Goal: Entertainment & Leisure: Consume media (video, audio)

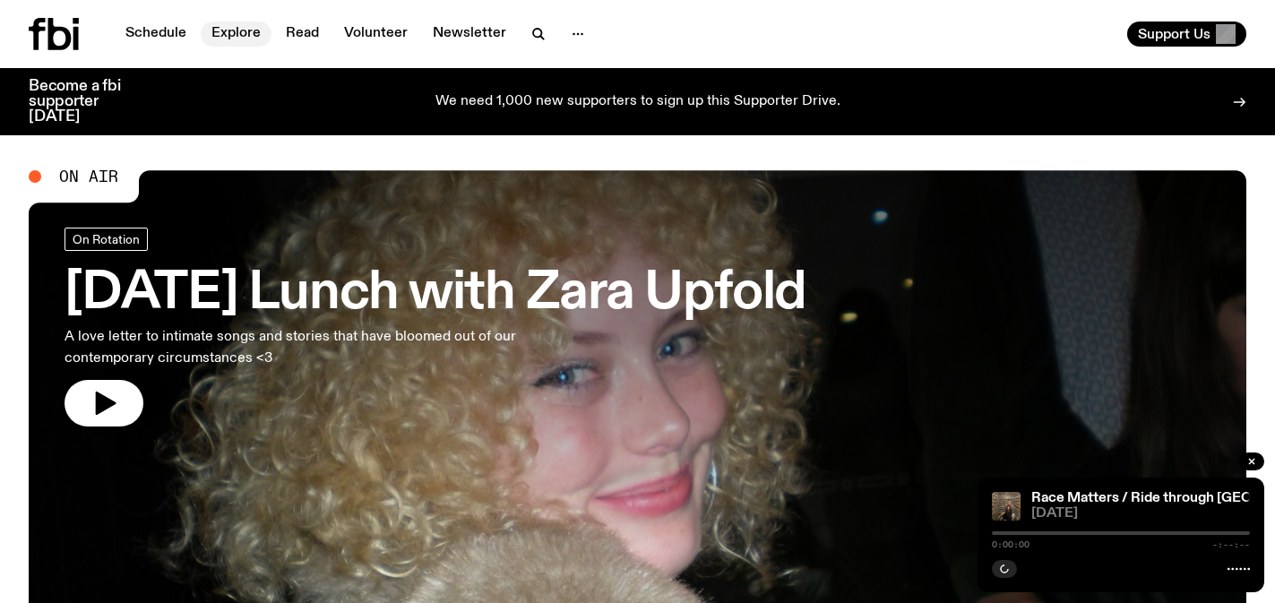
click at [225, 41] on link "Explore" at bounding box center [236, 33] width 71 height 25
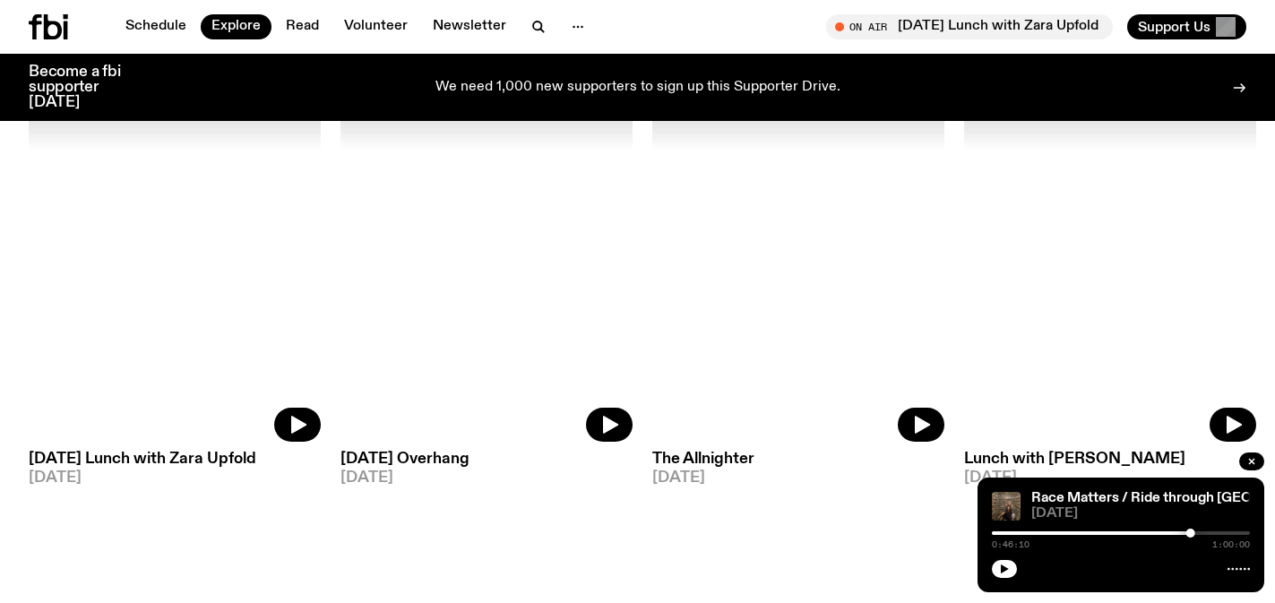
scroll to position [904, 0]
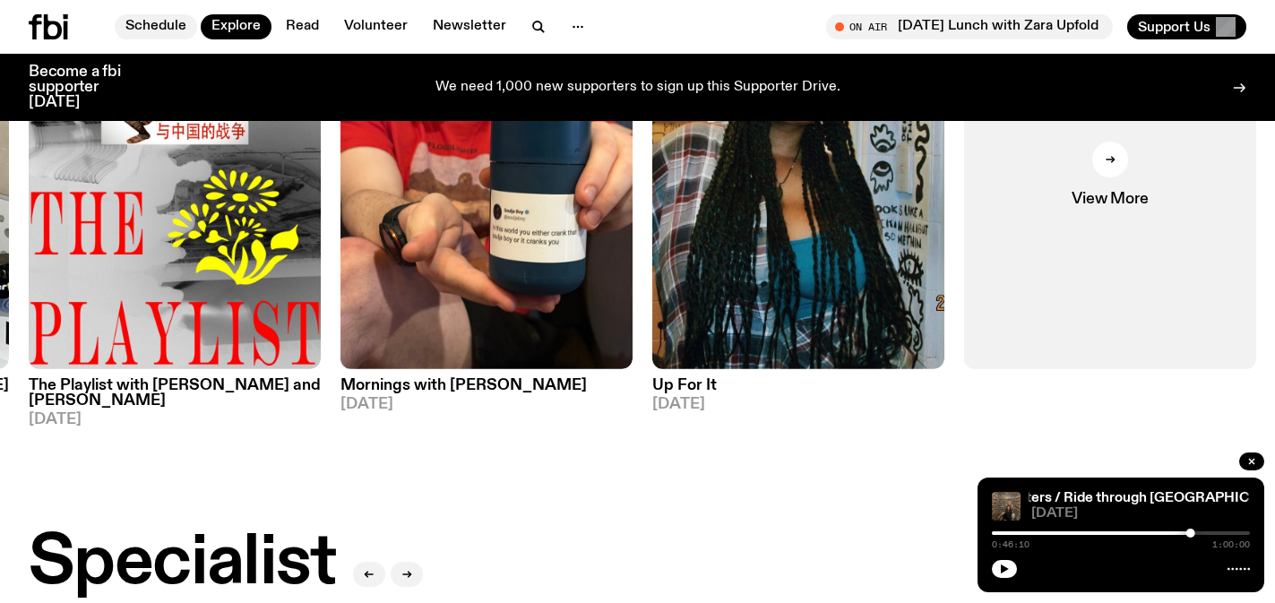
click at [165, 28] on link "Schedule" at bounding box center [156, 26] width 82 height 25
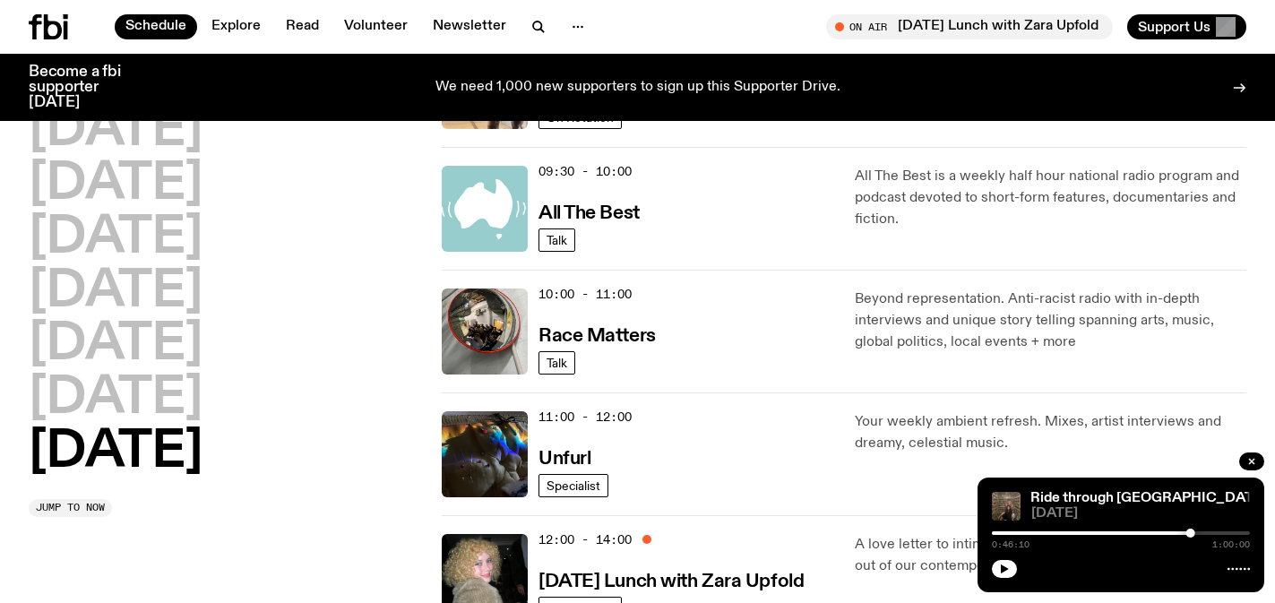
scroll to position [388, 0]
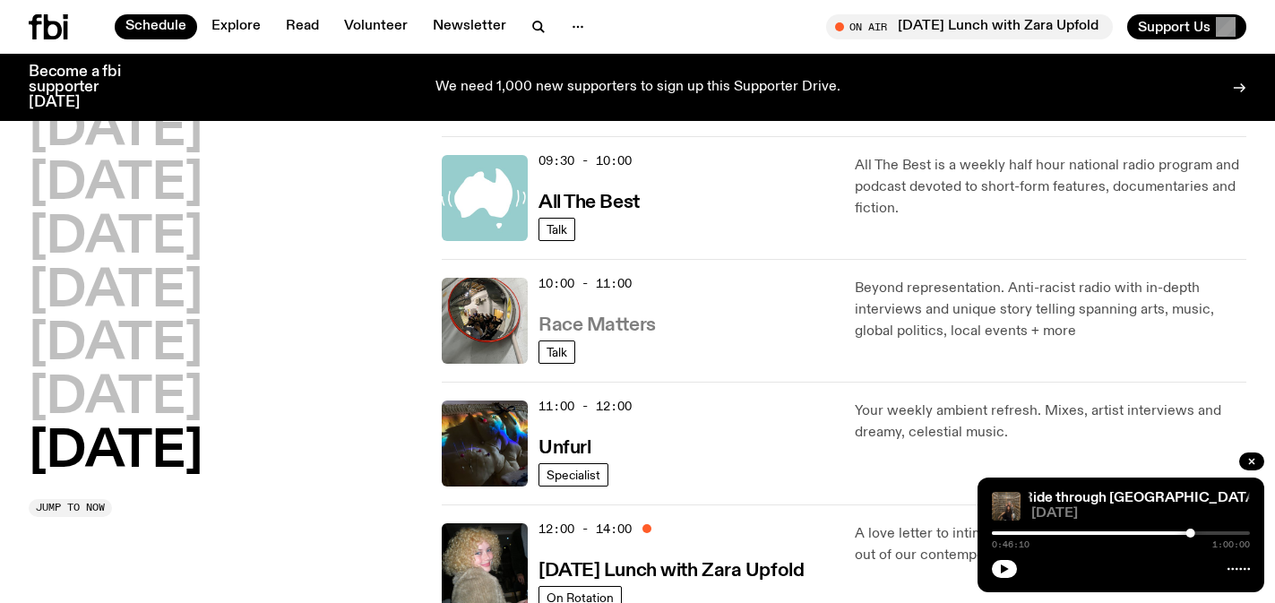
click at [624, 325] on h3 "Race Matters" at bounding box center [596, 325] width 117 height 19
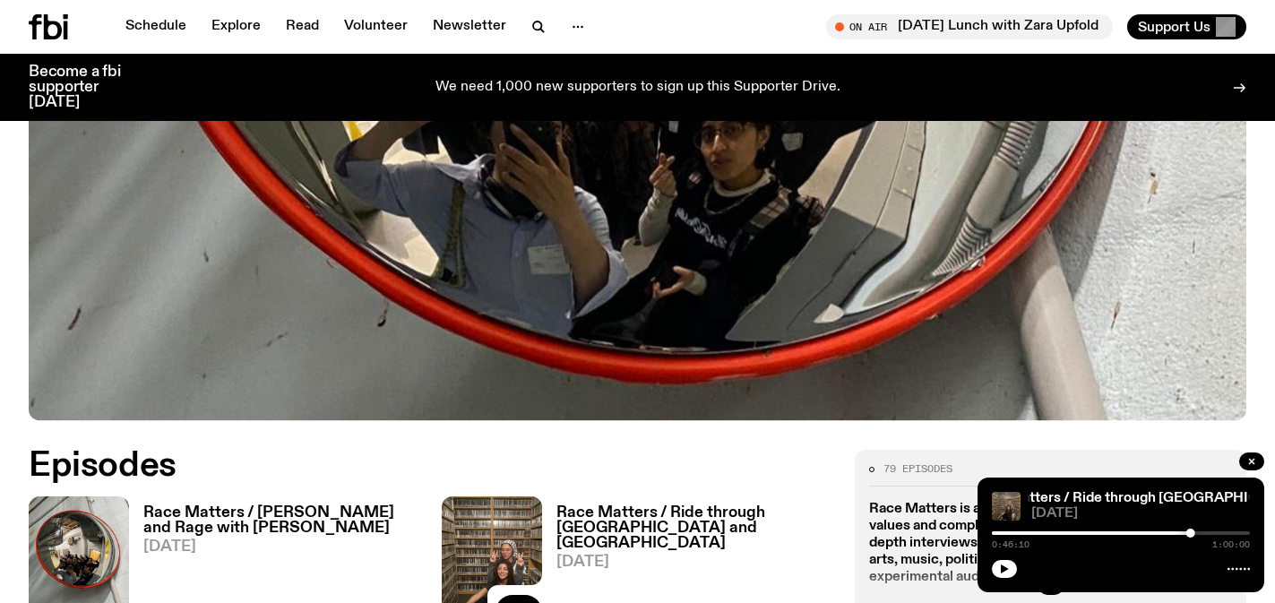
scroll to position [775, 0]
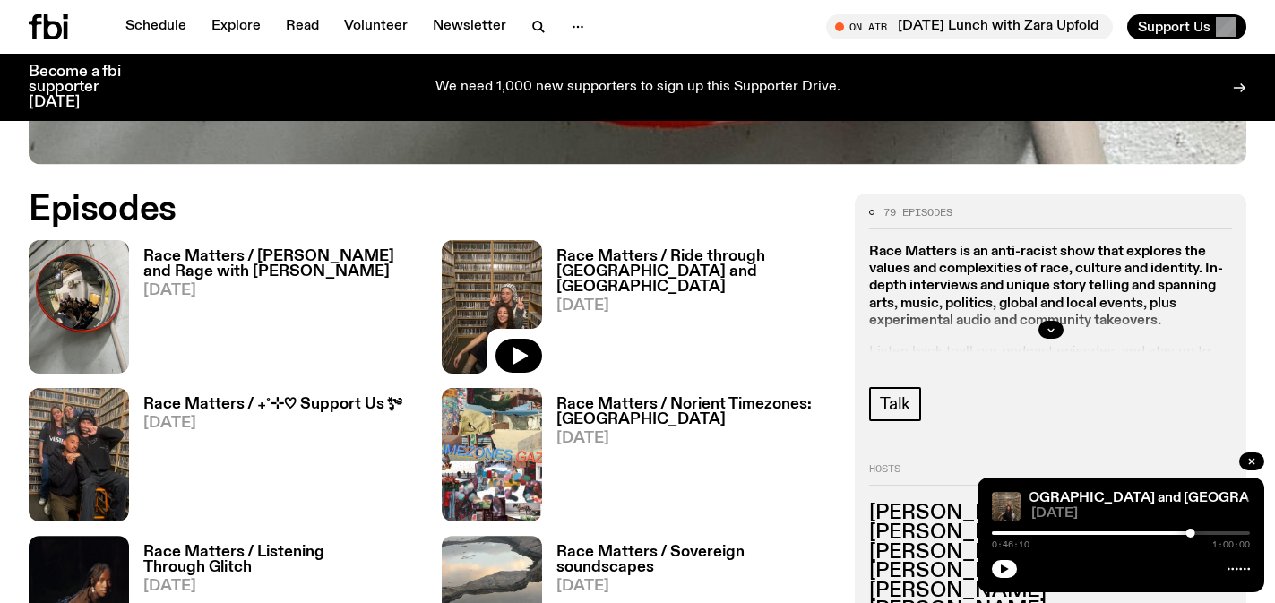
click at [266, 267] on h3 "Race Matters / Blak Love and Rage with Chelsea Watego" at bounding box center [281, 264] width 277 height 30
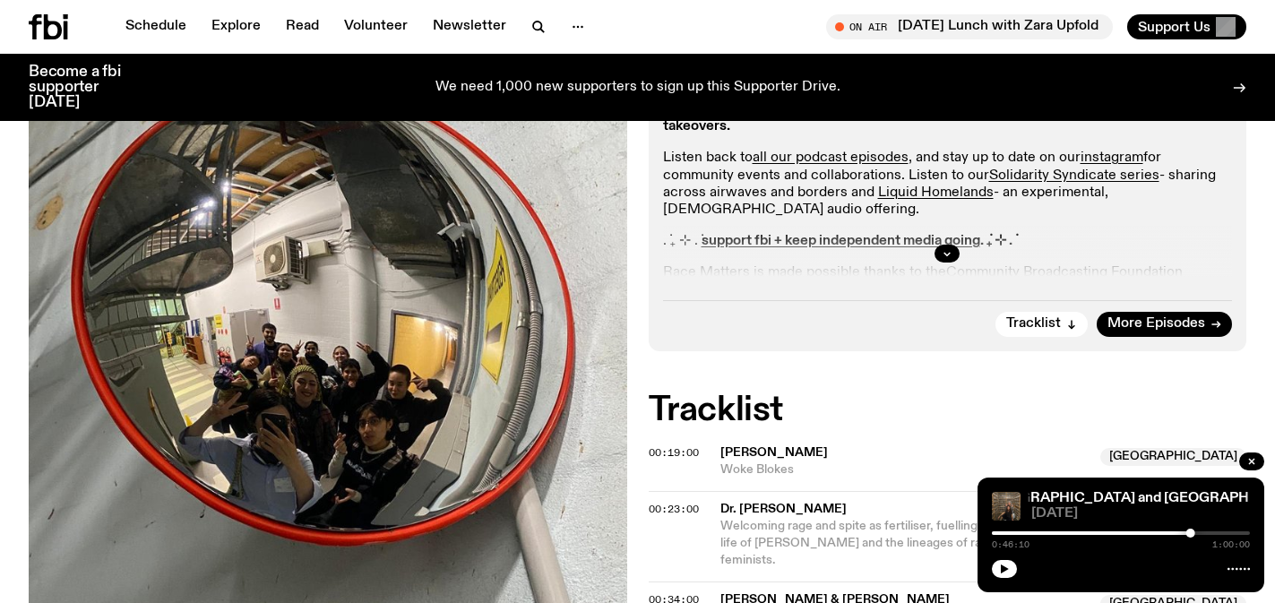
scroll to position [662, 0]
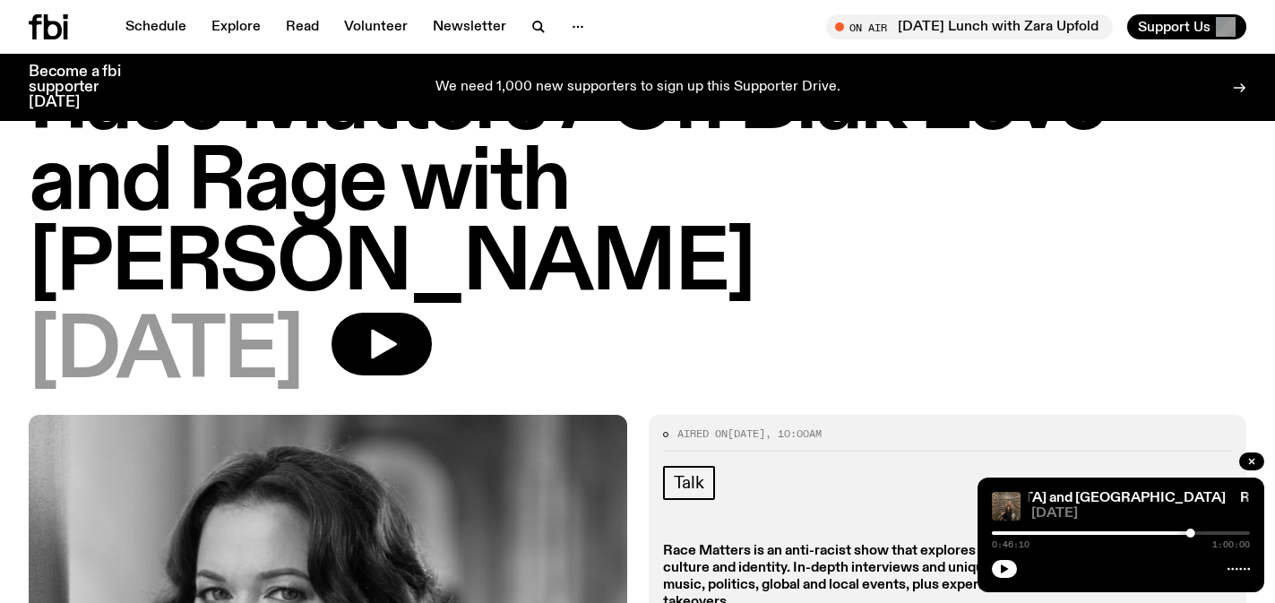
scroll to position [33, 0]
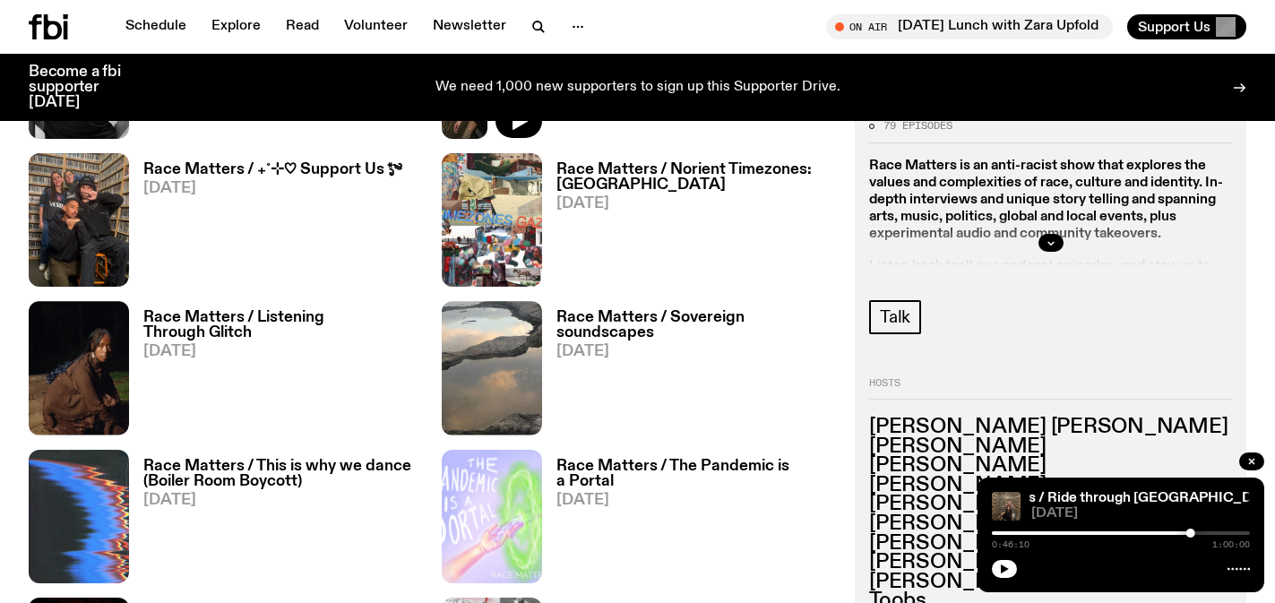
scroll to position [795, 0]
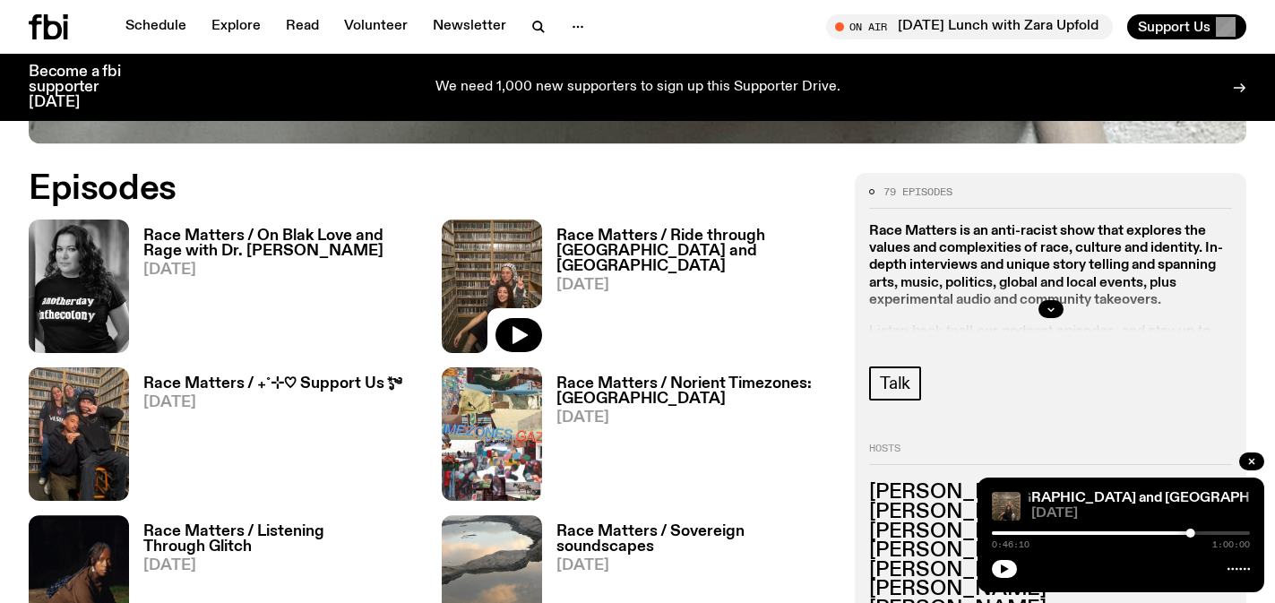
click at [327, 255] on h3 "Race Matters / On Blak Love and Rage with Dr. [PERSON_NAME]" at bounding box center [281, 243] width 277 height 30
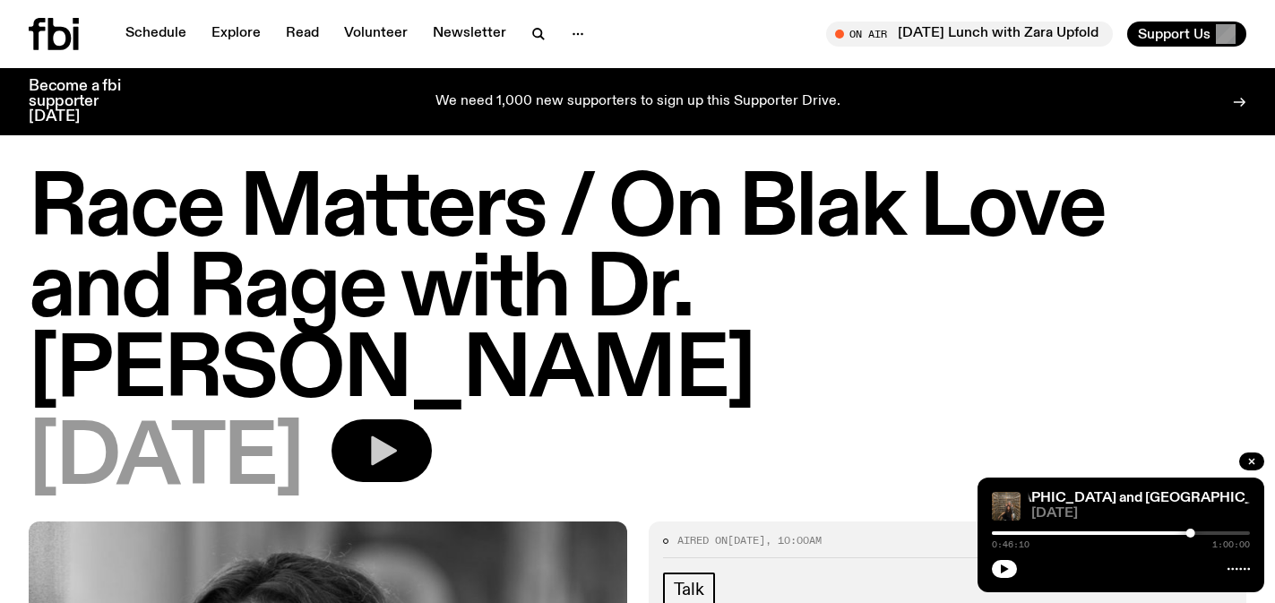
click at [399, 442] on icon "button" at bounding box center [382, 451] width 36 height 36
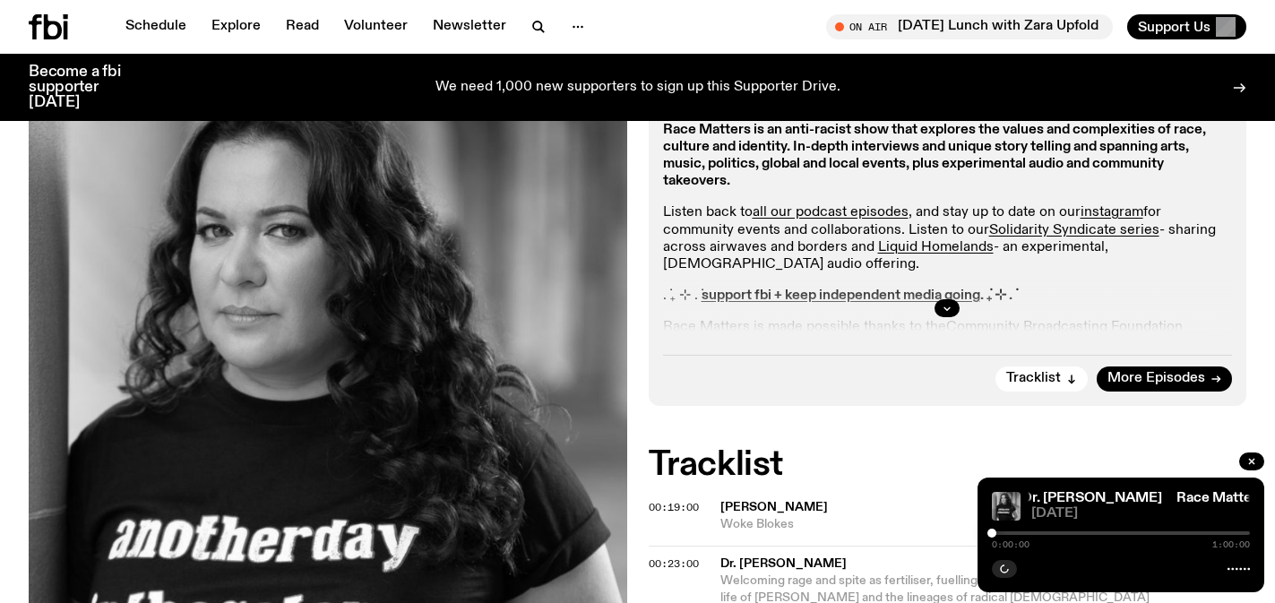
scroll to position [396, 0]
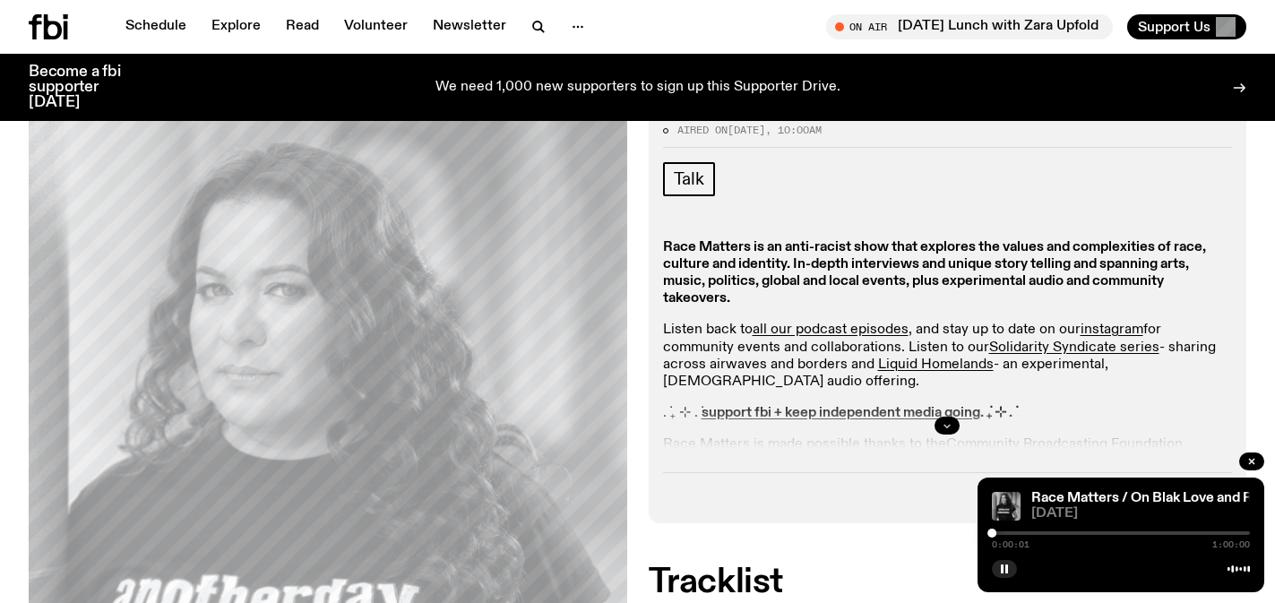
click at [950, 420] on icon "button" at bounding box center [946, 425] width 11 height 11
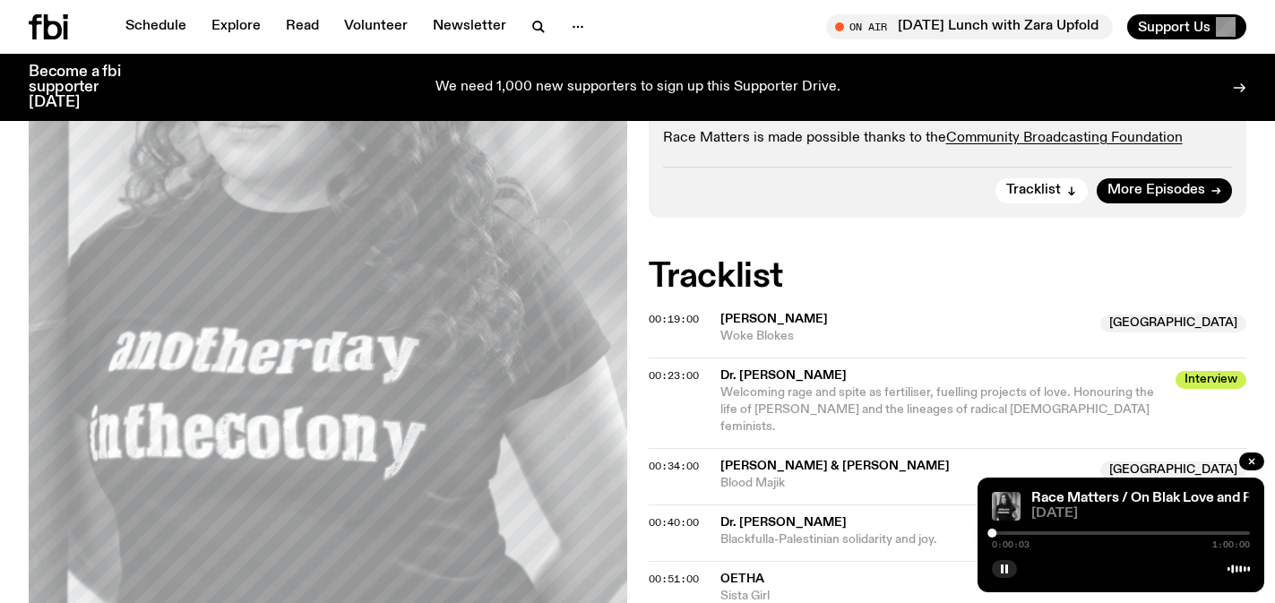
scroll to position [748, 0]
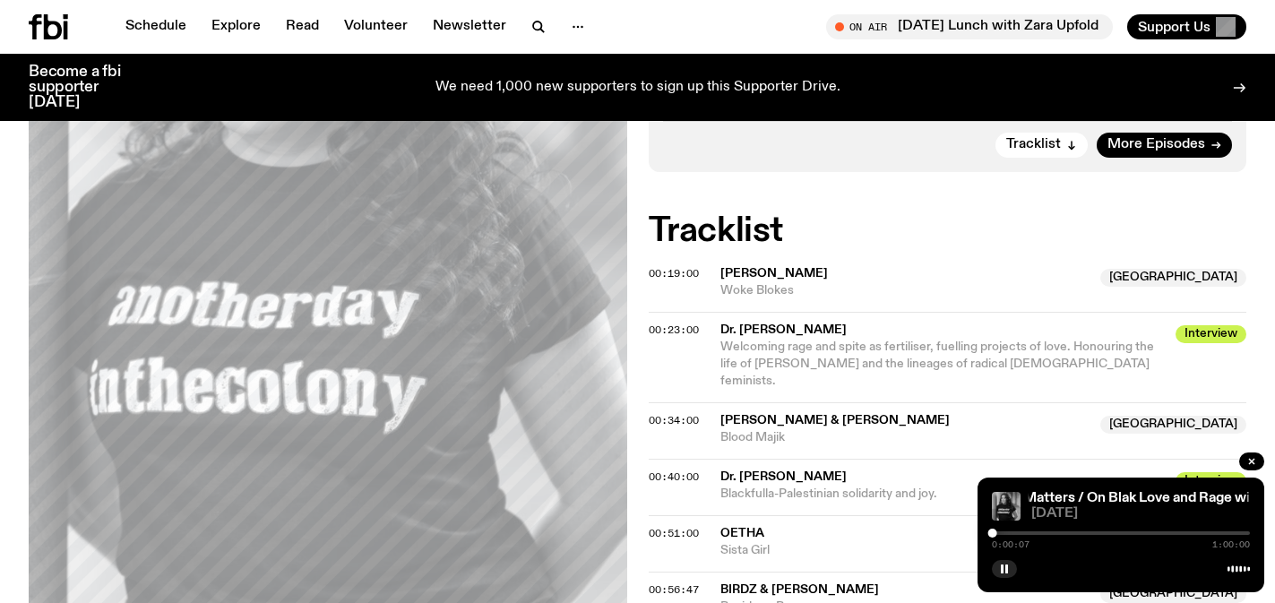
click at [1000, 533] on div at bounding box center [1121, 533] width 258 height 4
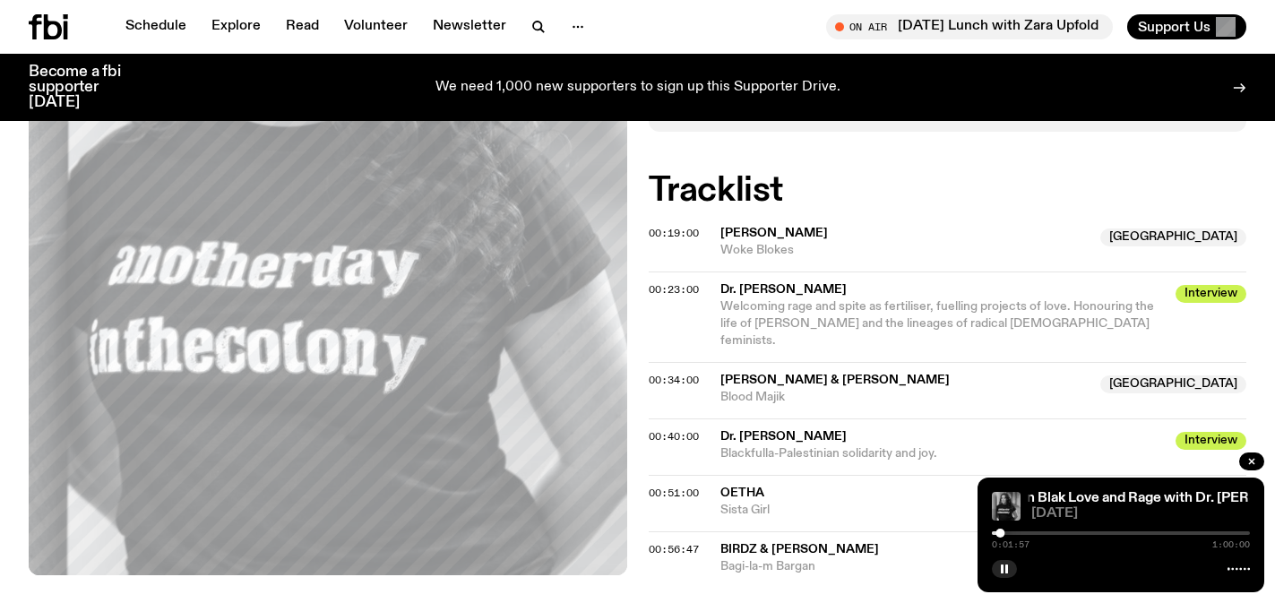
scroll to position [1013, 0]
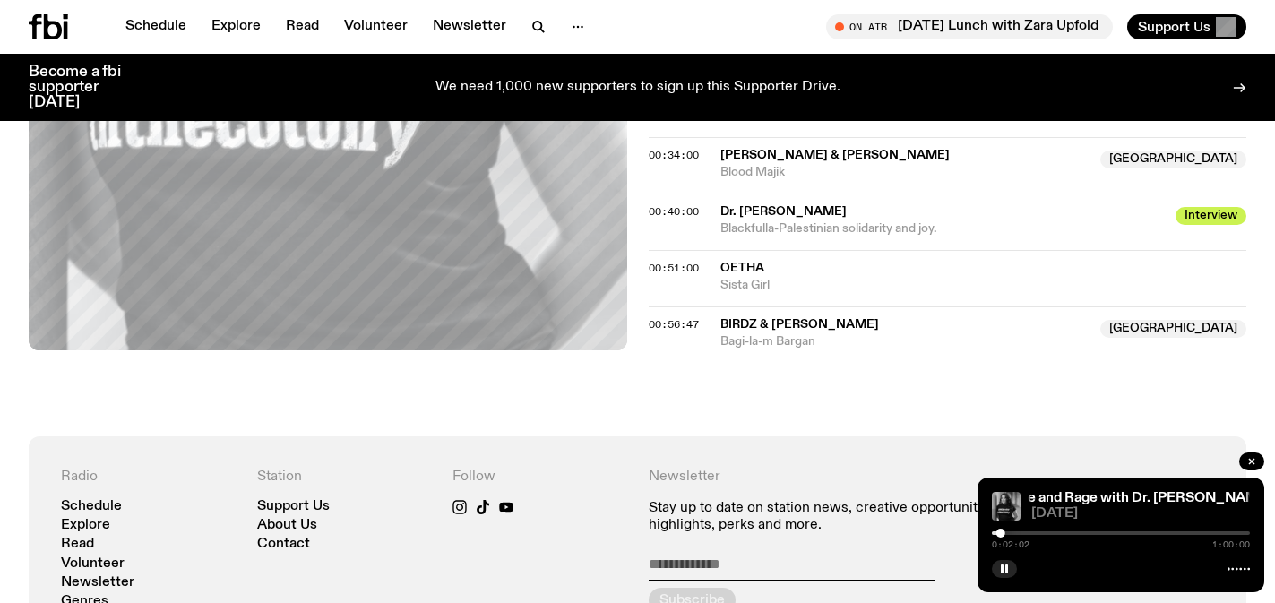
click at [1007, 533] on div at bounding box center [1121, 533] width 258 height 4
click at [1013, 533] on div at bounding box center [1121, 533] width 258 height 4
click at [1021, 532] on div at bounding box center [1121, 533] width 258 height 4
click at [1013, 532] on div at bounding box center [892, 533] width 258 height 4
click at [1009, 532] on div at bounding box center [886, 533] width 258 height 4
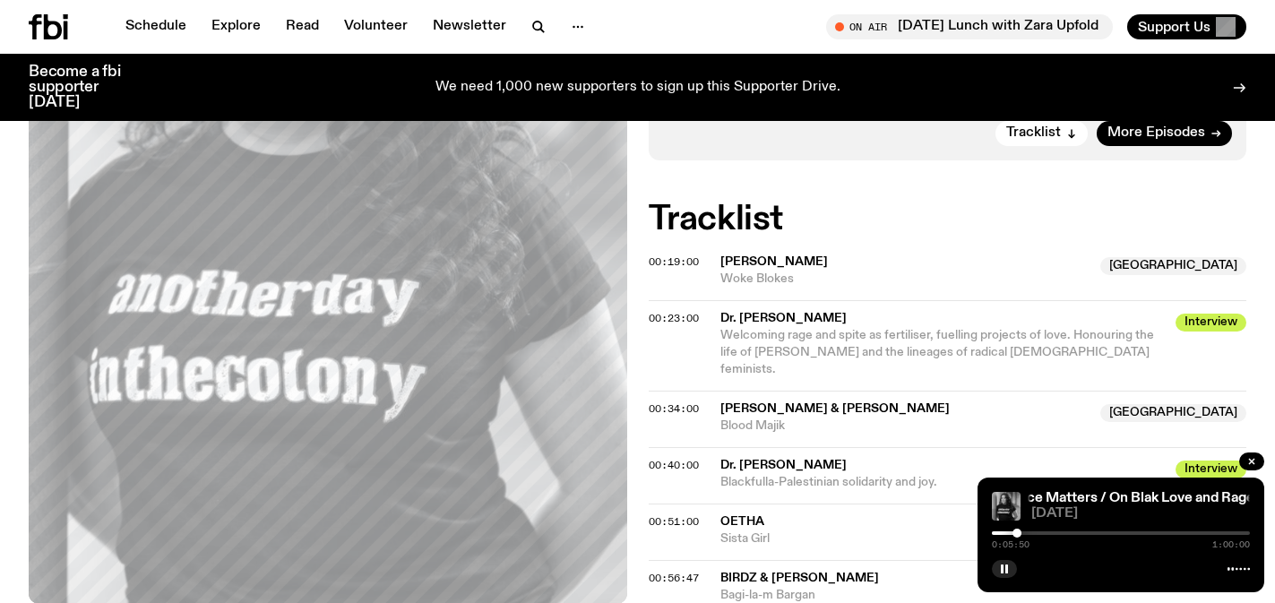
scroll to position [759, 0]
click at [1003, 565] on icon "button" at bounding box center [1004, 568] width 11 height 11
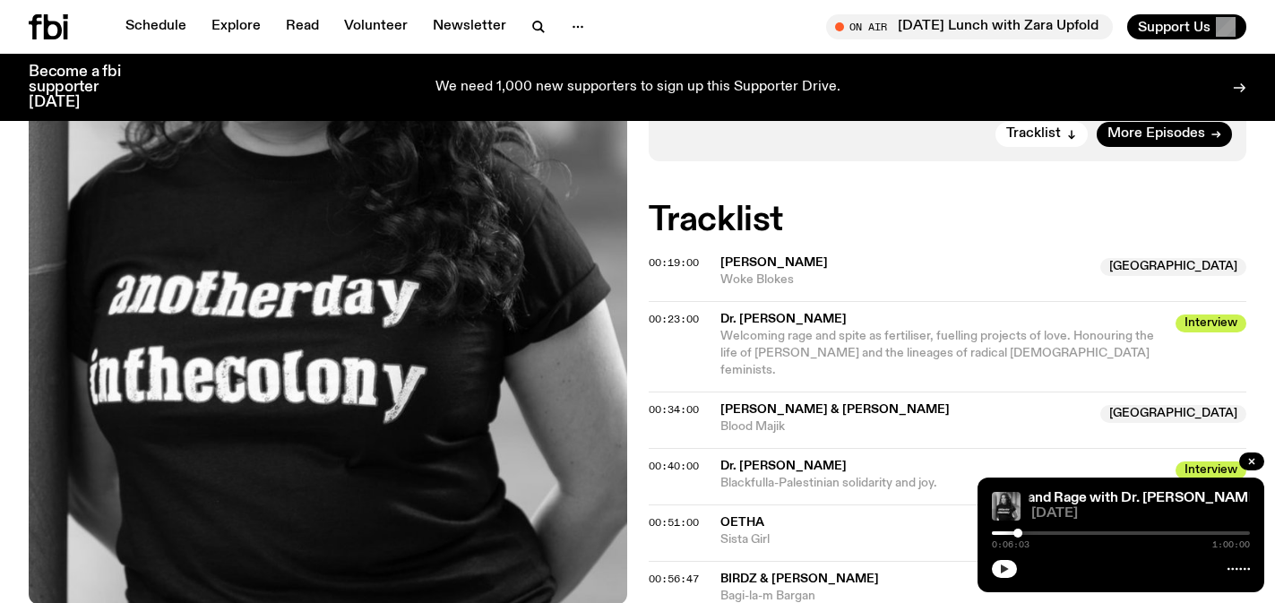
click at [1005, 568] on icon "button" at bounding box center [1004, 568] width 8 height 9
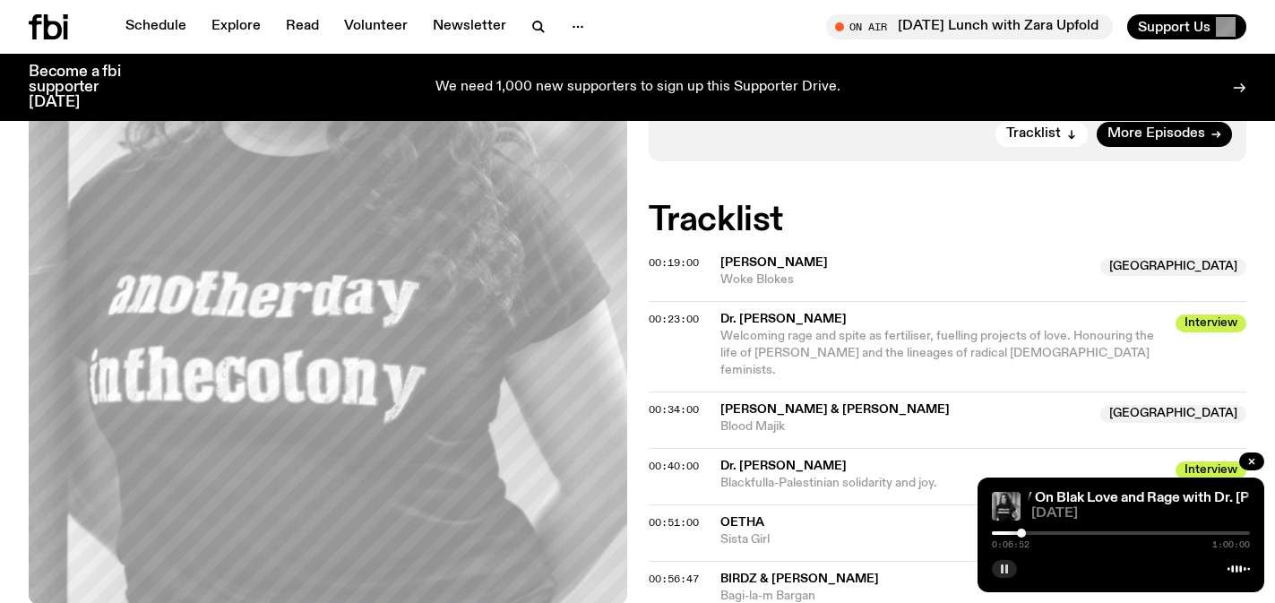
click at [1042, 533] on div at bounding box center [1121, 533] width 258 height 4
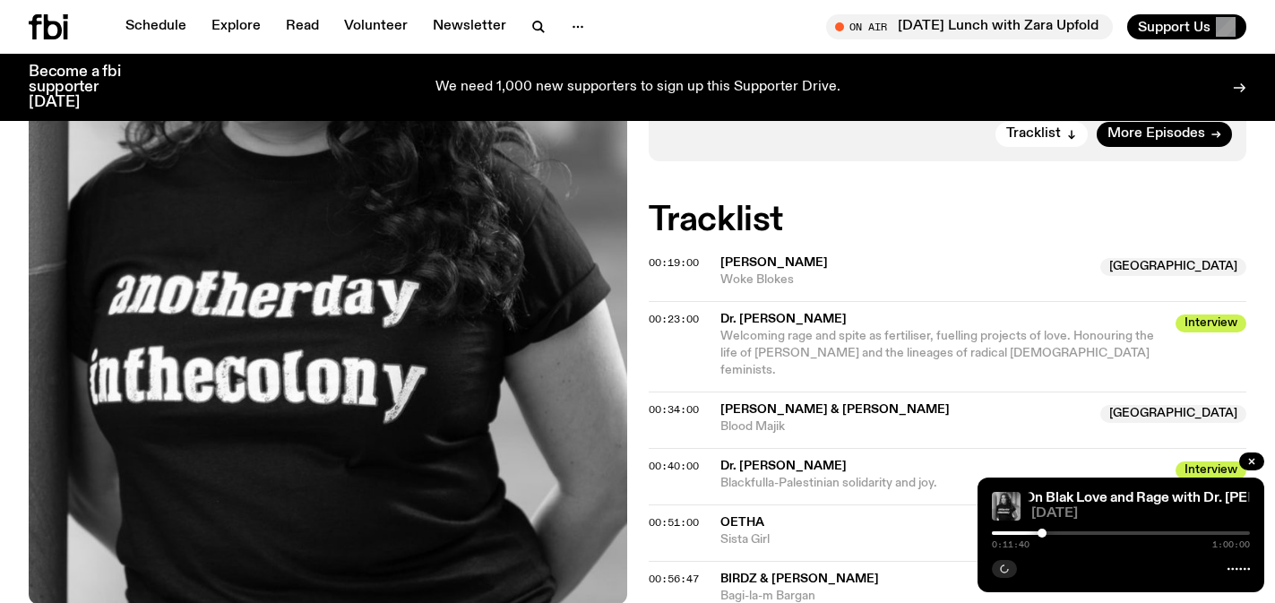
click at [1053, 533] on div at bounding box center [1121, 533] width 258 height 4
click at [1065, 533] on div at bounding box center [1121, 533] width 258 height 4
click at [1069, 531] on div at bounding box center [1121, 533] width 258 height 4
click at [1076, 533] on div at bounding box center [1121, 533] width 258 height 4
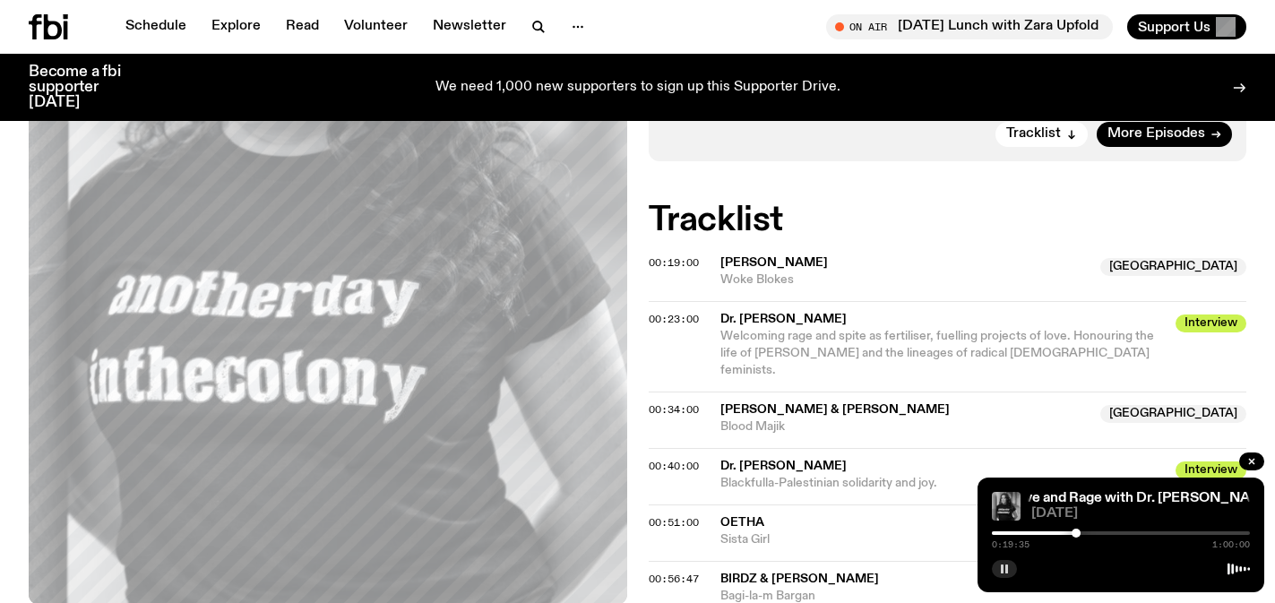
click at [1071, 533] on div at bounding box center [1075, 532] width 9 height 9
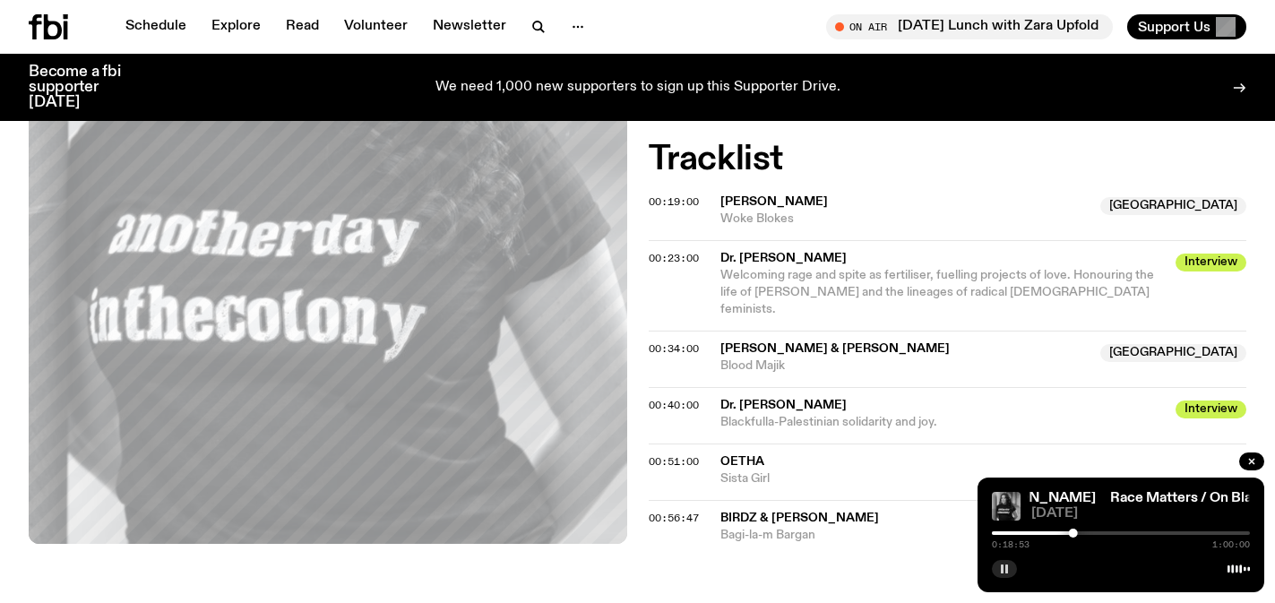
scroll to position [818, 0]
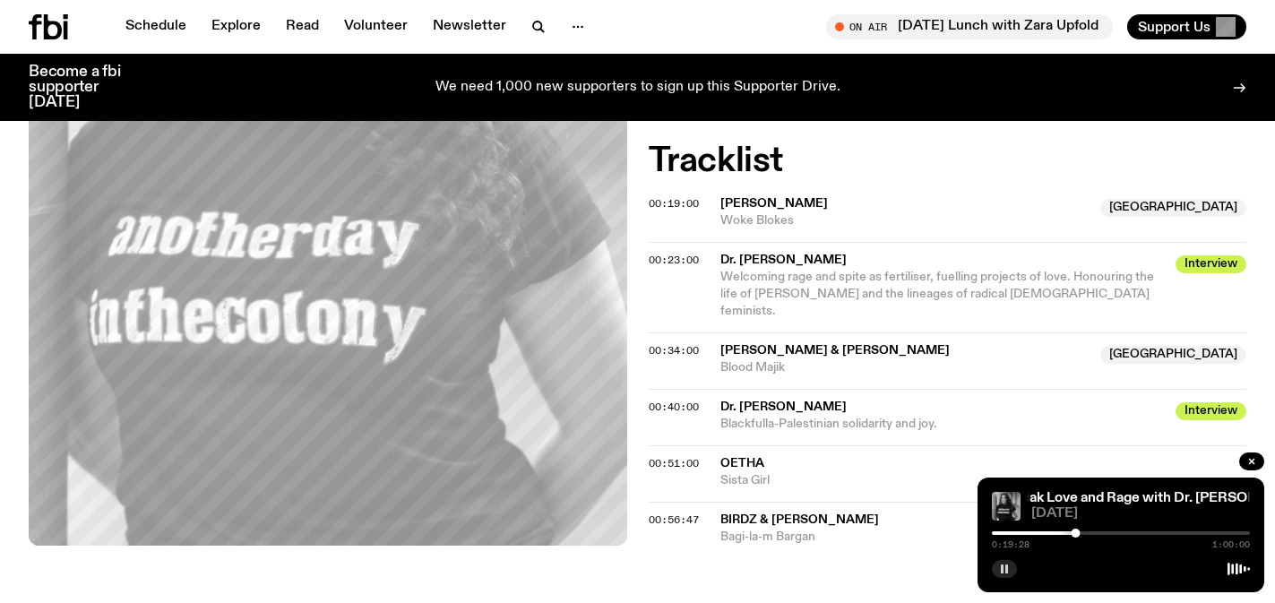
click at [1080, 532] on div at bounding box center [1121, 533] width 258 height 4
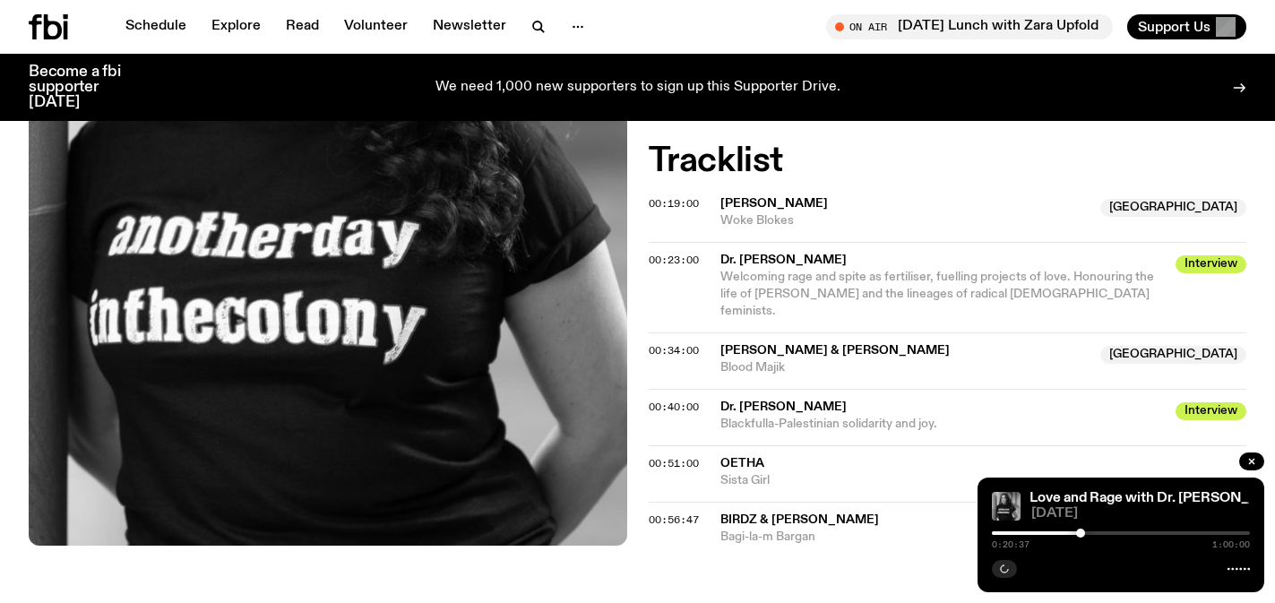
click at [1084, 533] on div at bounding box center [1080, 532] width 9 height 9
click at [1086, 533] on div at bounding box center [1086, 532] width 9 height 9
click at [1089, 533] on div at bounding box center [1089, 532] width 9 height 9
click at [1090, 533] on div at bounding box center [1090, 532] width 9 height 9
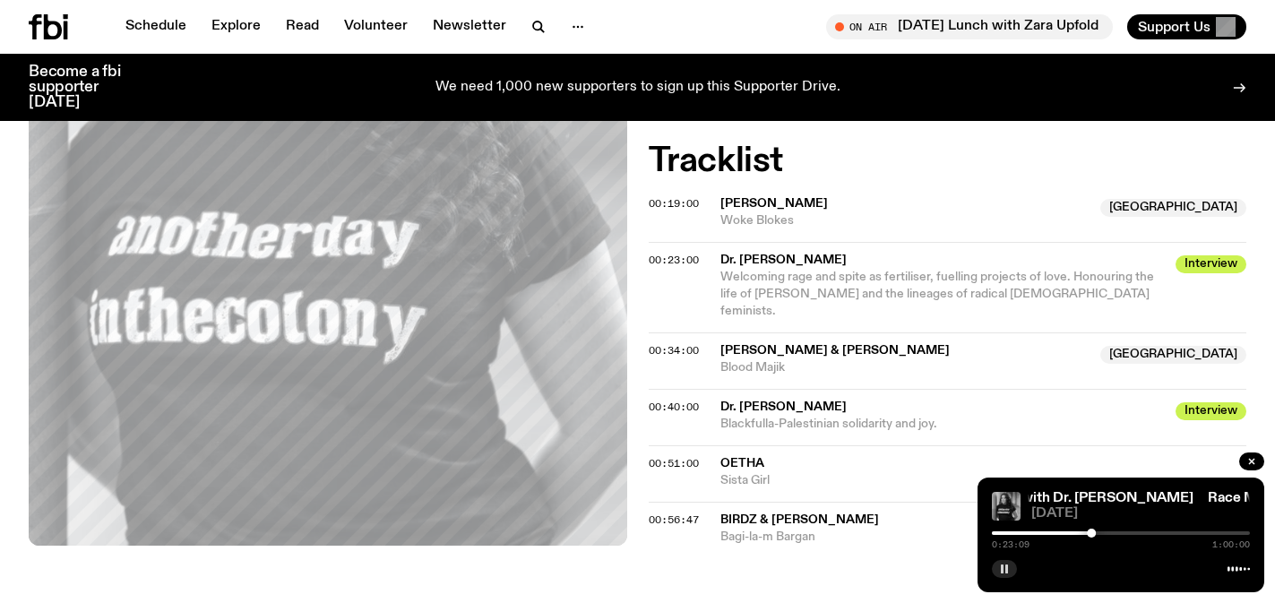
click at [1007, 563] on icon "button" at bounding box center [1004, 568] width 11 height 11
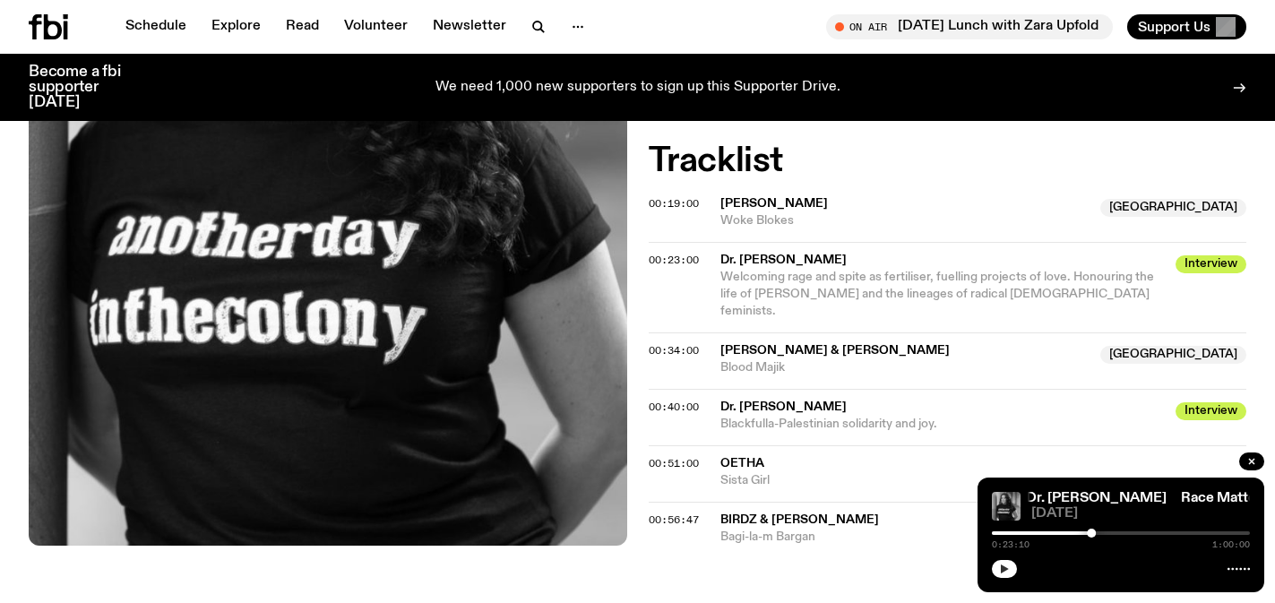
click at [1004, 568] on icon "button" at bounding box center [1004, 568] width 8 height 9
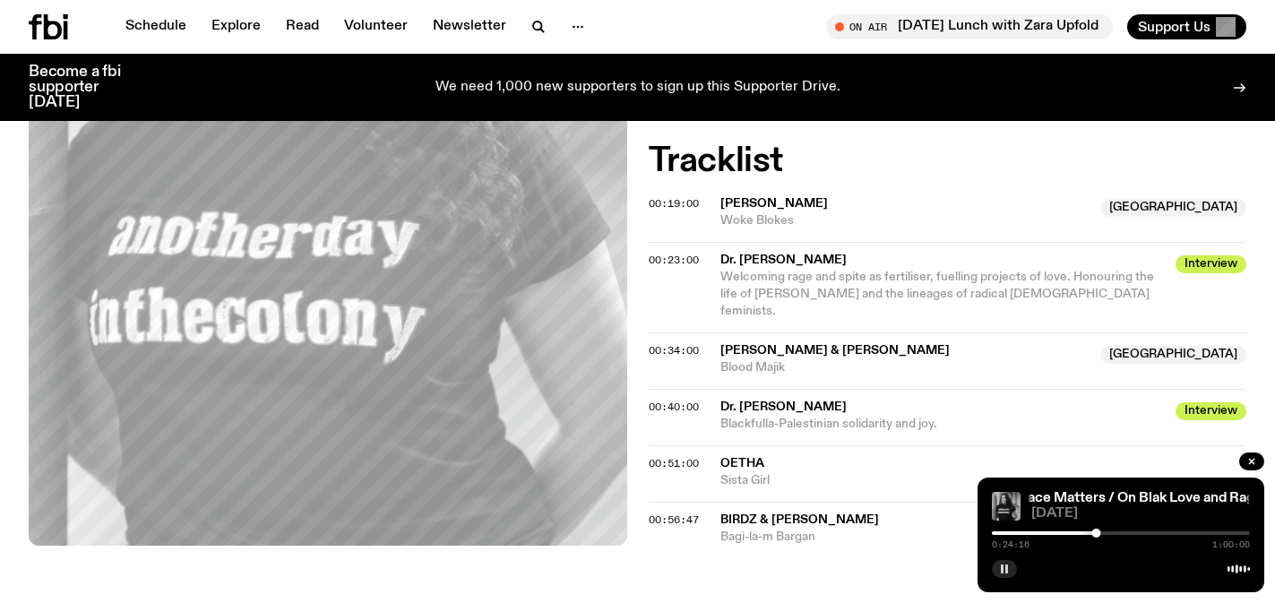
click at [1114, 533] on div at bounding box center [1121, 533] width 258 height 4
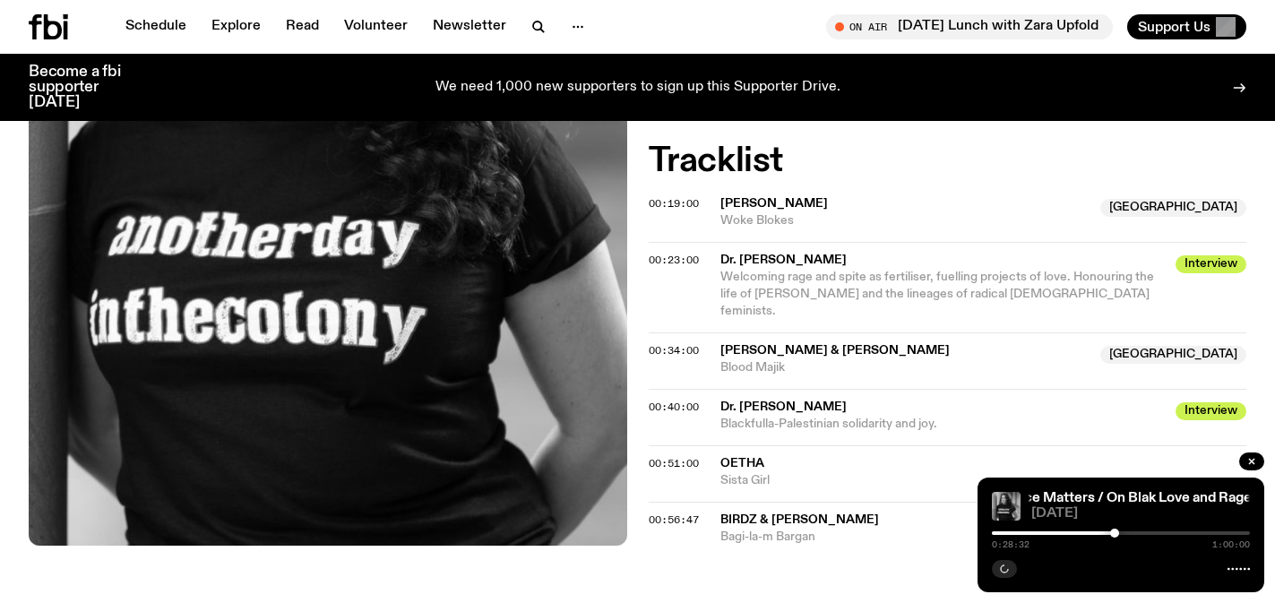
click at [1123, 533] on div at bounding box center [1121, 533] width 258 height 4
click at [1129, 532] on div at bounding box center [1121, 533] width 258 height 4
click at [1139, 532] on div at bounding box center [1121, 533] width 258 height 4
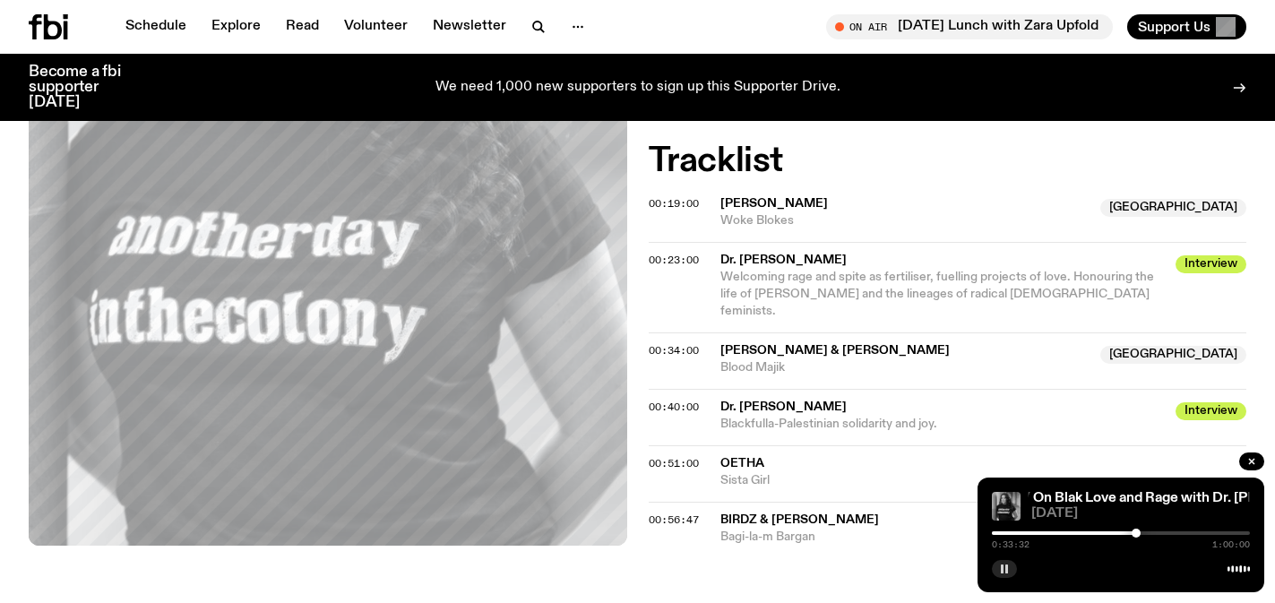
click at [1136, 532] on div at bounding box center [1135, 532] width 9 height 9
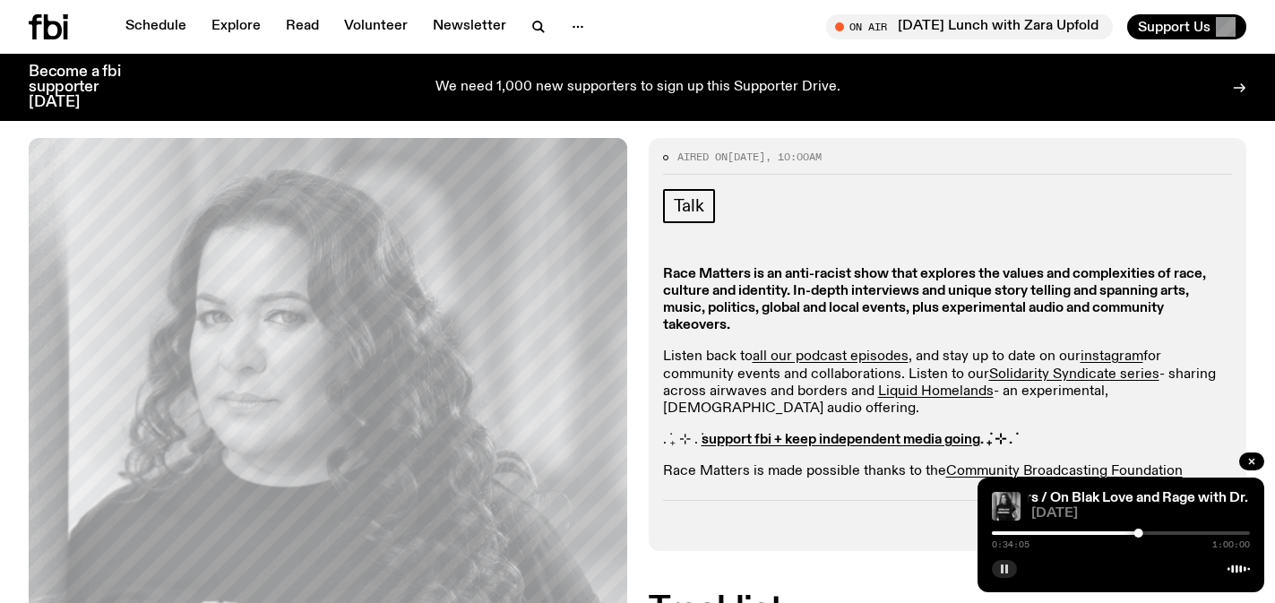
scroll to position [370, 0]
click at [1009, 568] on icon "button" at bounding box center [1004, 568] width 11 height 11
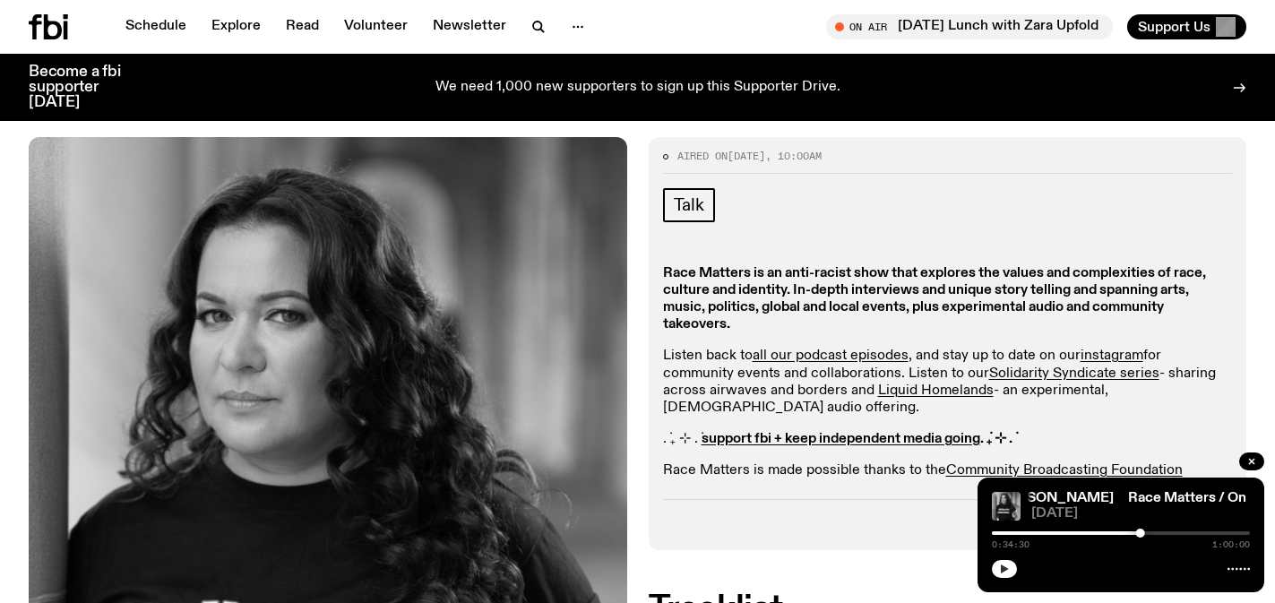
click at [1002, 562] on button "button" at bounding box center [1004, 569] width 25 height 18
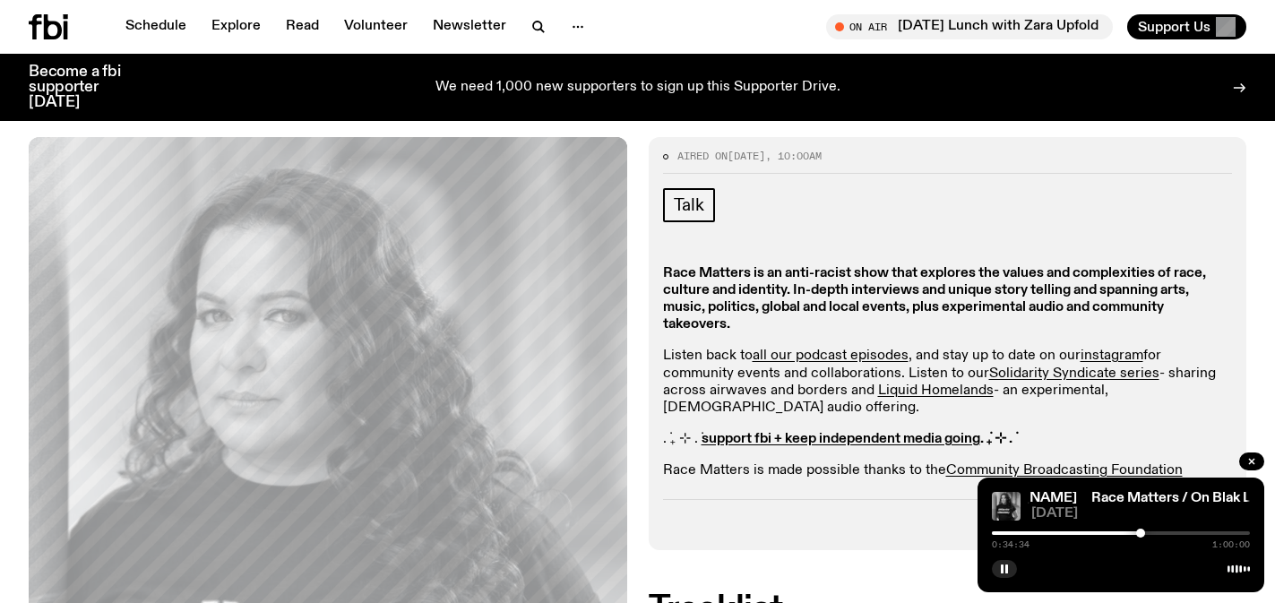
click at [1148, 533] on div at bounding box center [1121, 533] width 258 height 4
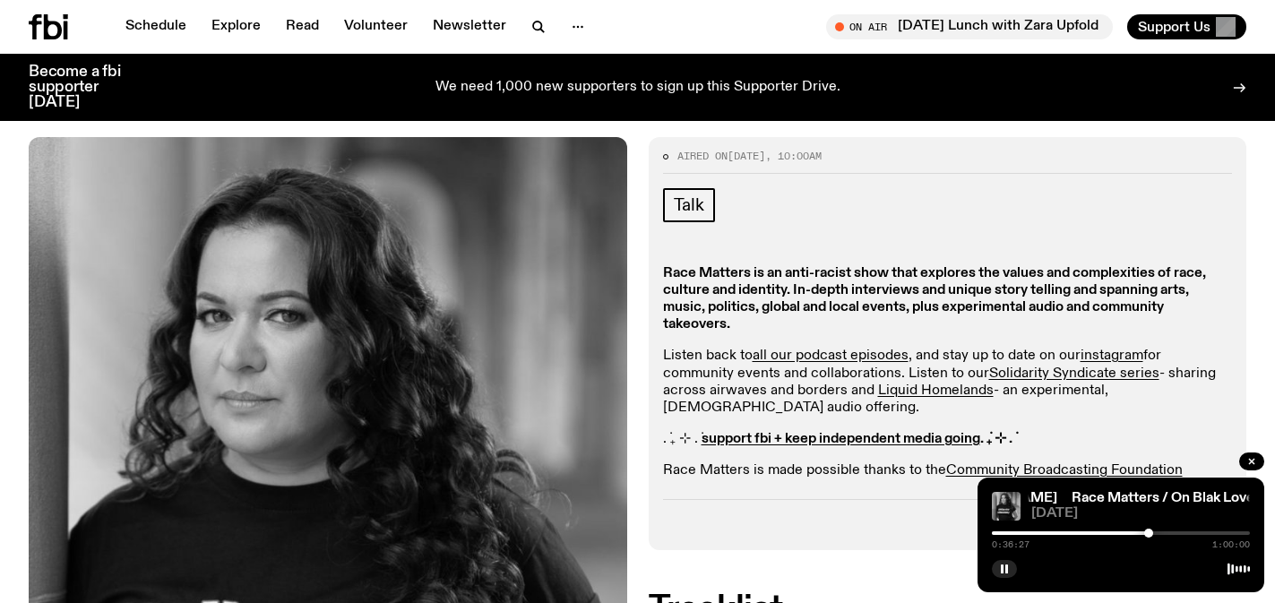
click at [1152, 534] on div at bounding box center [1148, 532] width 9 height 9
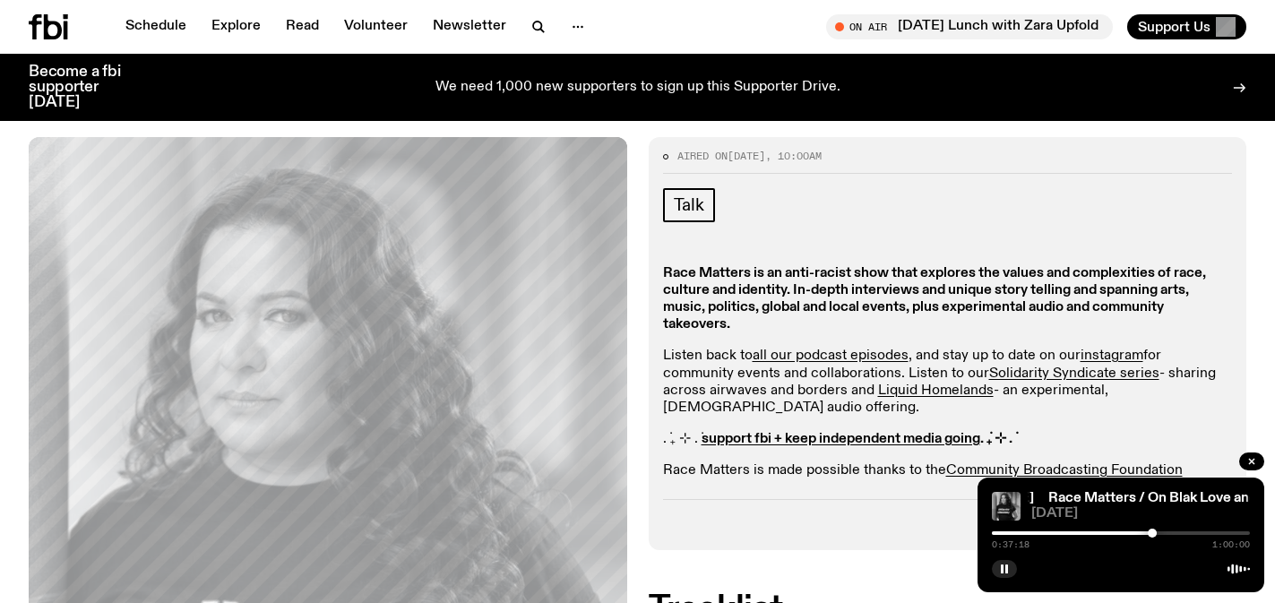
click at [1155, 534] on div at bounding box center [1151, 532] width 9 height 9
click at [1163, 533] on div at bounding box center [1121, 533] width 258 height 4
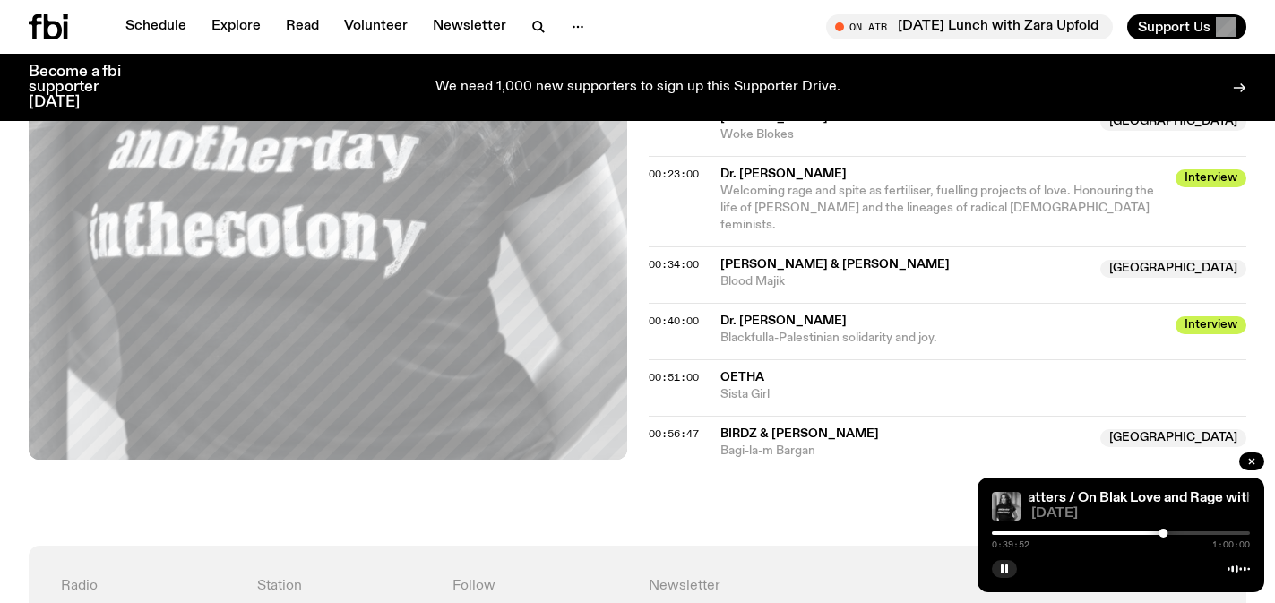
scroll to position [476, 0]
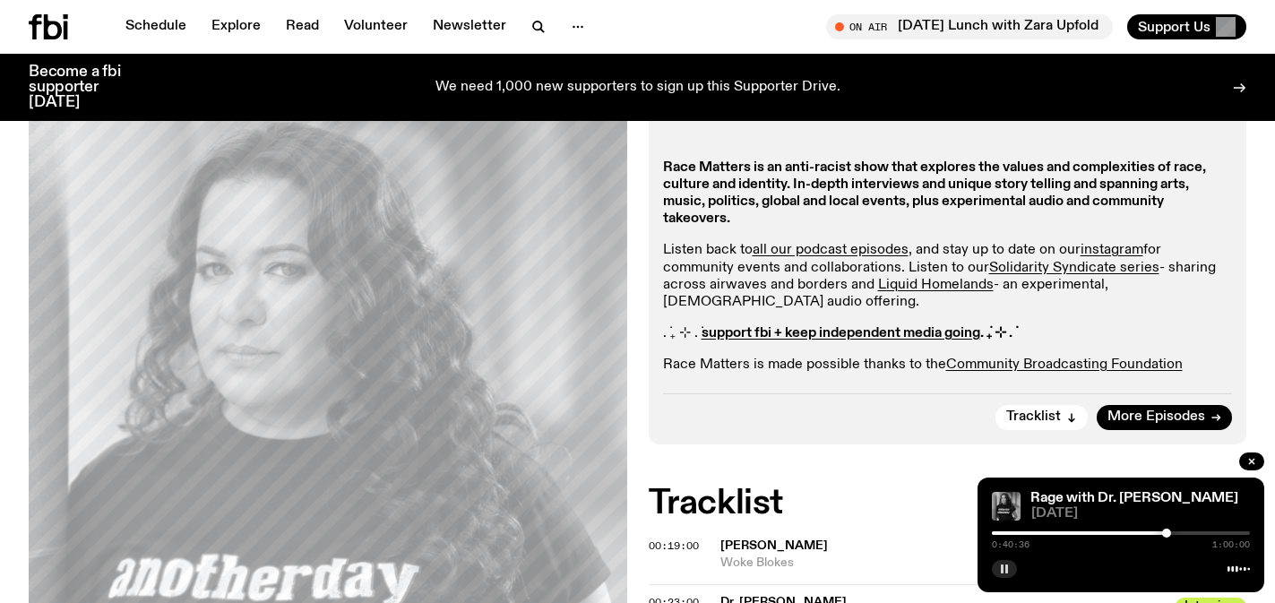
click at [1006, 571] on rect "button" at bounding box center [1006, 568] width 3 height 9
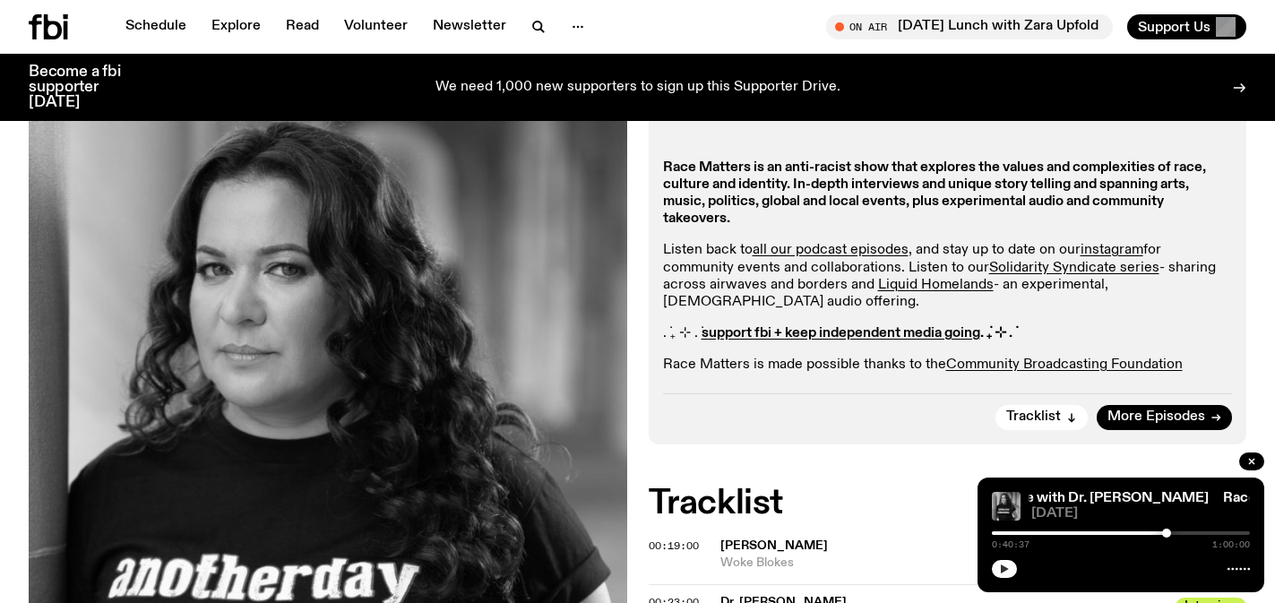
click at [1001, 567] on icon "button" at bounding box center [1004, 568] width 8 height 9
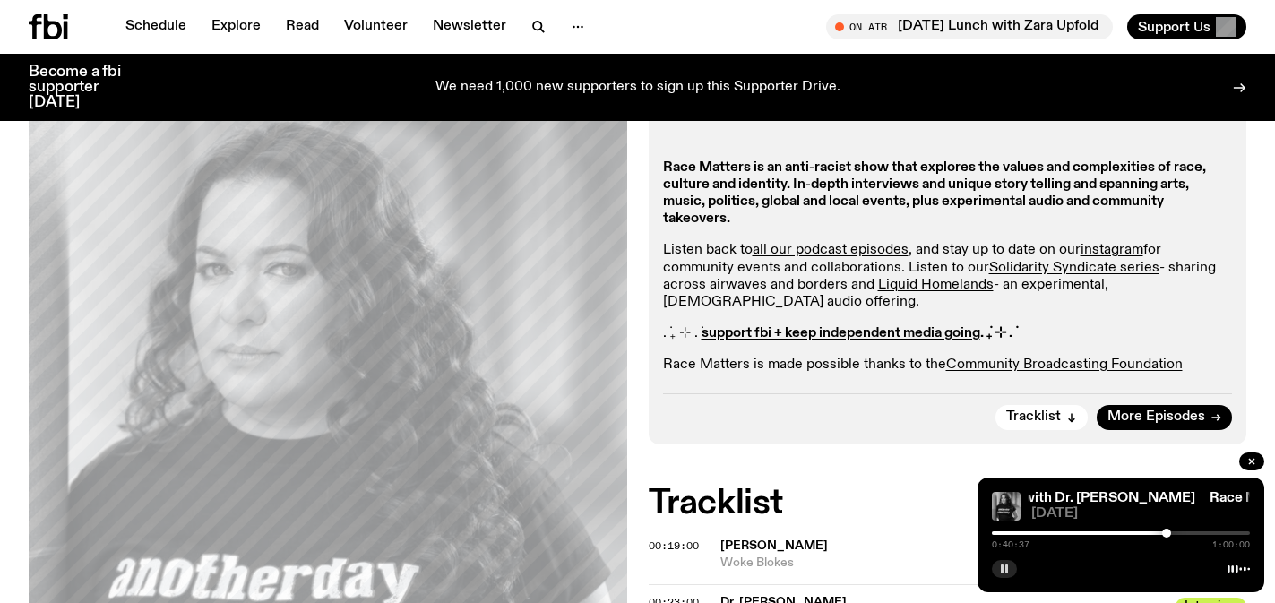
click at [1173, 531] on div at bounding box center [1121, 533] width 258 height 4
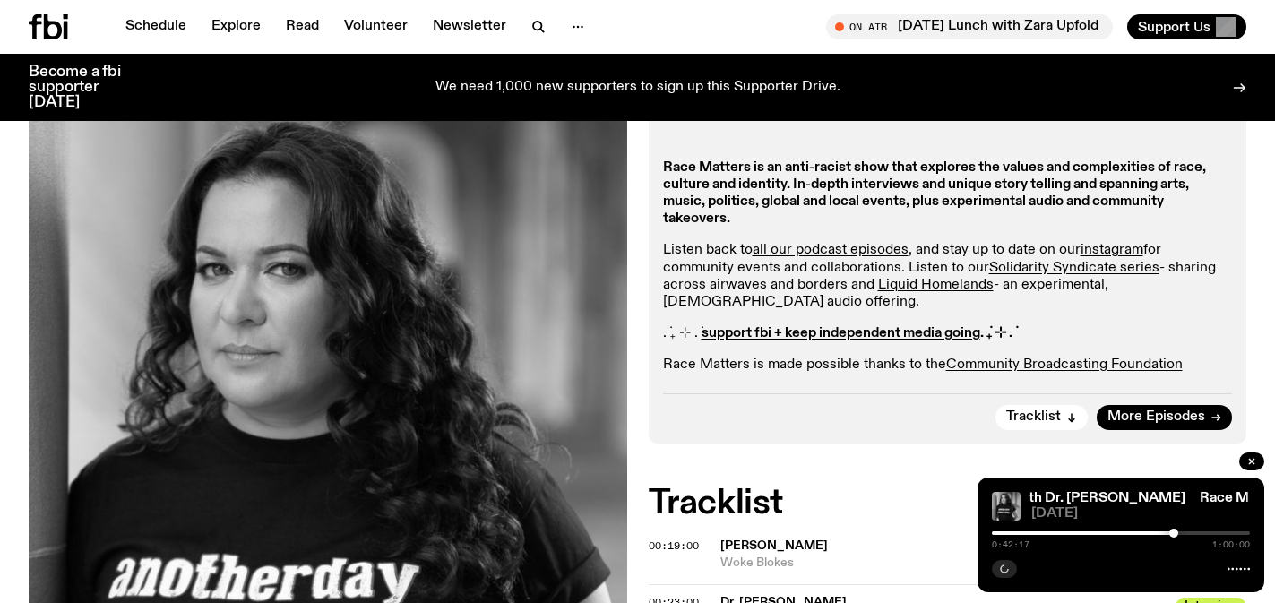
click at [1180, 531] on div at bounding box center [1121, 533] width 258 height 4
click at [1184, 531] on div at bounding box center [1121, 533] width 258 height 4
click at [1188, 531] on div at bounding box center [1184, 532] width 9 height 9
click at [1194, 531] on div at bounding box center [1121, 533] width 258 height 4
click at [1201, 531] on div at bounding box center [1121, 533] width 258 height 4
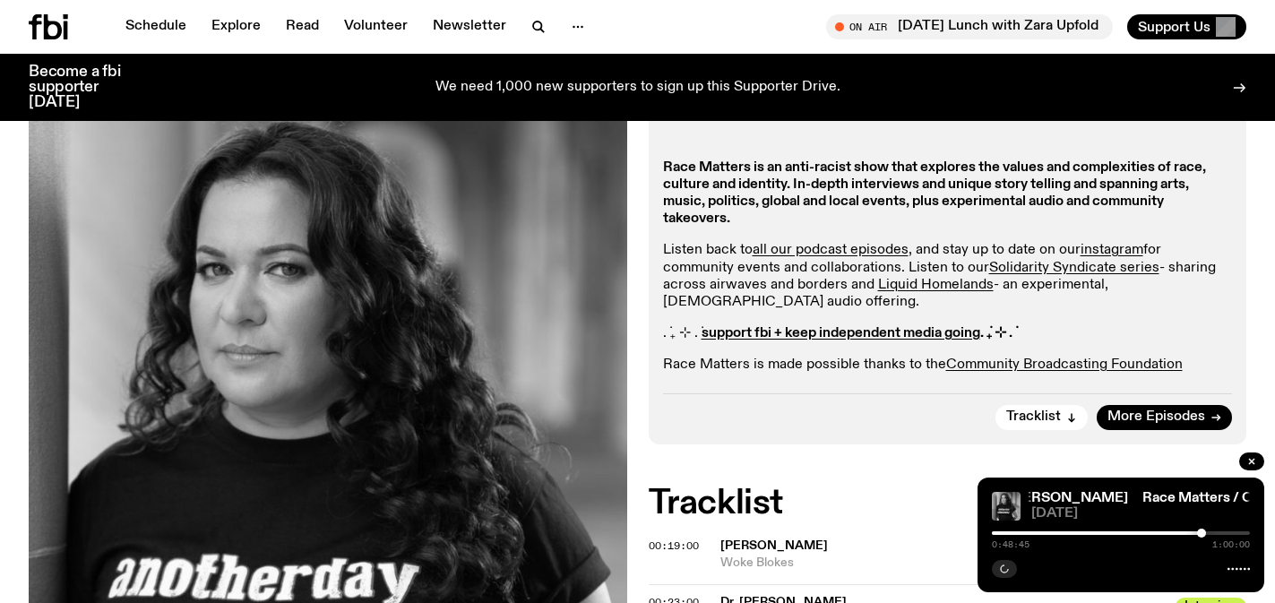
click at [1206, 531] on div at bounding box center [1121, 533] width 258 height 4
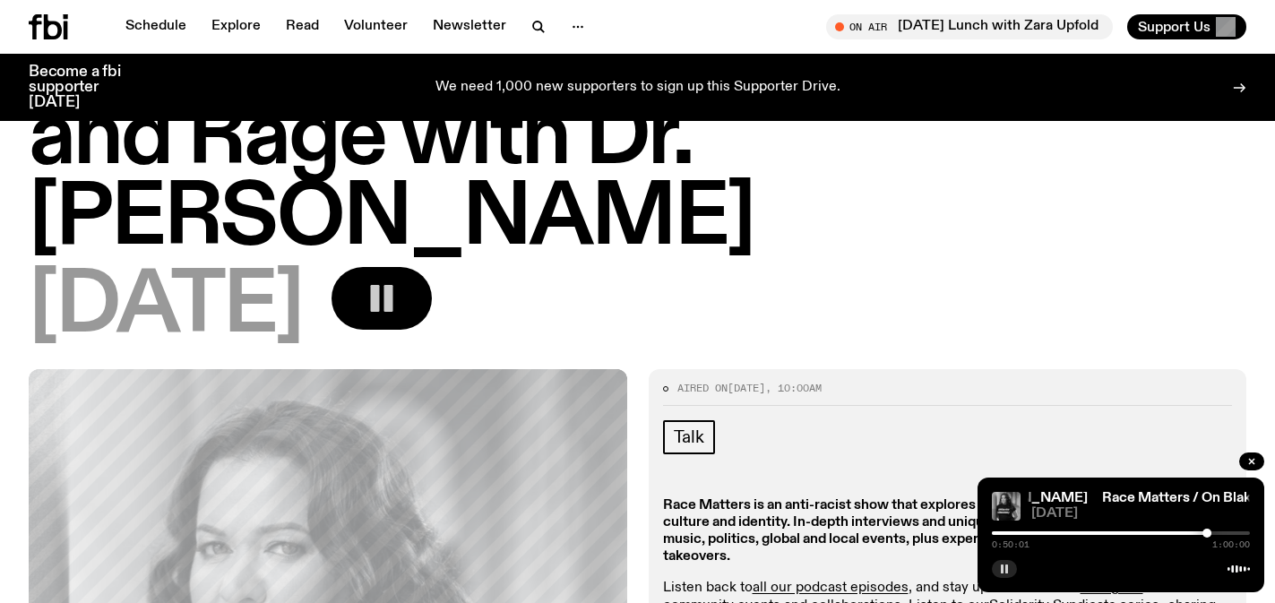
scroll to position [99, 0]
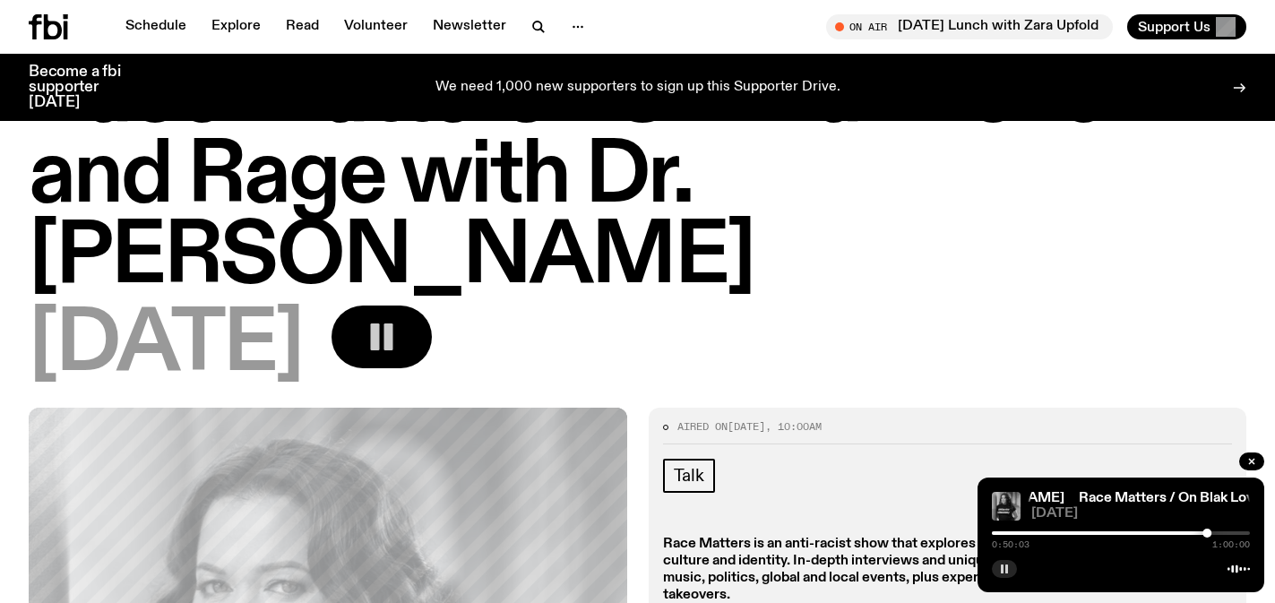
click at [1209, 532] on div at bounding box center [1206, 532] width 9 height 9
click at [1212, 532] on div at bounding box center [1209, 532] width 9 height 9
click at [1000, 563] on icon "button" at bounding box center [1004, 568] width 11 height 11
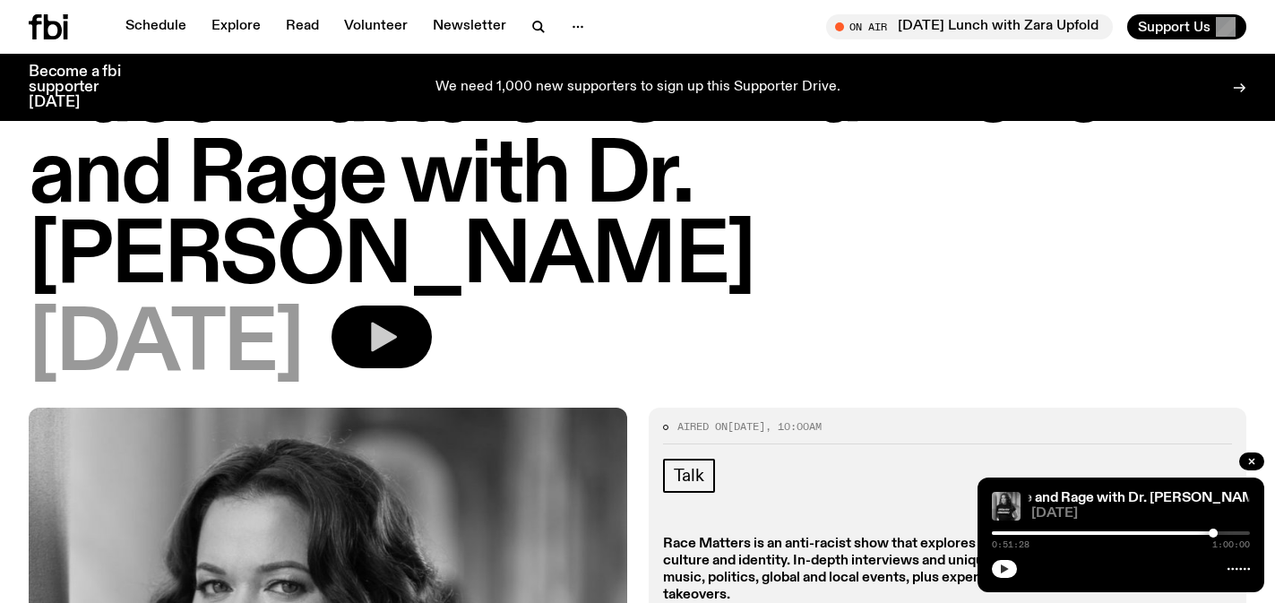
scroll to position [0, 0]
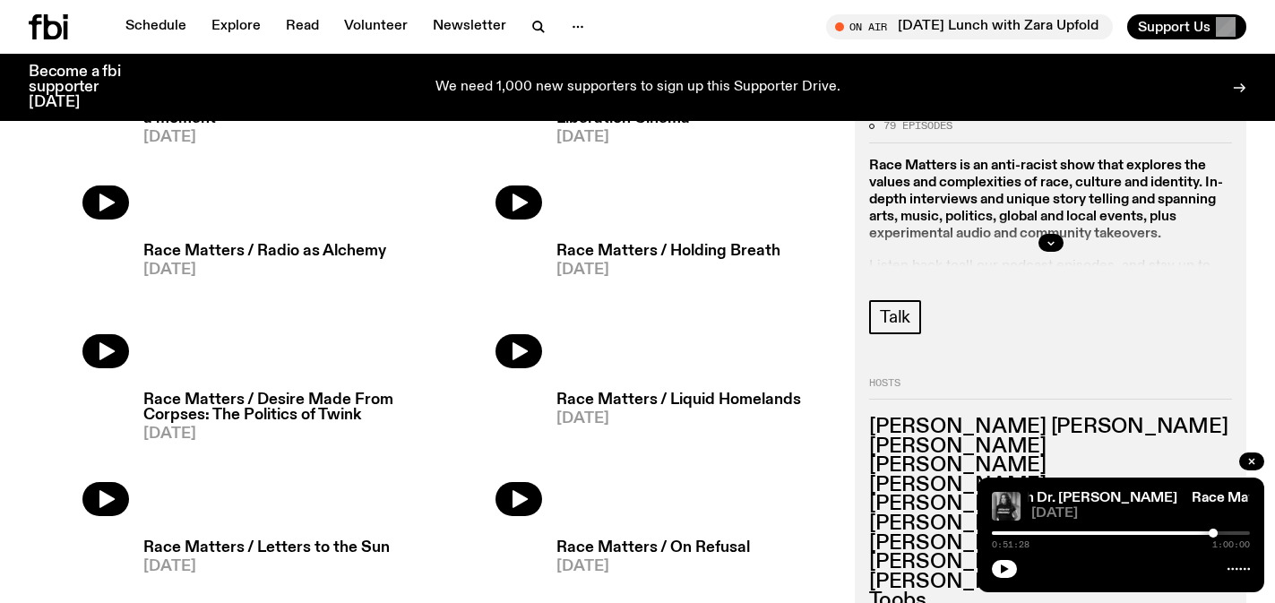
scroll to position [1782, 0]
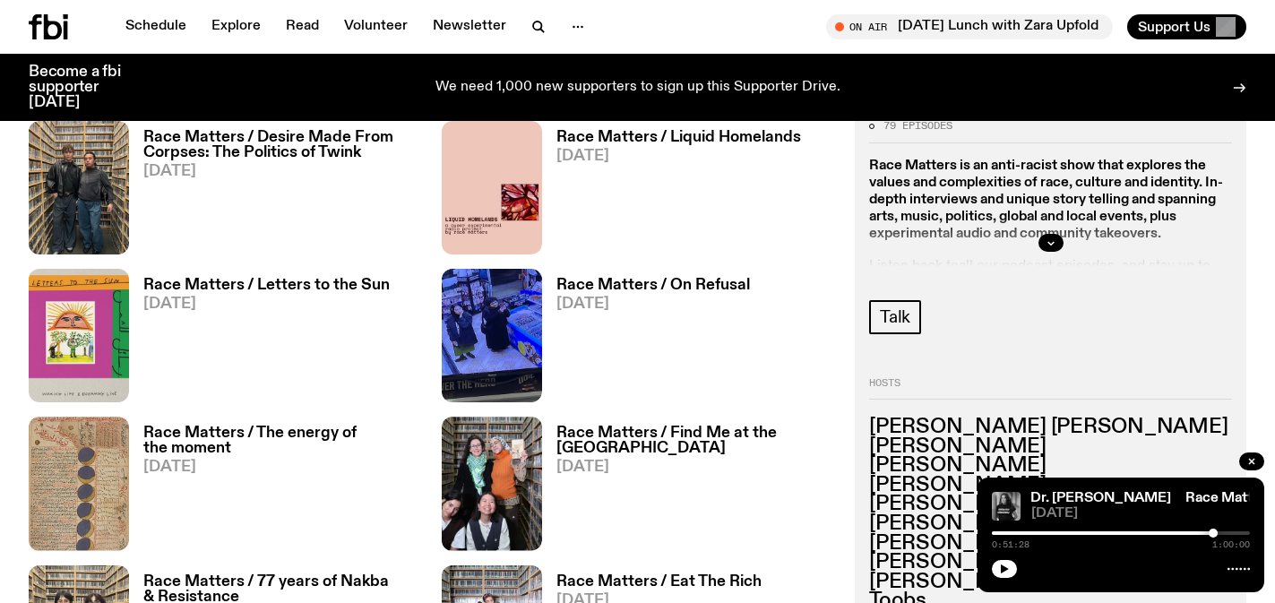
click at [259, 150] on h3 "Race Matters / Desire Made From Corpses: The Politics of Twink" at bounding box center [281, 145] width 277 height 30
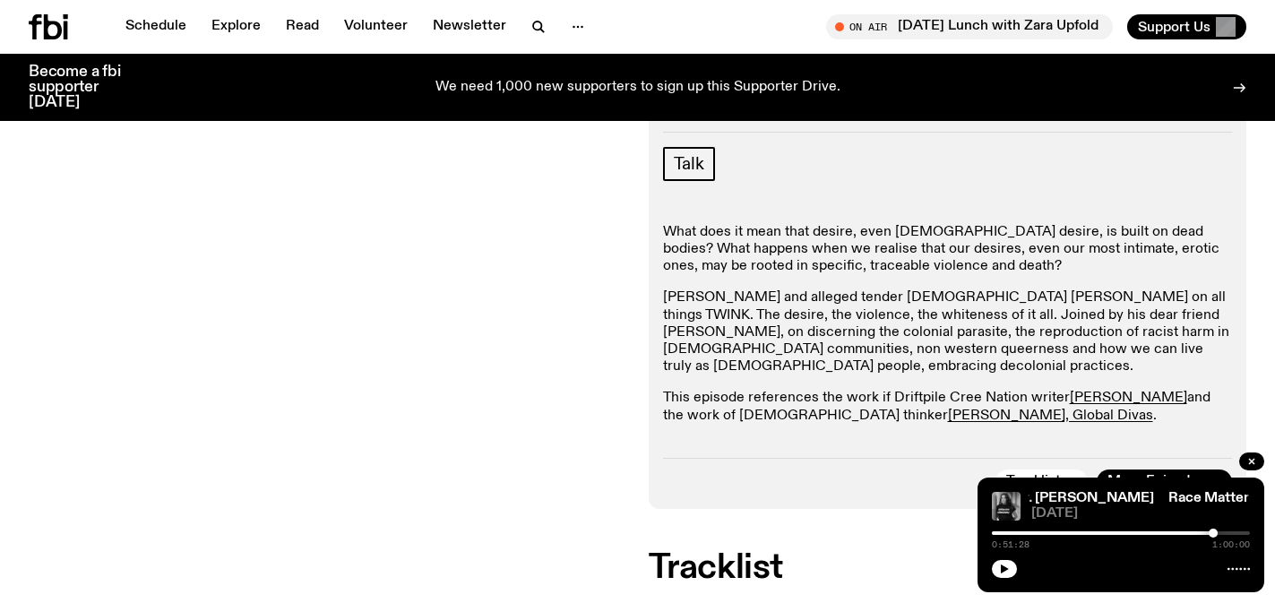
scroll to position [502, 0]
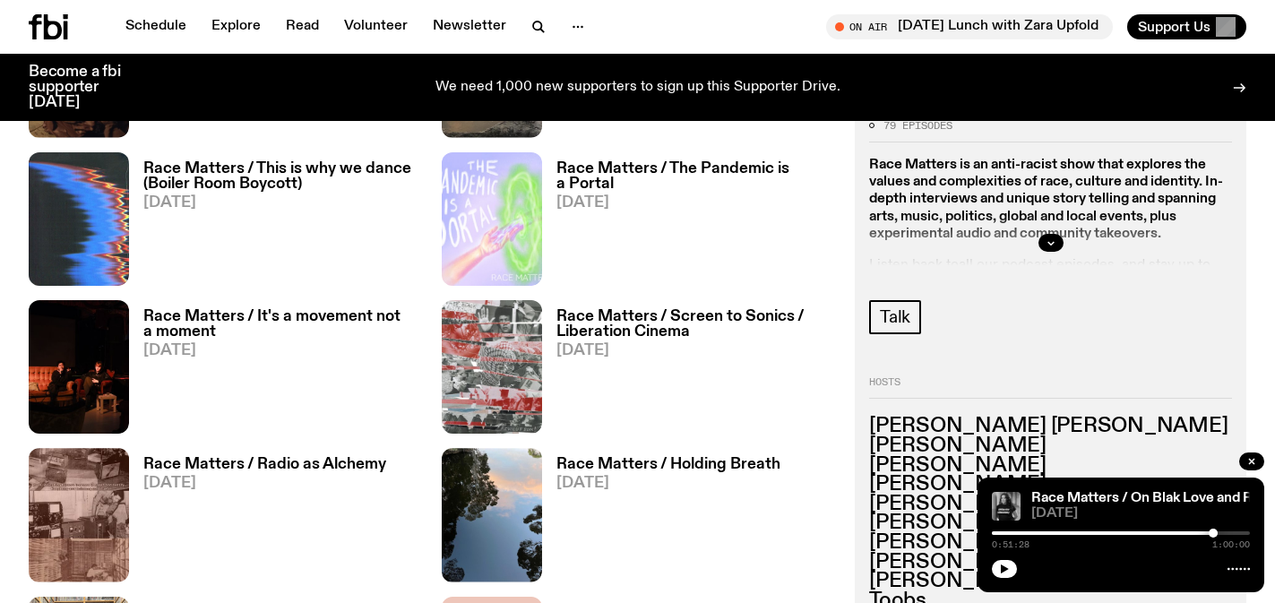
scroll to position [1308, 0]
click at [363, 316] on h3 "Race Matters / It's a movement not a moment" at bounding box center [281, 323] width 277 height 30
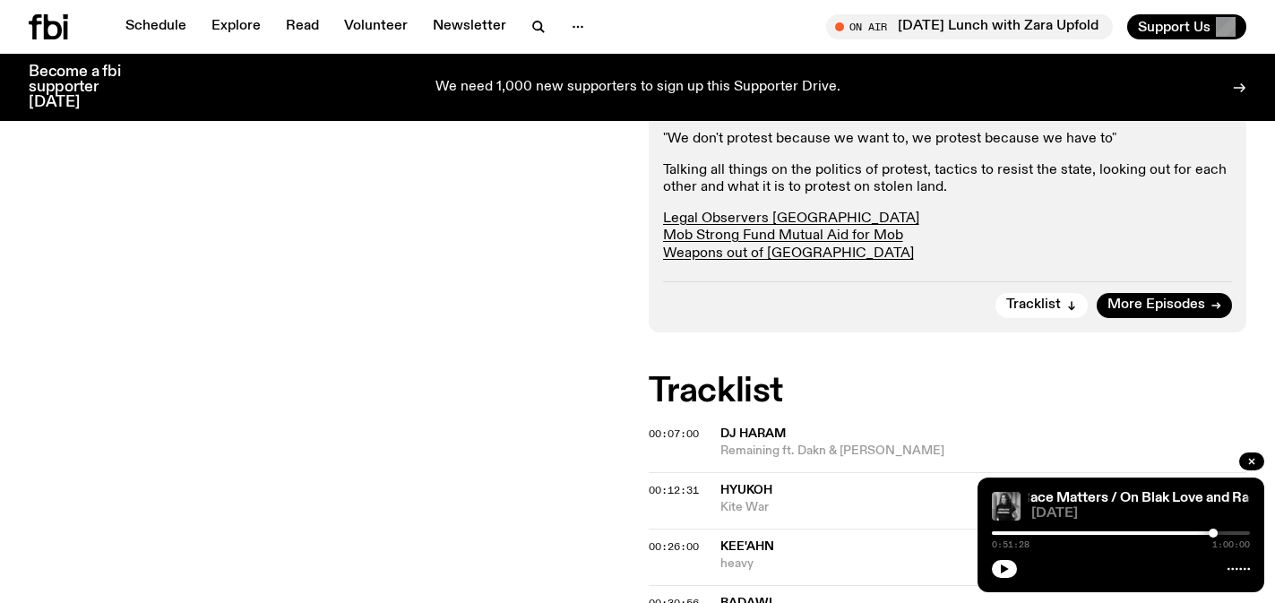
scroll to position [439, 0]
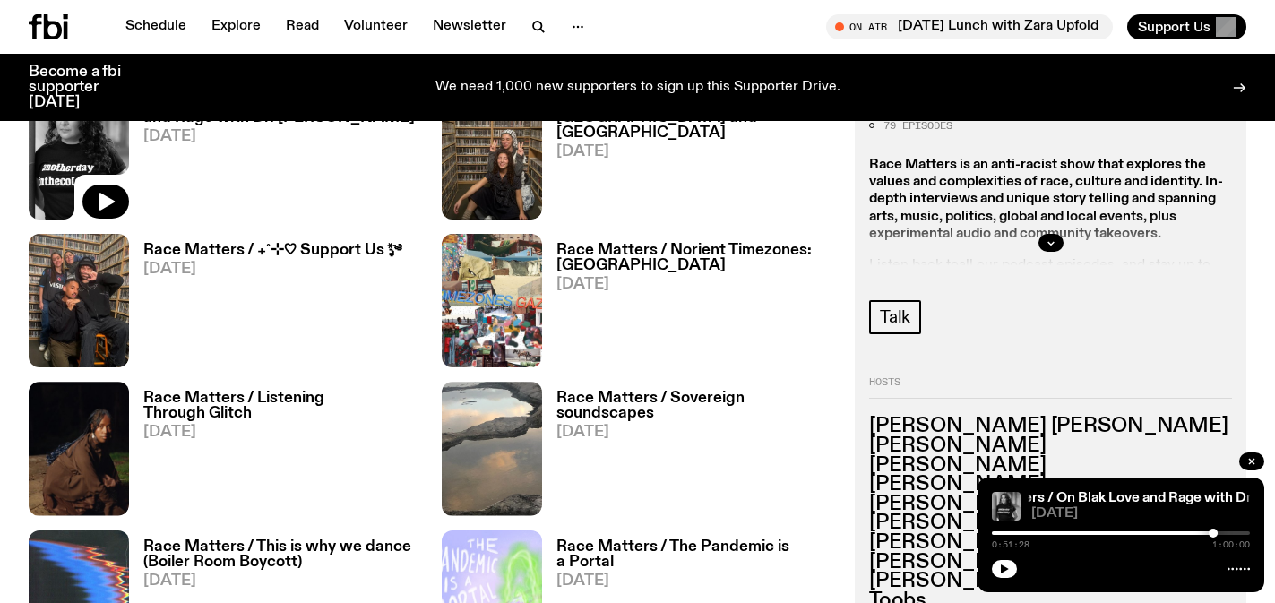
scroll to position [917, 0]
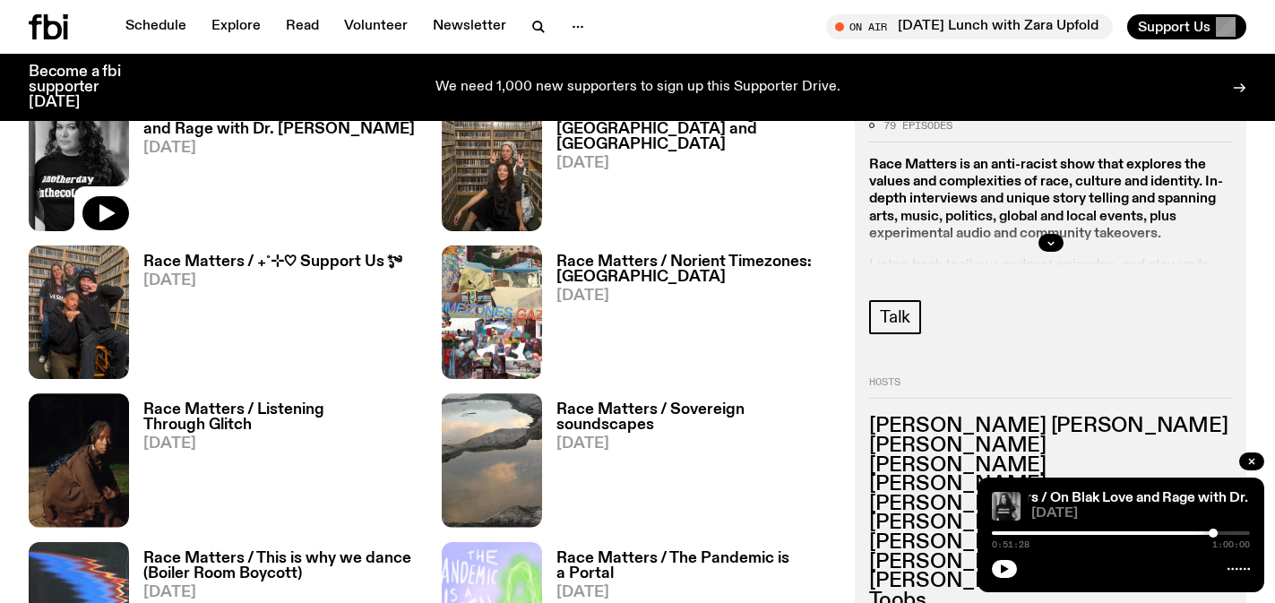
click at [355, 261] on h3 "Race Matters / ₊˚⊹♡ Support Us *ೃ༄" at bounding box center [272, 261] width 258 height 15
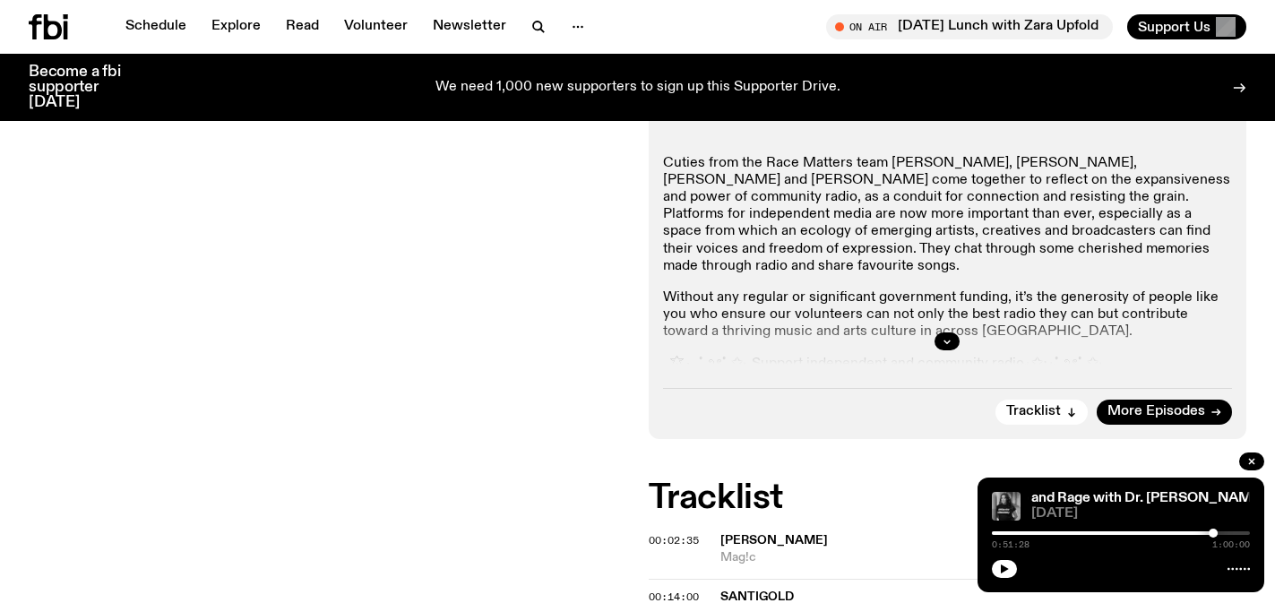
scroll to position [405, 0]
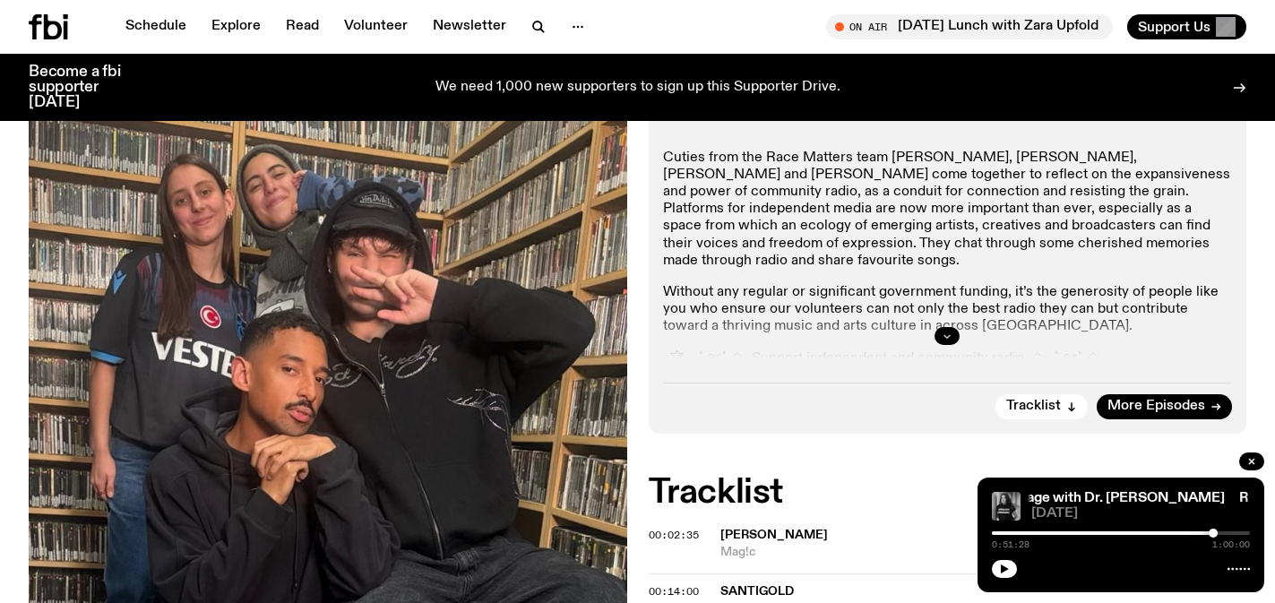
click at [944, 335] on icon "button" at bounding box center [947, 336] width 6 height 3
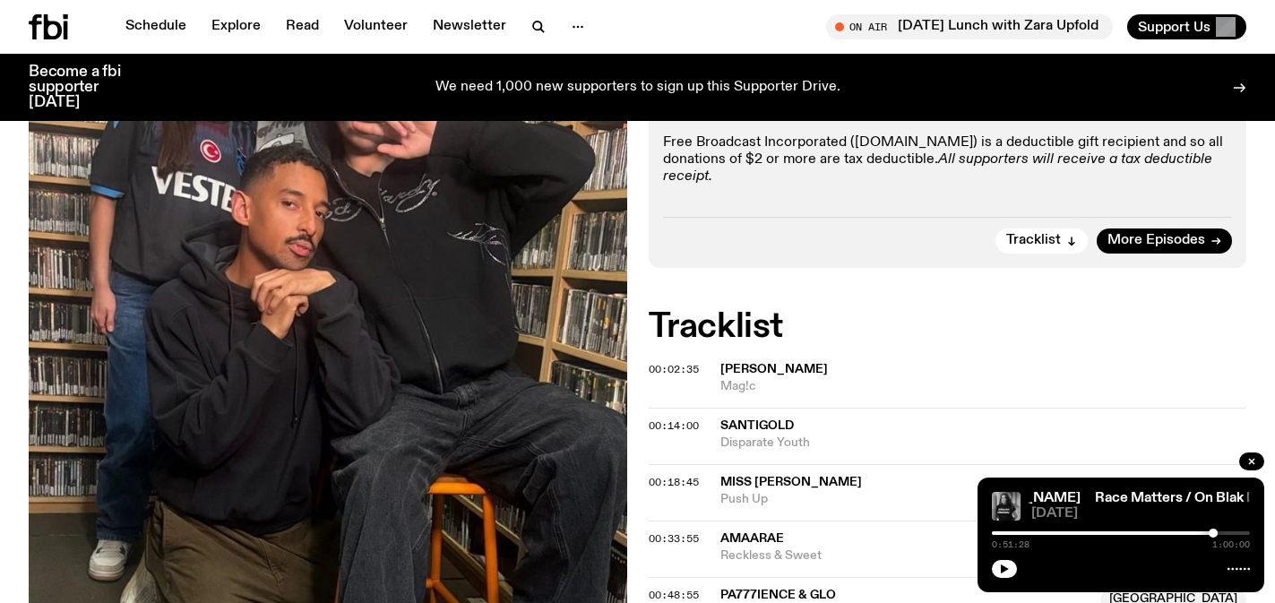
scroll to position [708, 0]
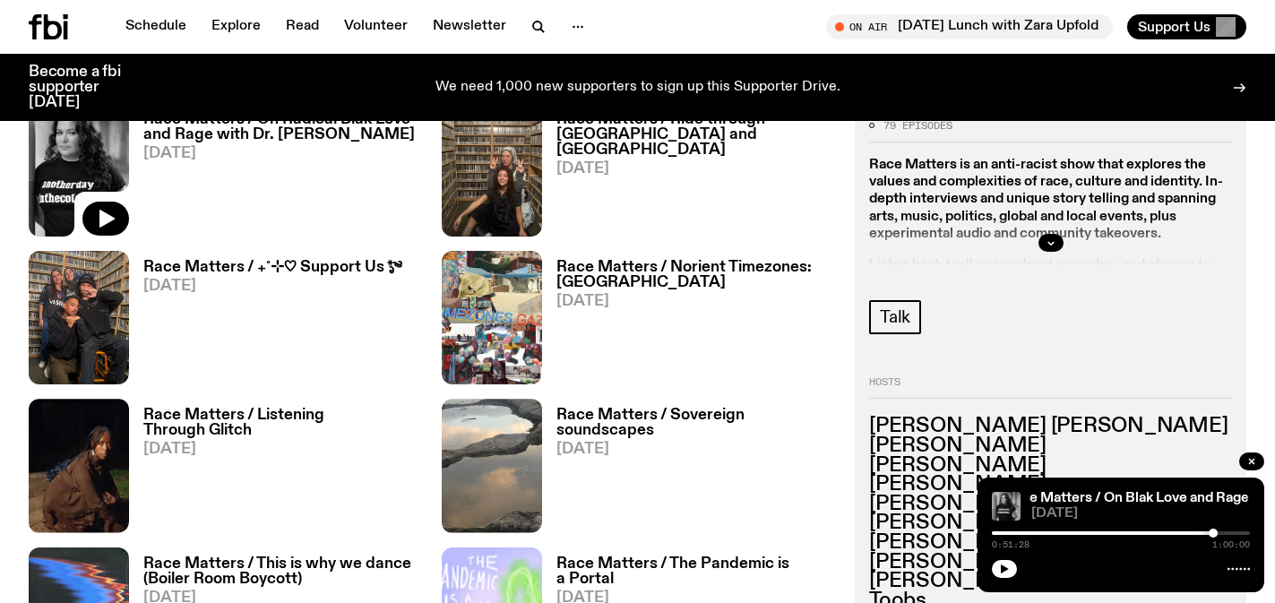
scroll to position [801, 0]
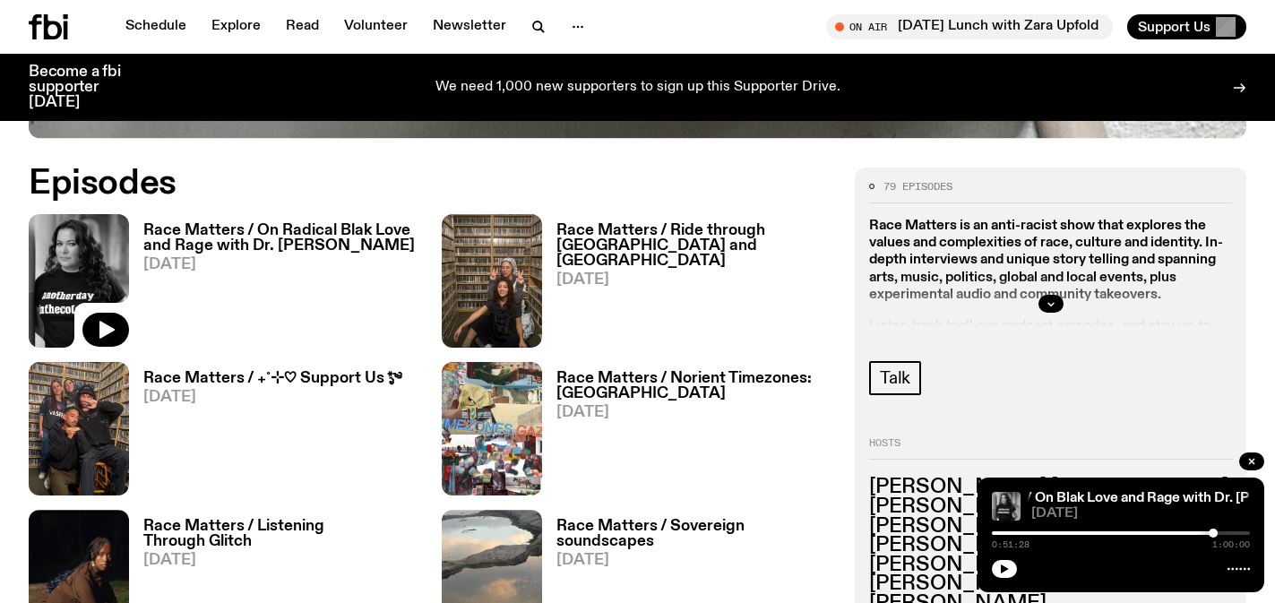
click at [362, 234] on h3 "Race Matters / On Radical Blak Love and Rage with Dr. Chelsea Watego" at bounding box center [281, 238] width 277 height 30
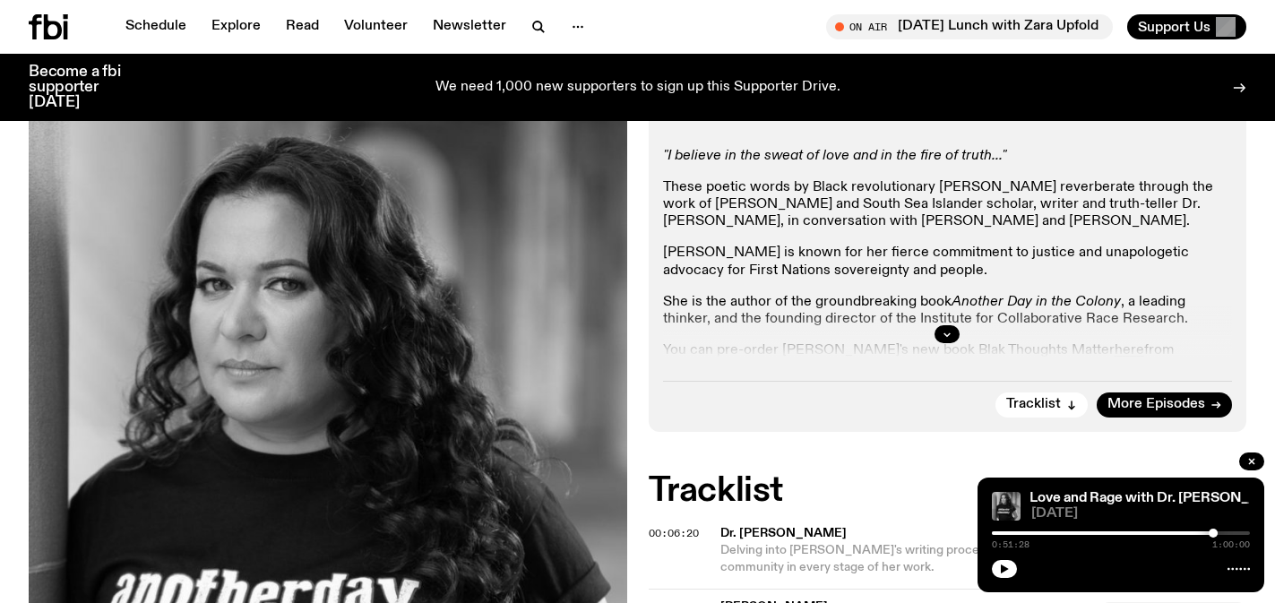
scroll to position [451, 0]
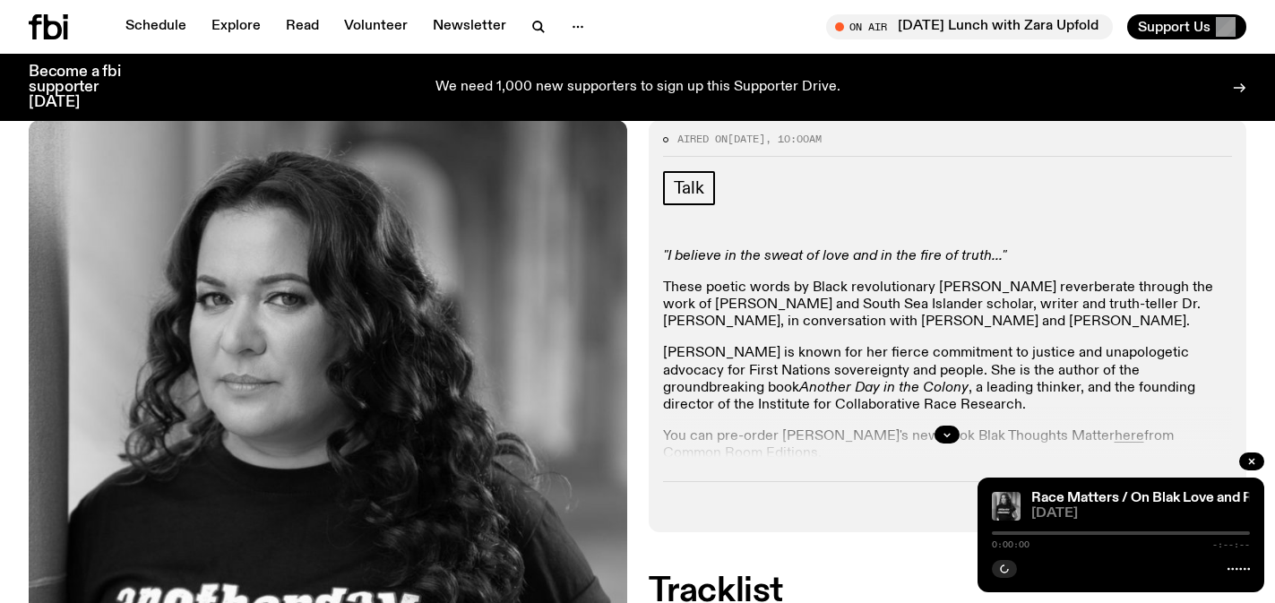
scroll to position [386, 0]
click at [948, 432] on icon "button" at bounding box center [946, 435] width 11 height 11
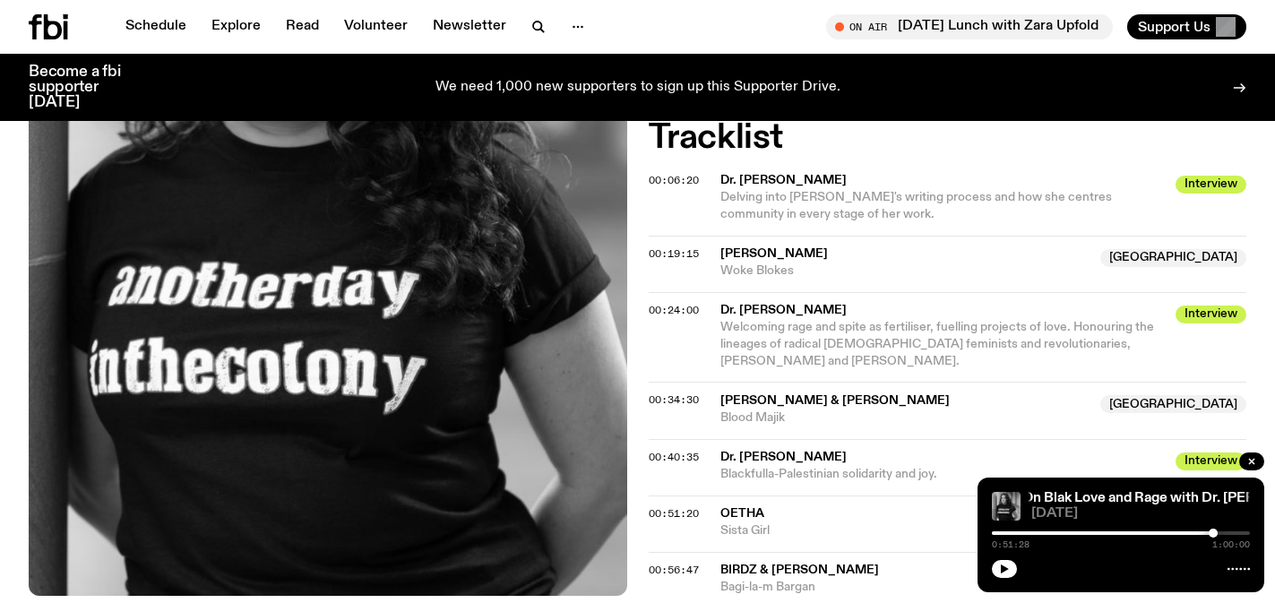
scroll to position [881, 0]
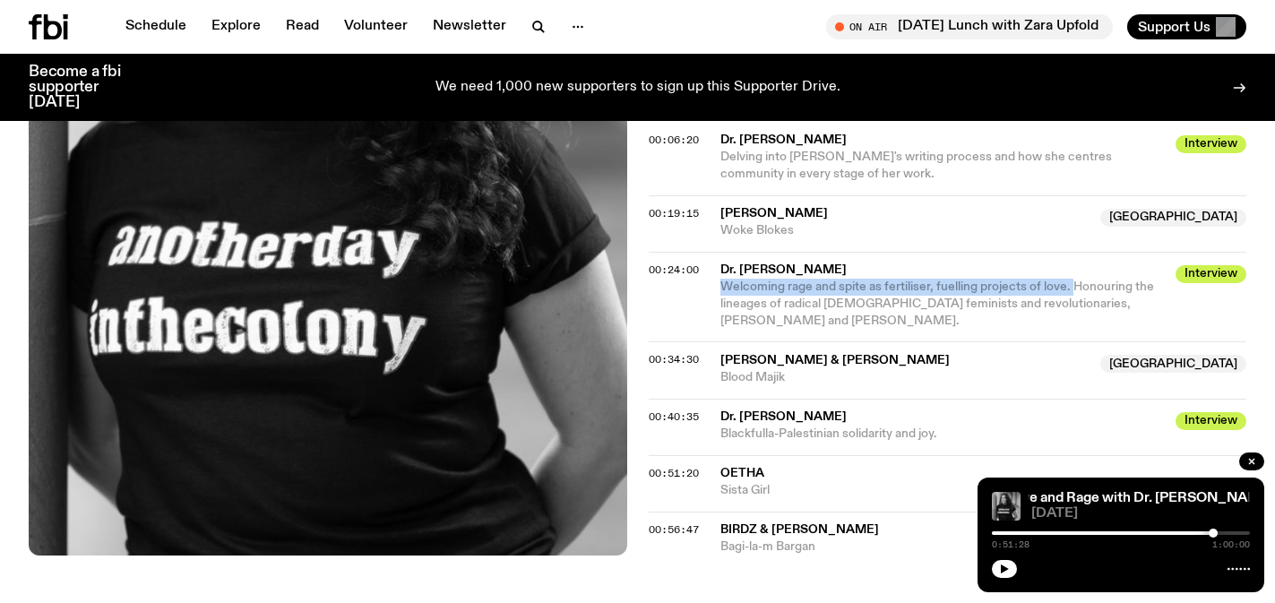
drag, startPoint x: 723, startPoint y: 289, endPoint x: 1069, endPoint y: 288, distance: 345.7
click at [1069, 288] on span "Welcoming rage and spite as fertiliser, fuelling projects of love. Honouring th…" at bounding box center [937, 303] width 434 height 47
copy span "Welcoming rage and spite as fertiliser, fuelling projects of love."
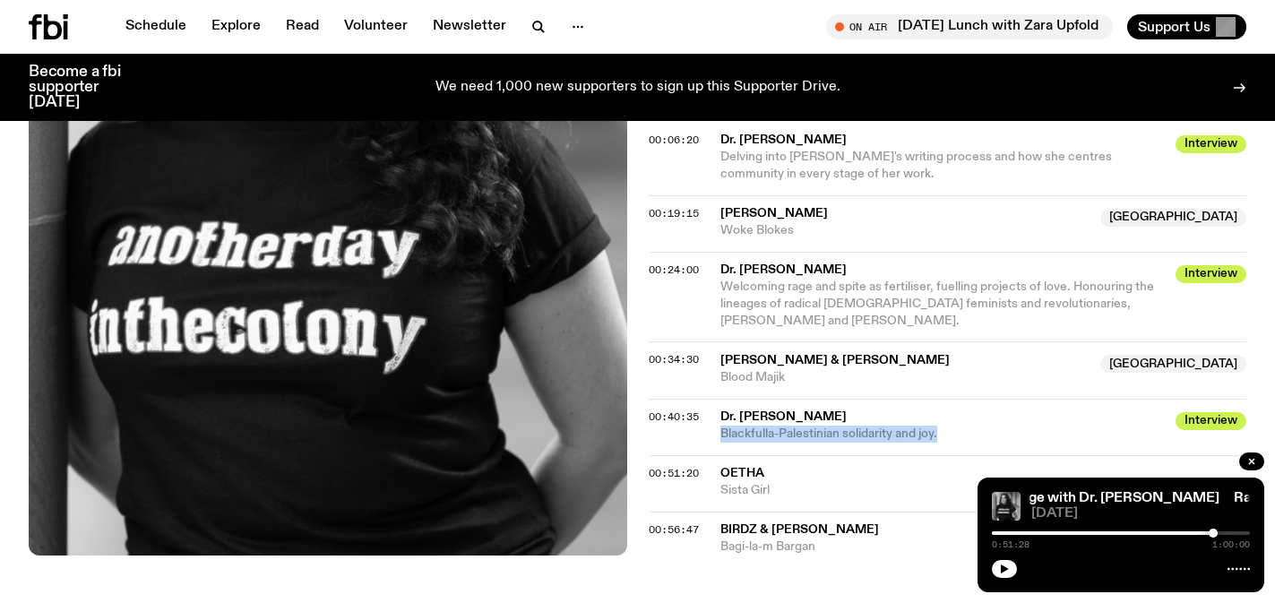
drag, startPoint x: 943, startPoint y: 435, endPoint x: 714, endPoint y: 434, distance: 229.3
click at [714, 434] on div "00:40:35 Dr. Chelsea Watego Interview Blackfulla-Palestinian solidarity and joy…" at bounding box center [947, 427] width 598 height 56
copy span "Blackfulla-Palestinian solidarity and joy."
click at [639, 292] on div "Aired on 28.09.25 , 10:00am Talk "I believe in the sweat of love and in the fir…" at bounding box center [637, 133] width 1275 height 1015
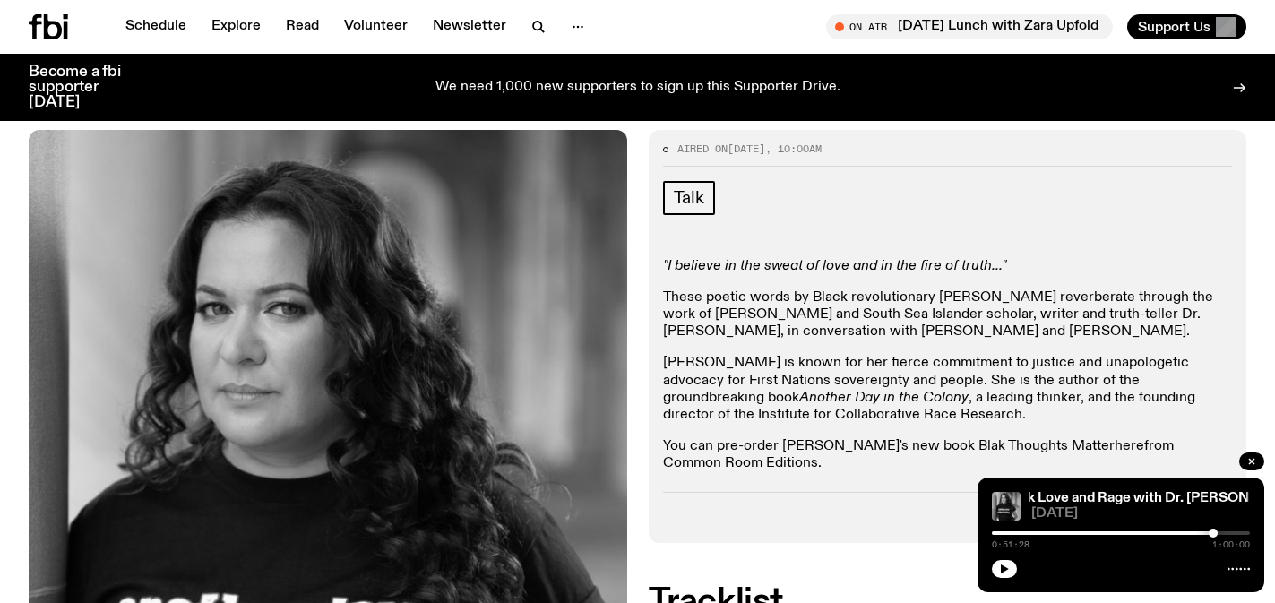
scroll to position [379, 0]
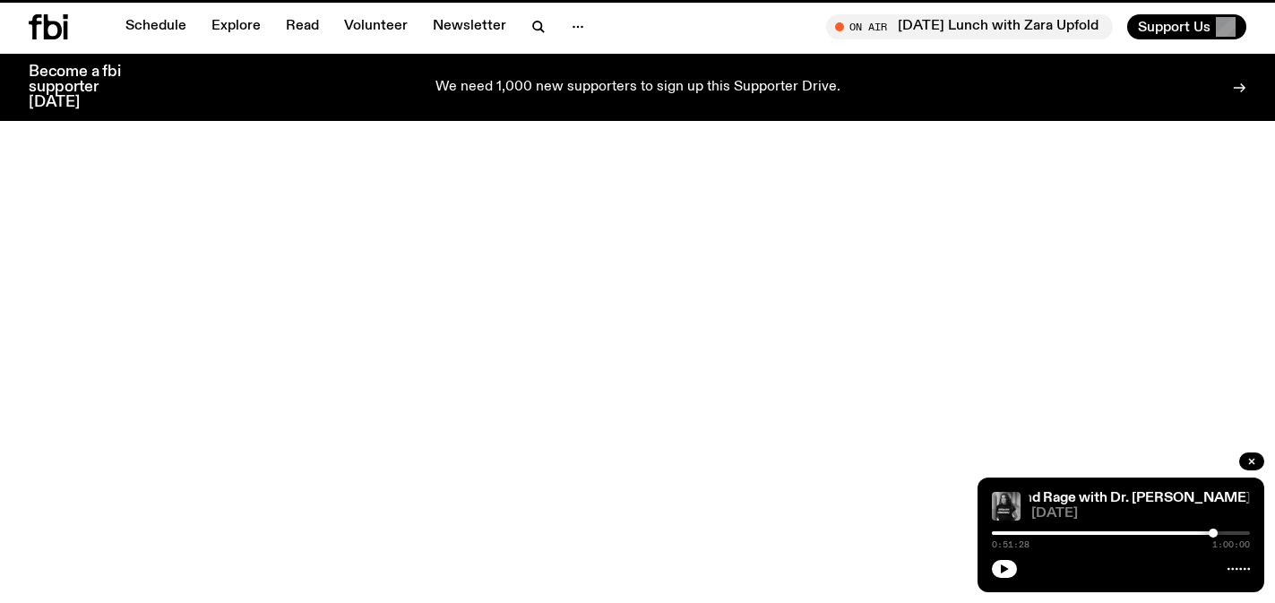
scroll to position [801, 0]
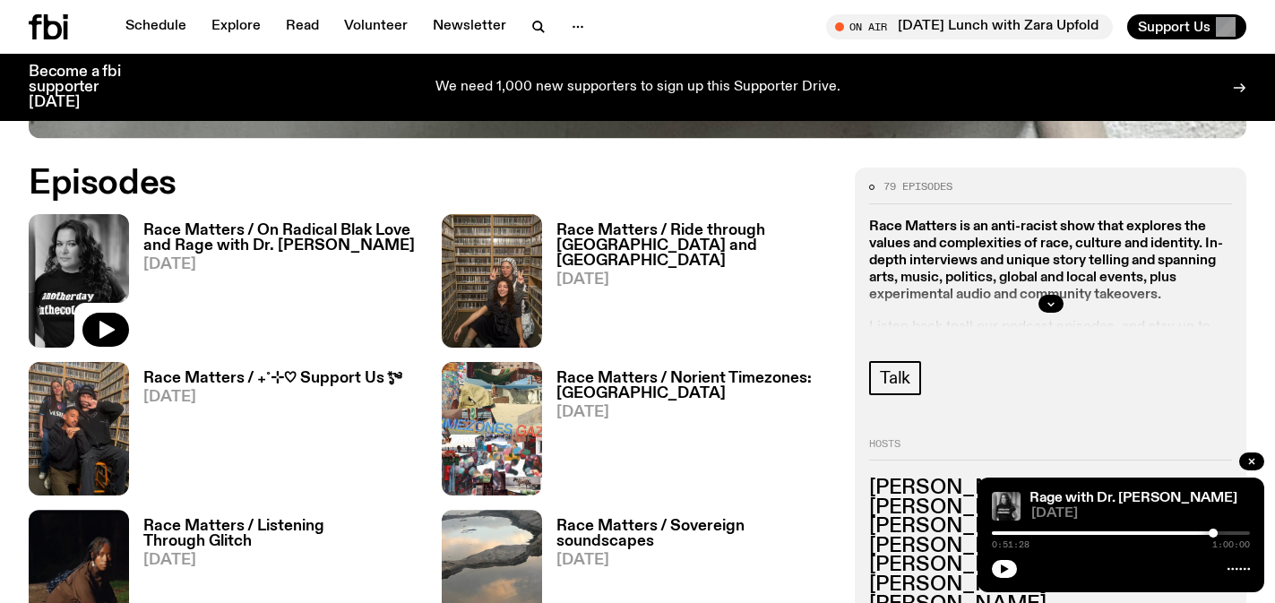
click at [313, 169] on h2 "Episodes" at bounding box center [431, 183] width 804 height 32
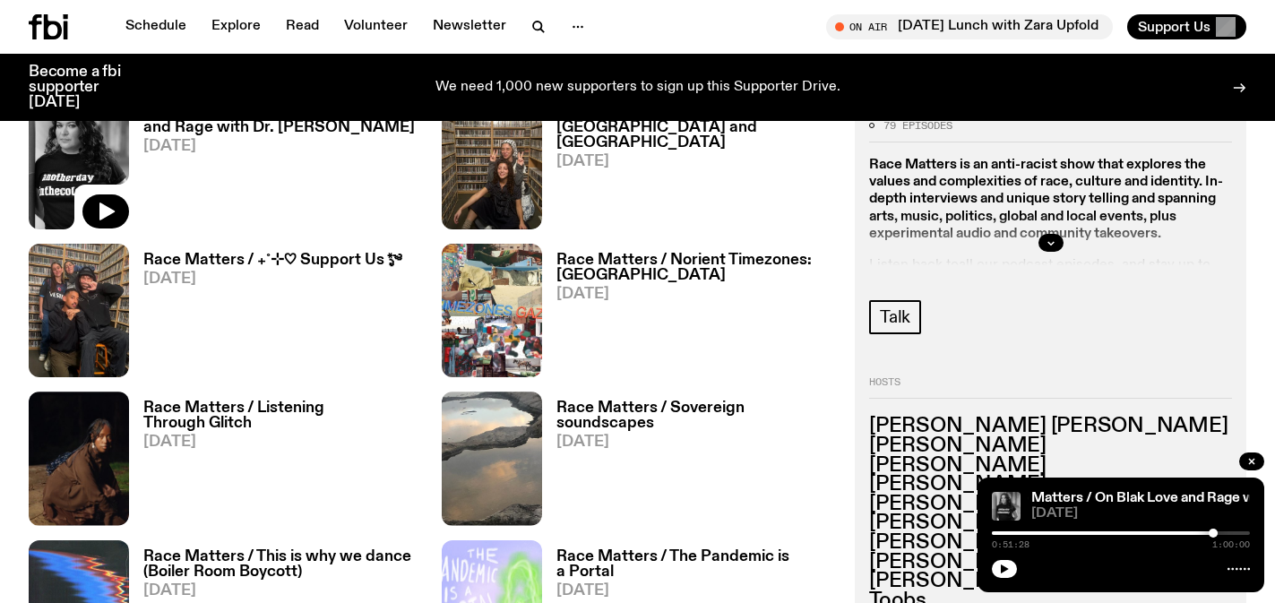
scroll to position [915, 0]
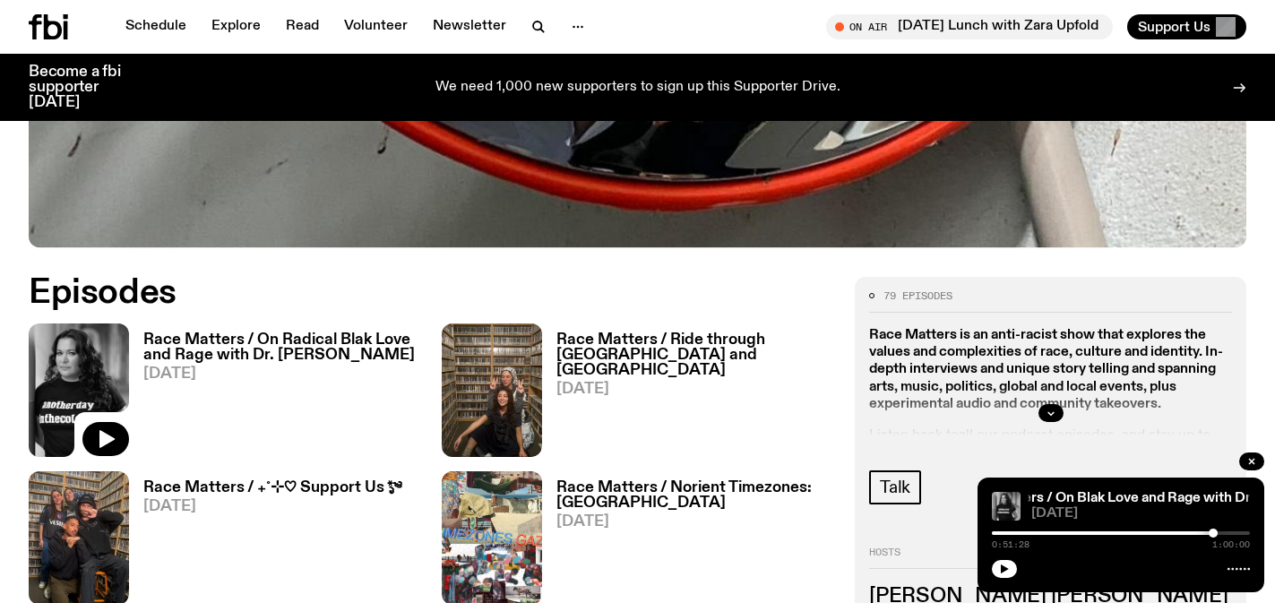
scroll to position [672, 0]
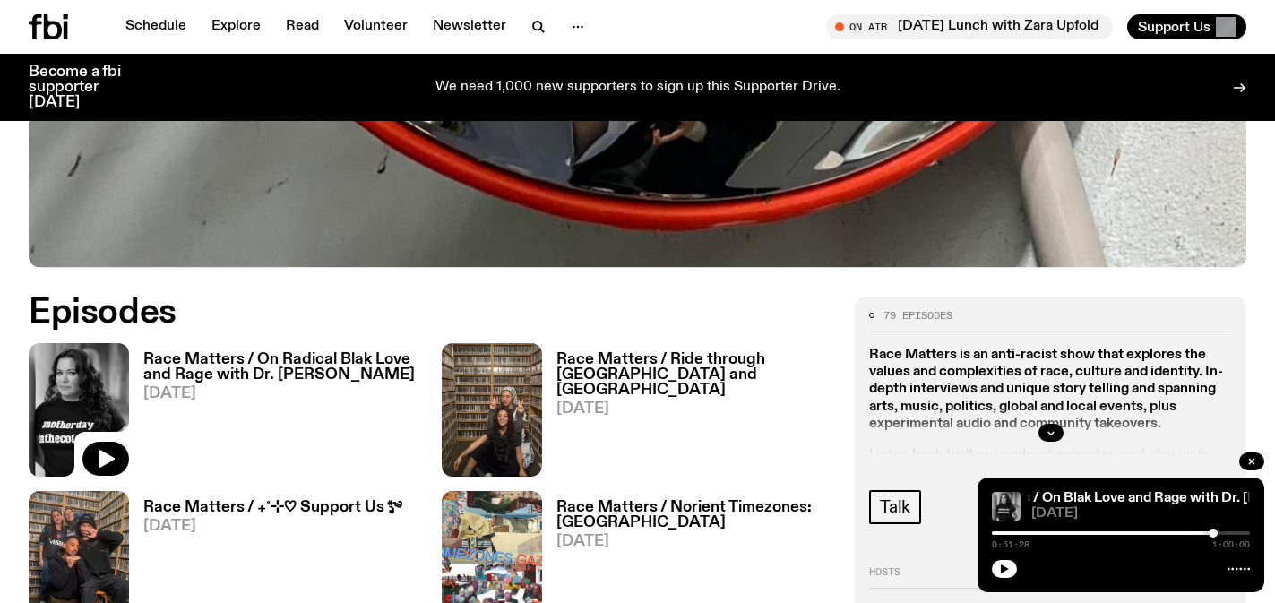
click at [356, 354] on h3 "Race Matters / On Radical Blak Love and Rage with Dr. [PERSON_NAME]" at bounding box center [281, 367] width 277 height 30
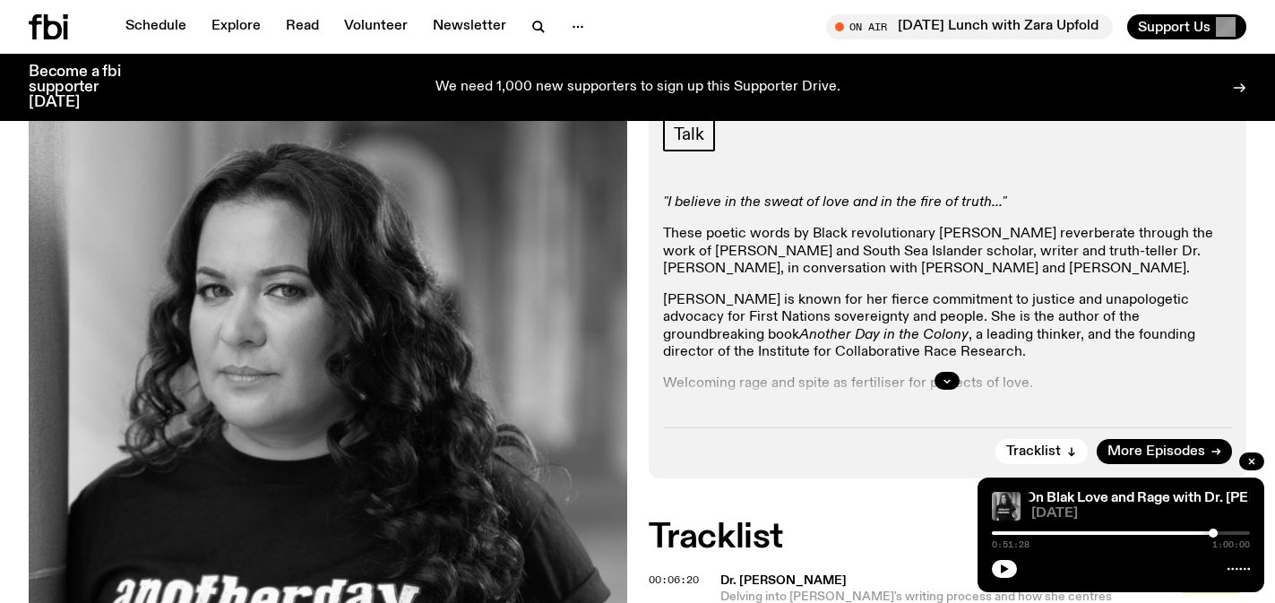
scroll to position [495, 0]
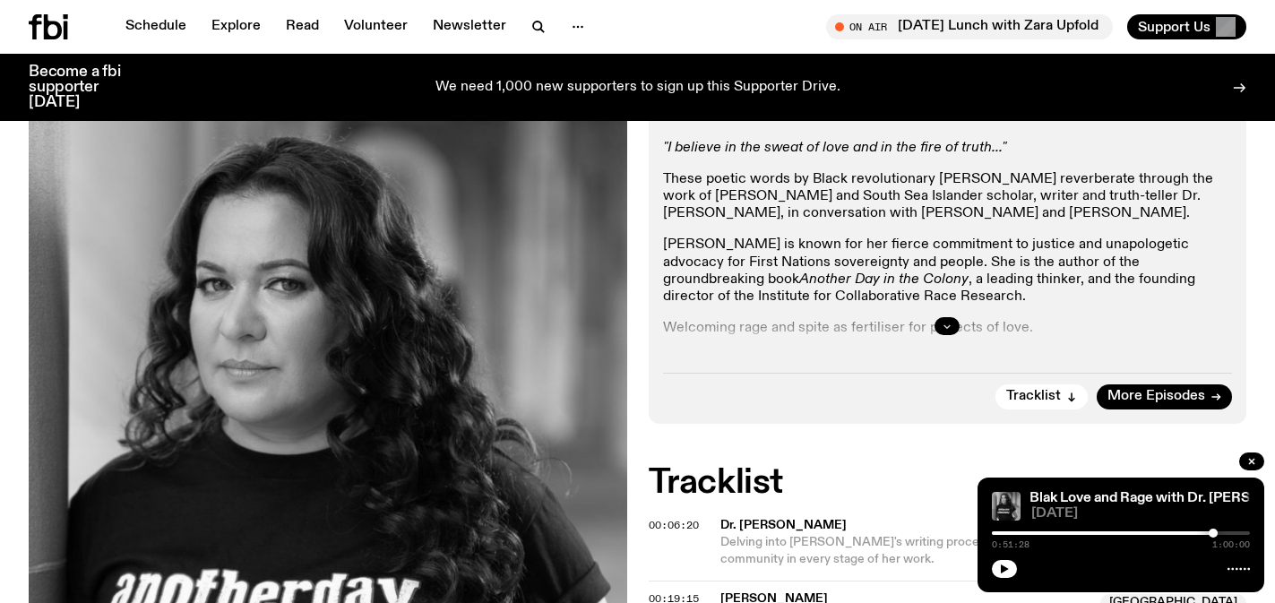
click at [947, 328] on icon "button" at bounding box center [947, 326] width 6 height 3
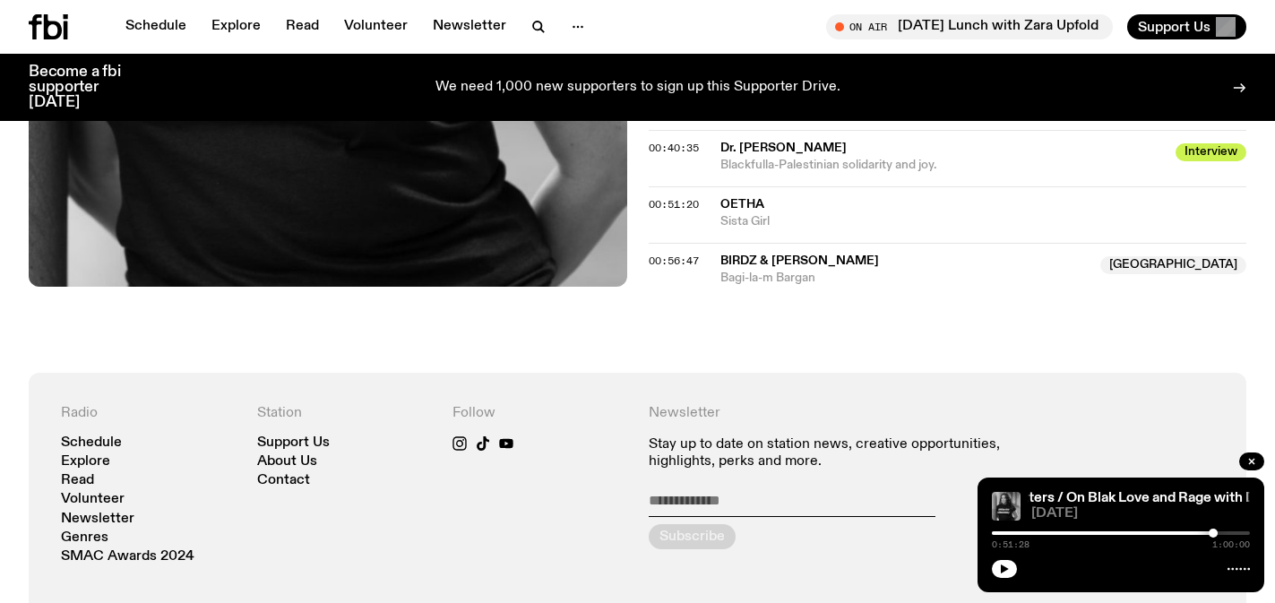
scroll to position [992, 0]
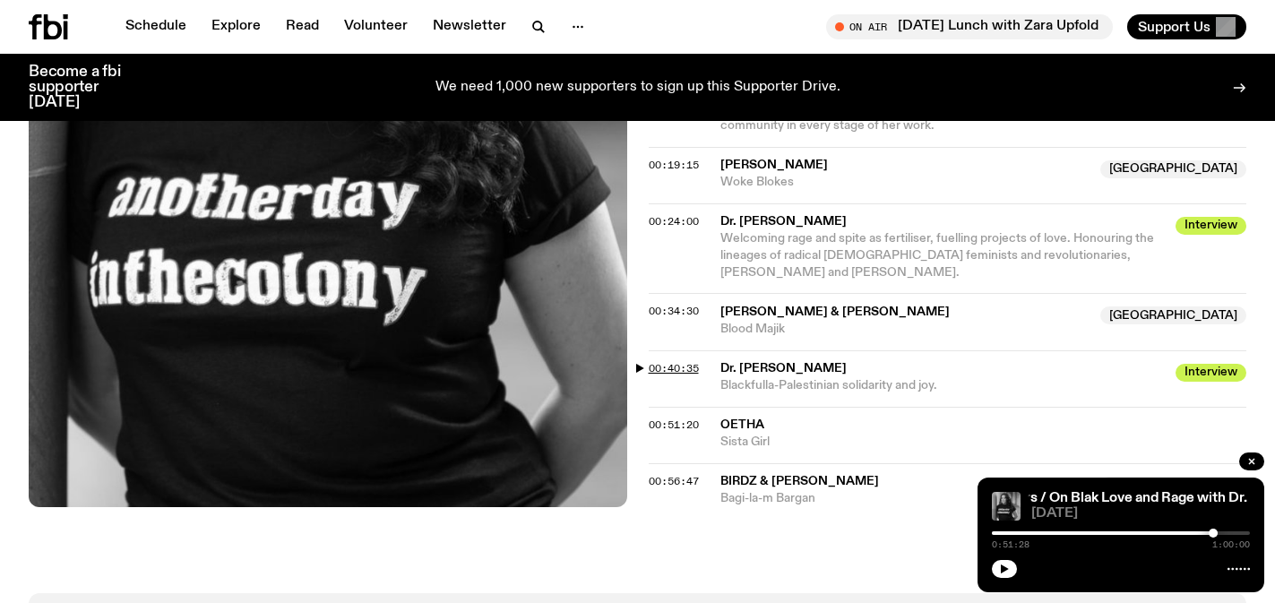
click at [691, 362] on span "00:40:35" at bounding box center [673, 368] width 50 height 14
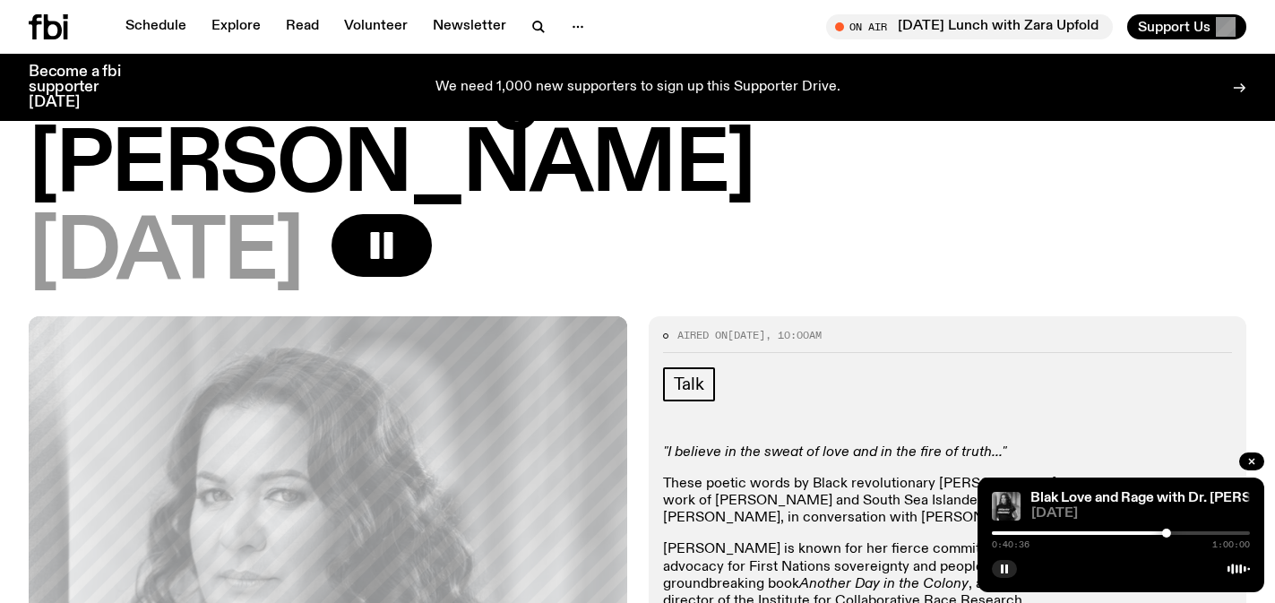
scroll to position [488, 0]
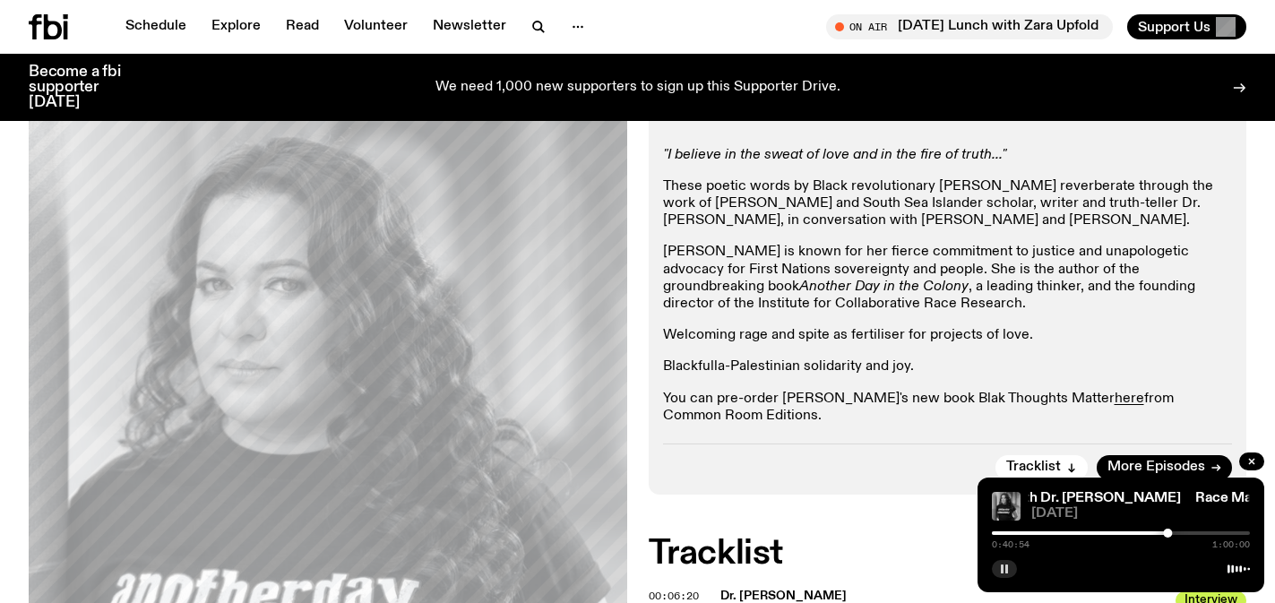
click at [999, 572] on icon "button" at bounding box center [1004, 568] width 11 height 11
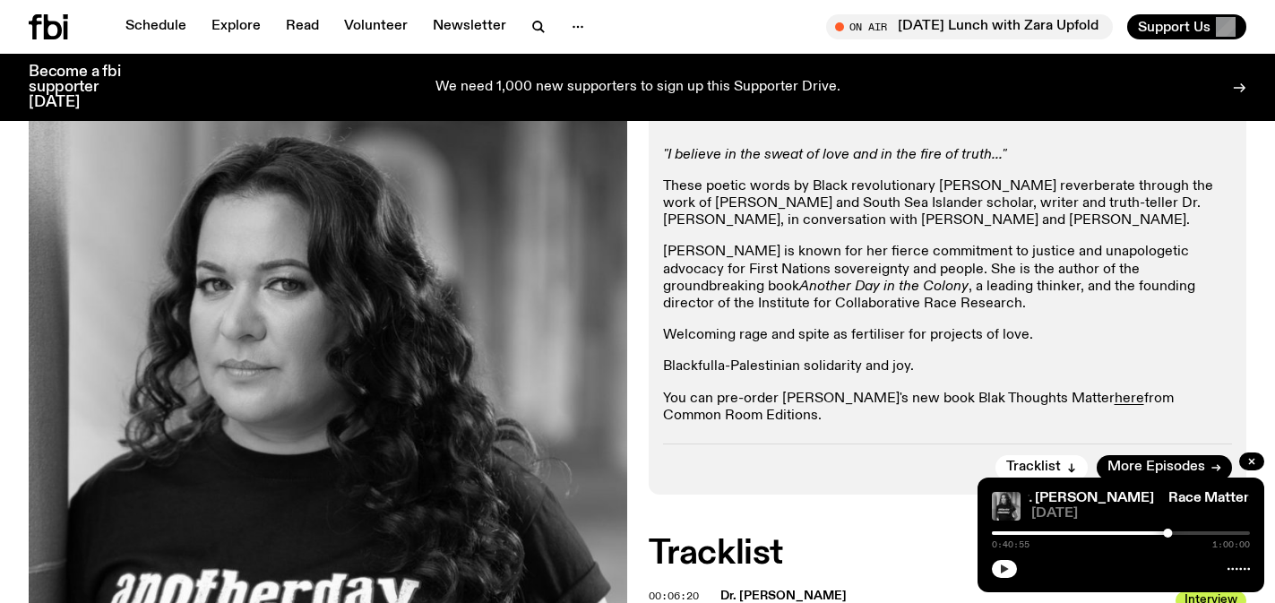
click at [1009, 562] on button "button" at bounding box center [1004, 569] width 25 height 18
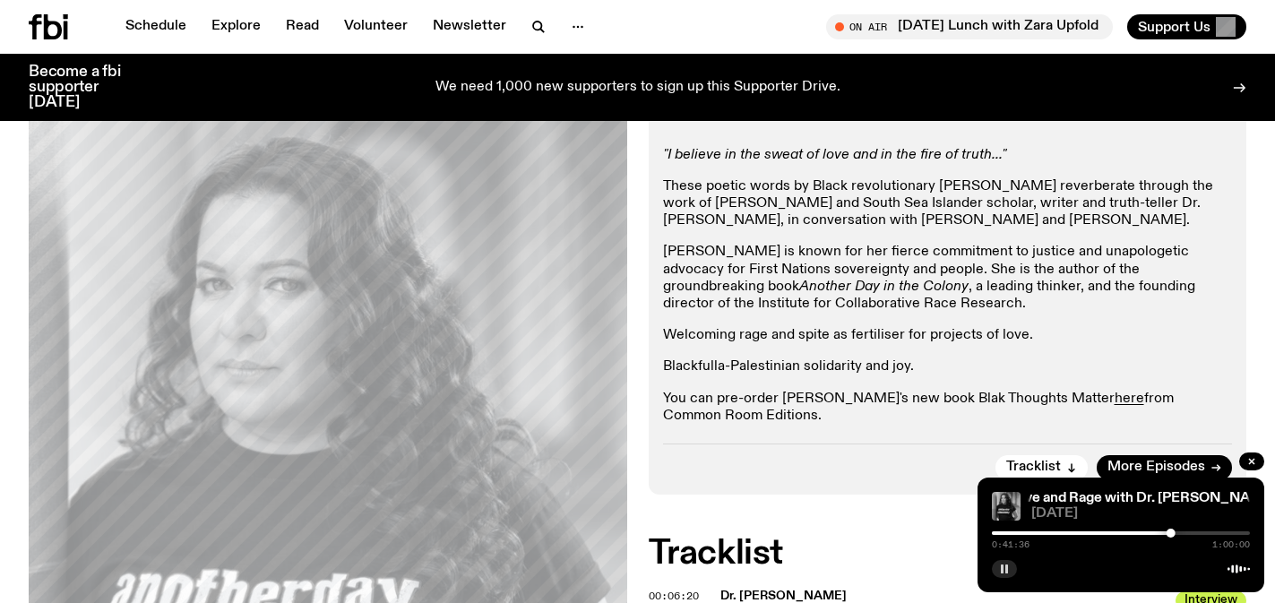
click at [1003, 561] on button "button" at bounding box center [1004, 569] width 25 height 18
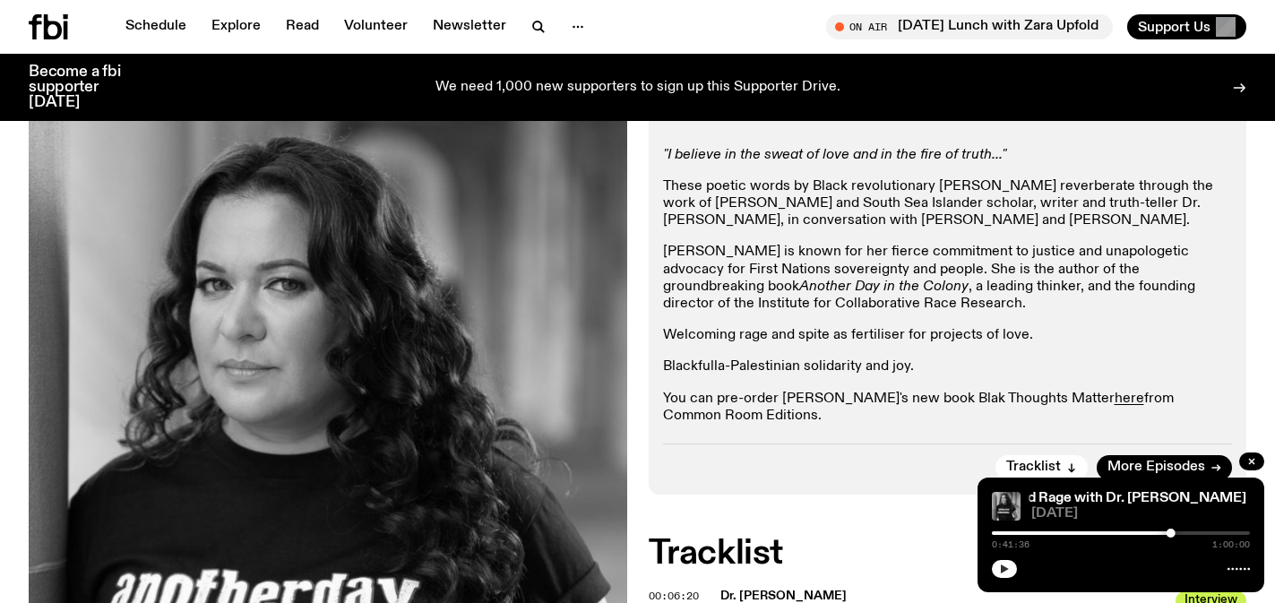
click at [1006, 570] on icon "button" at bounding box center [1004, 568] width 8 height 9
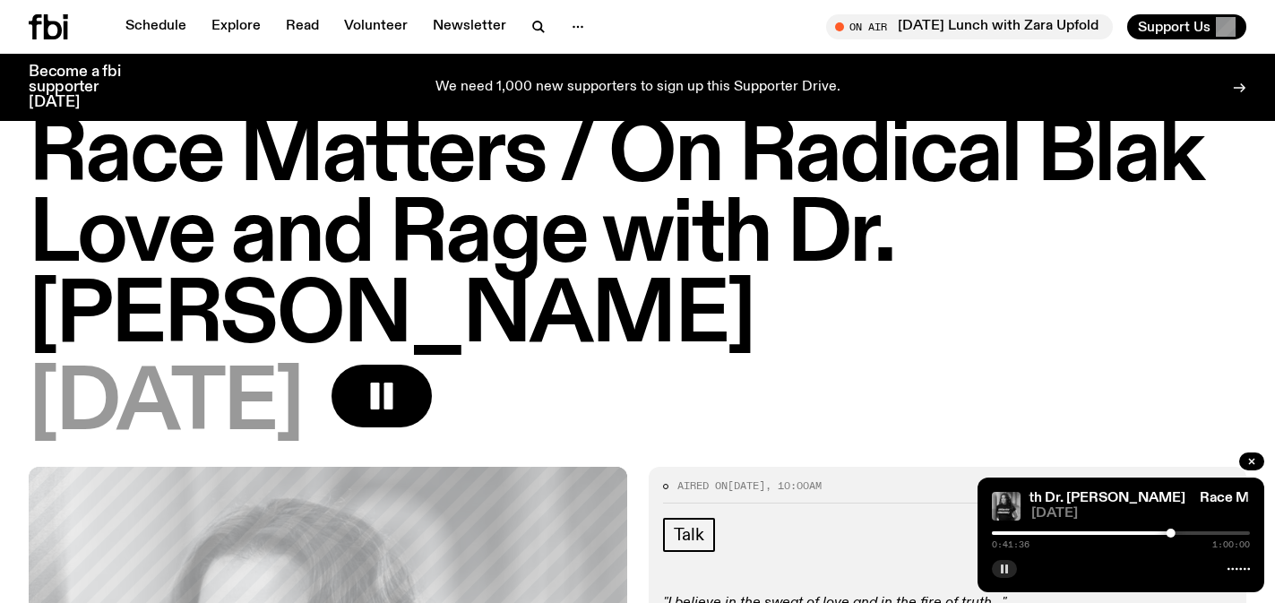
scroll to position [0, 0]
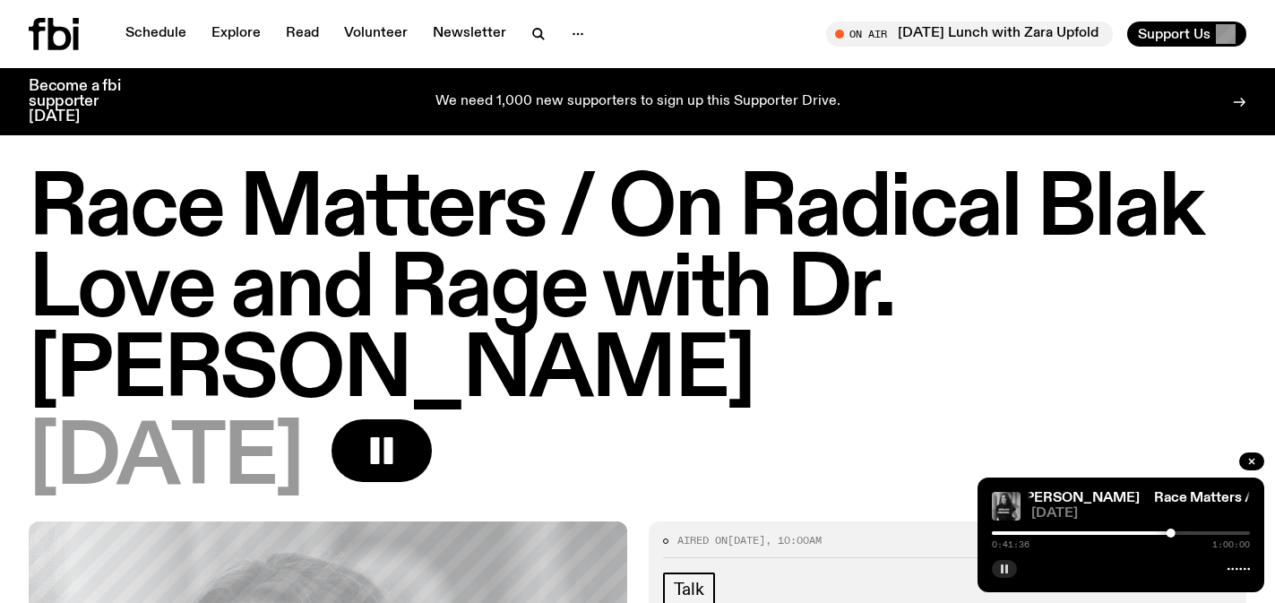
click at [1010, 560] on button "button" at bounding box center [1004, 569] width 25 height 18
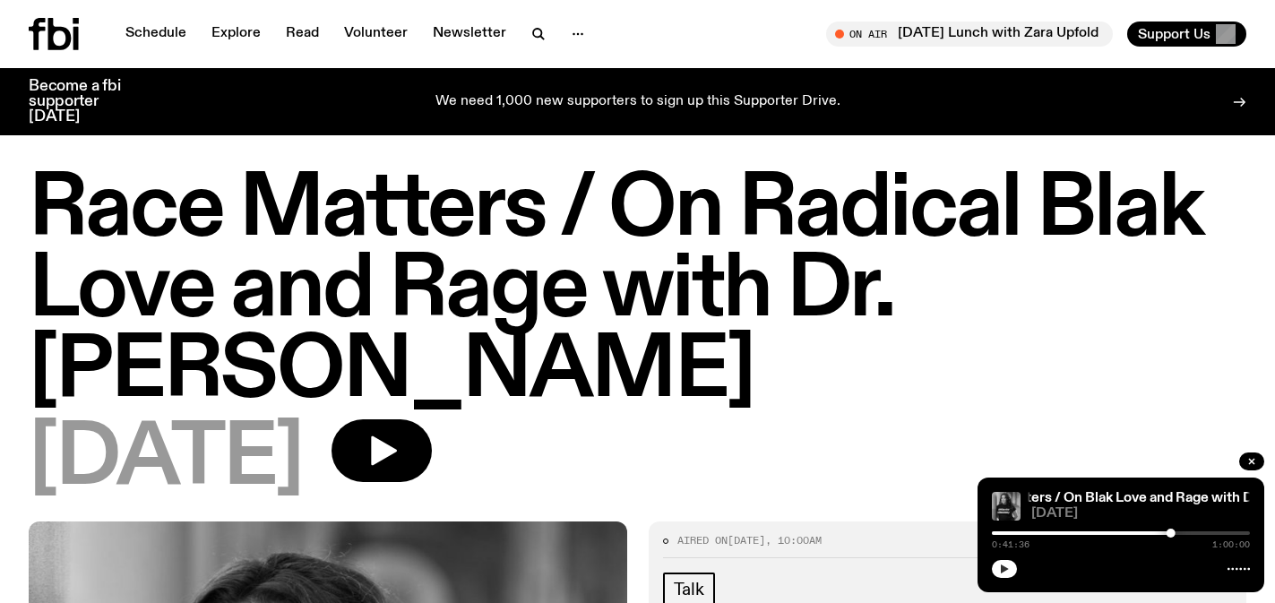
click at [1000, 563] on icon "button" at bounding box center [1004, 568] width 11 height 11
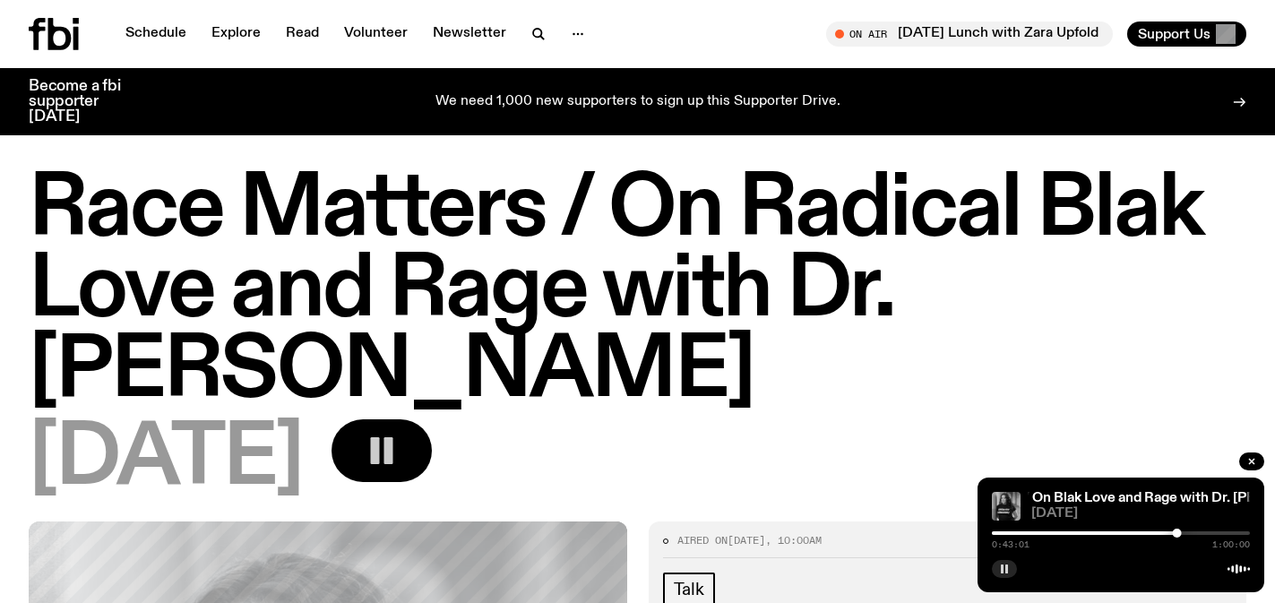
click at [399, 443] on icon "button" at bounding box center [382, 451] width 36 height 36
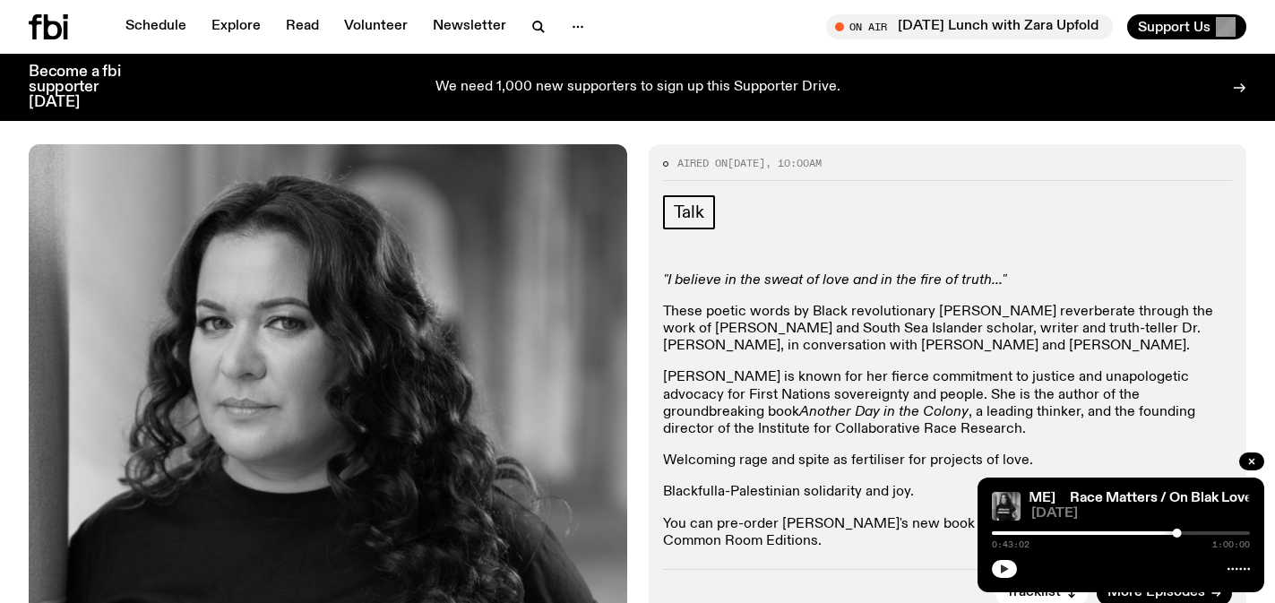
scroll to position [368, 0]
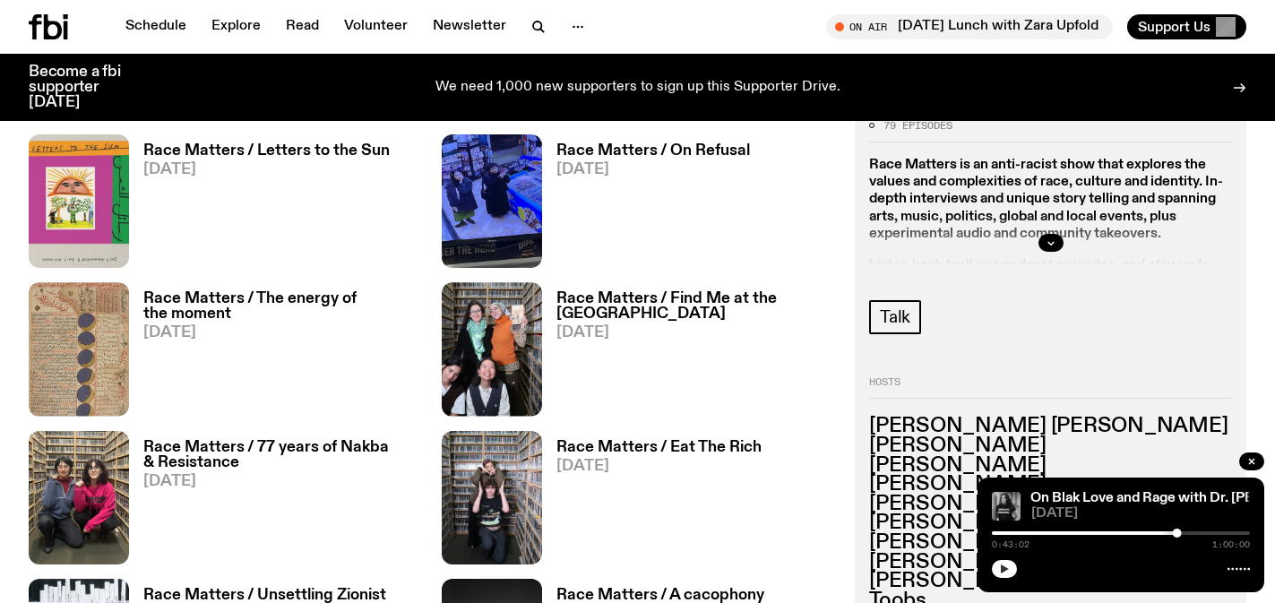
scroll to position [1913, 0]
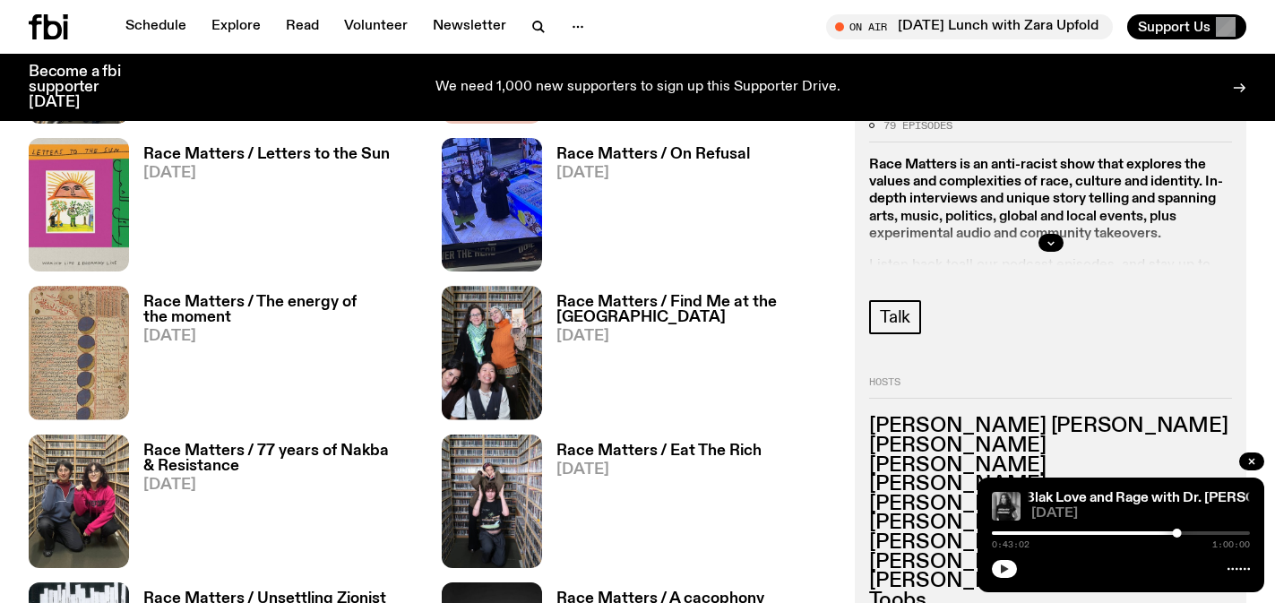
click at [587, 323] on h3 "Race Matters / Find Me at the [GEOGRAPHIC_DATA]" at bounding box center [694, 310] width 277 height 30
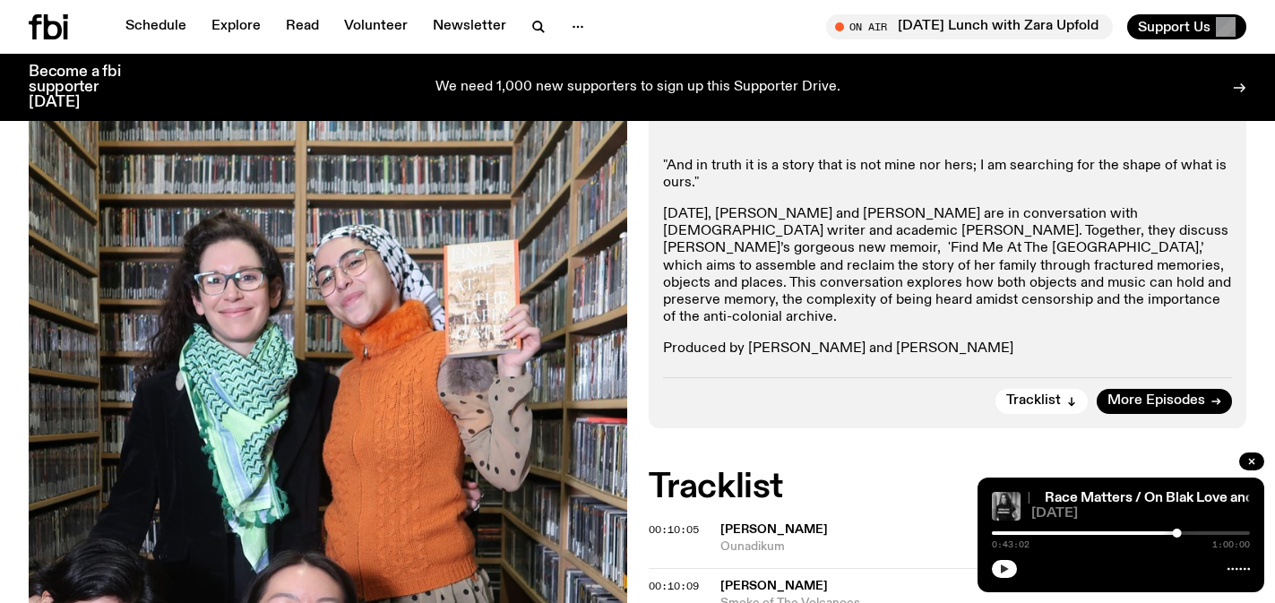
scroll to position [399, 0]
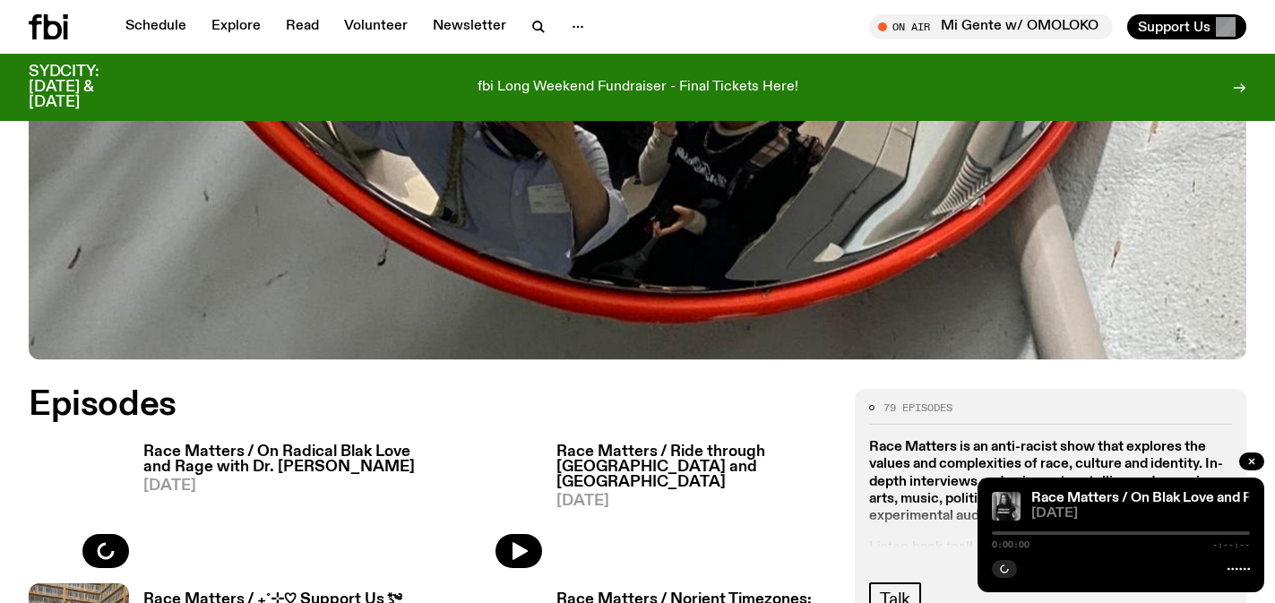
scroll to position [774, 0]
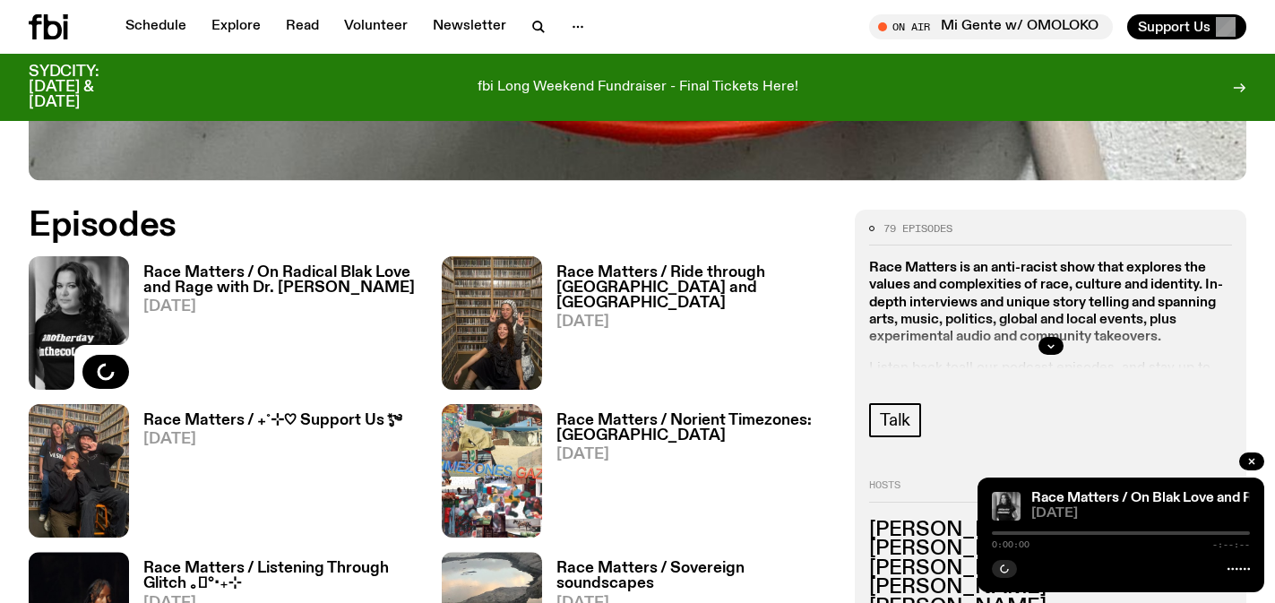
click at [352, 267] on h3 "Race Matters / On Radical Blak Love and Rage with Dr. [PERSON_NAME]" at bounding box center [281, 280] width 277 height 30
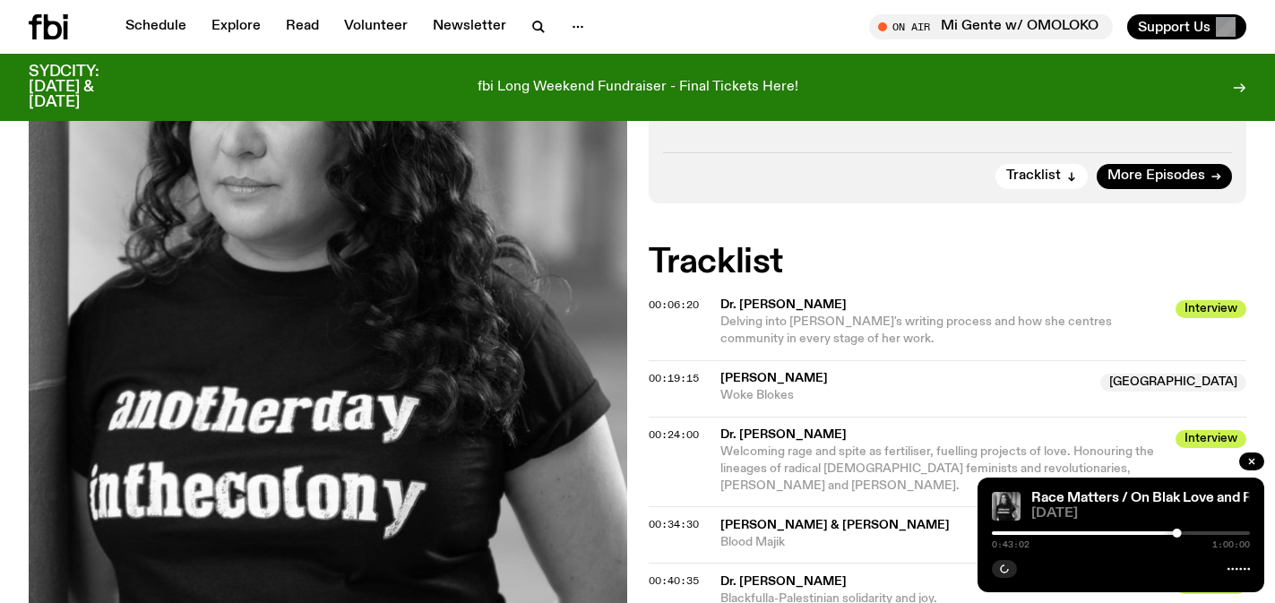
scroll to position [897, 0]
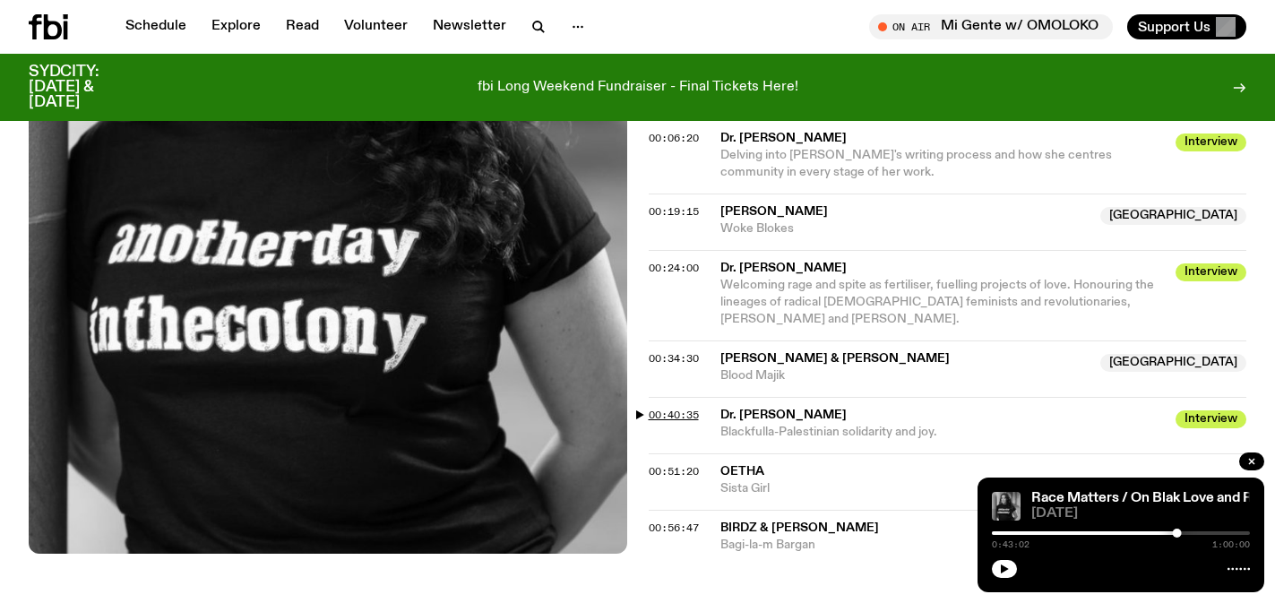
click at [688, 416] on span "00:40:35" at bounding box center [673, 415] width 50 height 14
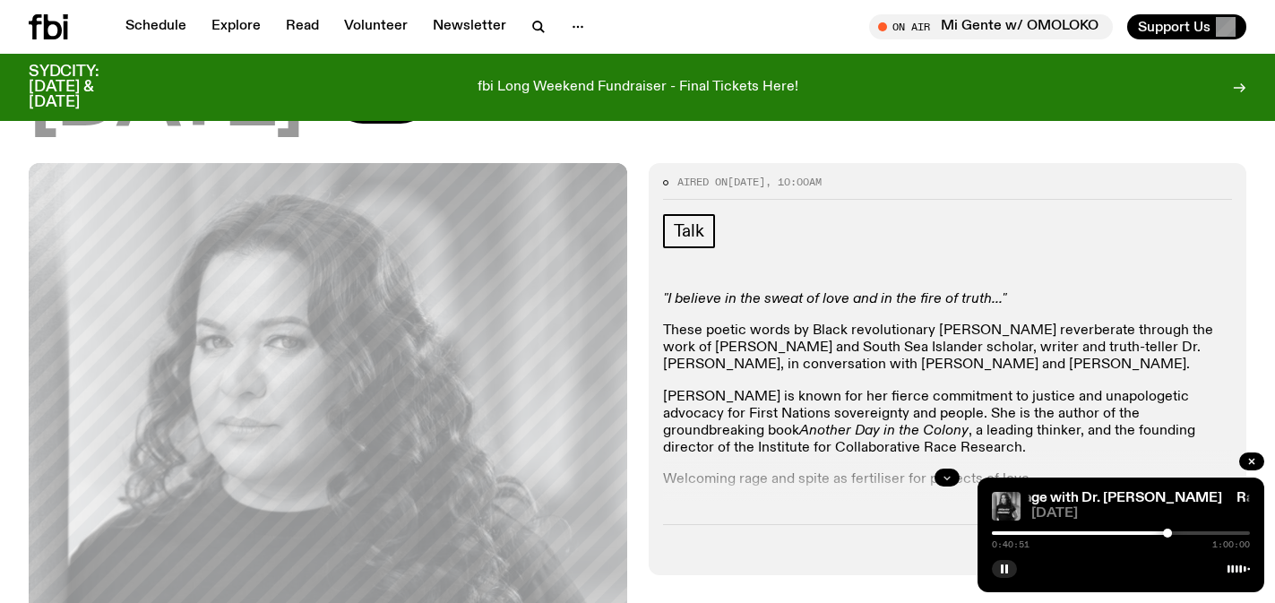
scroll to position [484, 0]
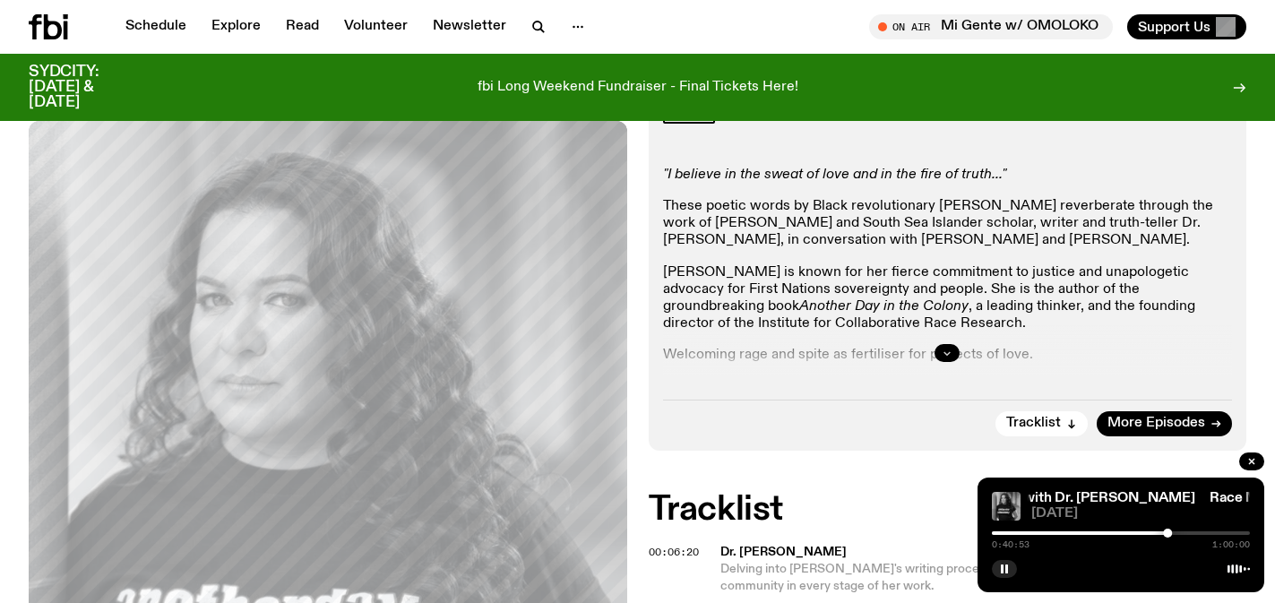
click at [950, 351] on icon "button" at bounding box center [946, 353] width 11 height 11
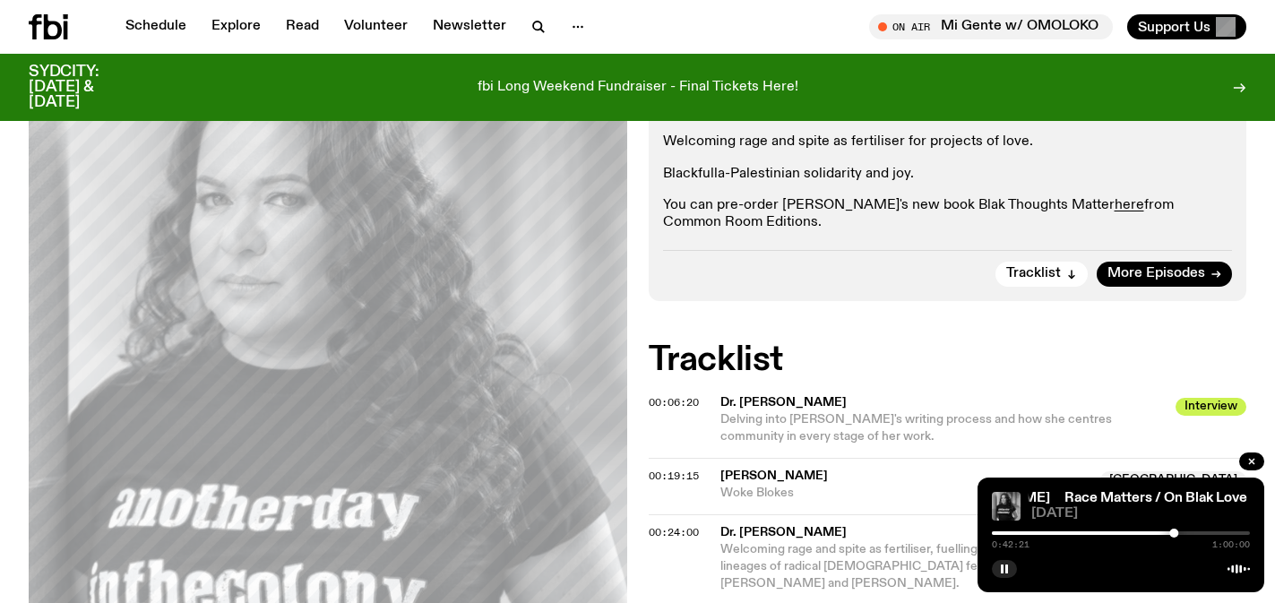
scroll to position [699, 0]
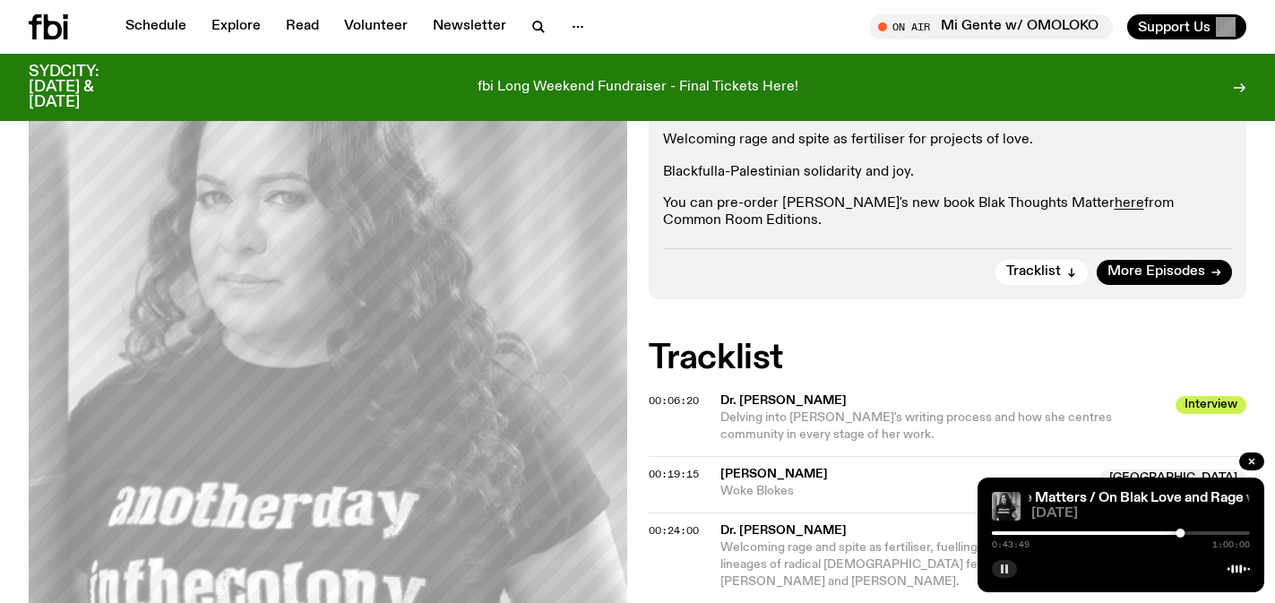
click at [1005, 565] on rect "button" at bounding box center [1006, 568] width 3 height 9
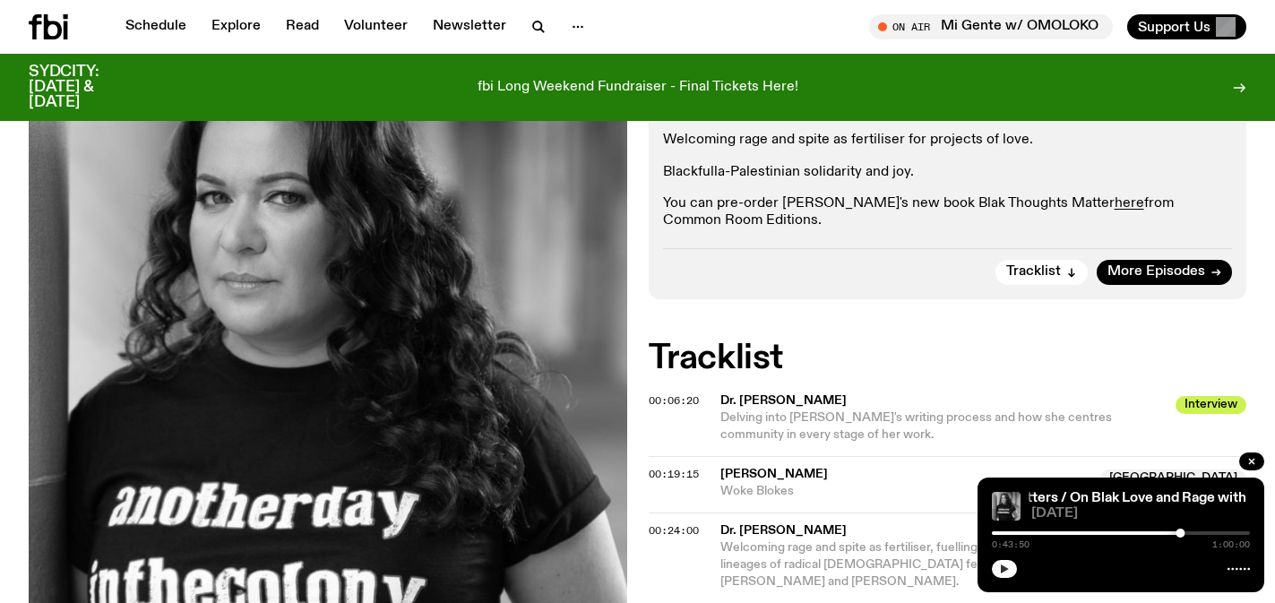
click at [1009, 565] on button "button" at bounding box center [1004, 569] width 25 height 18
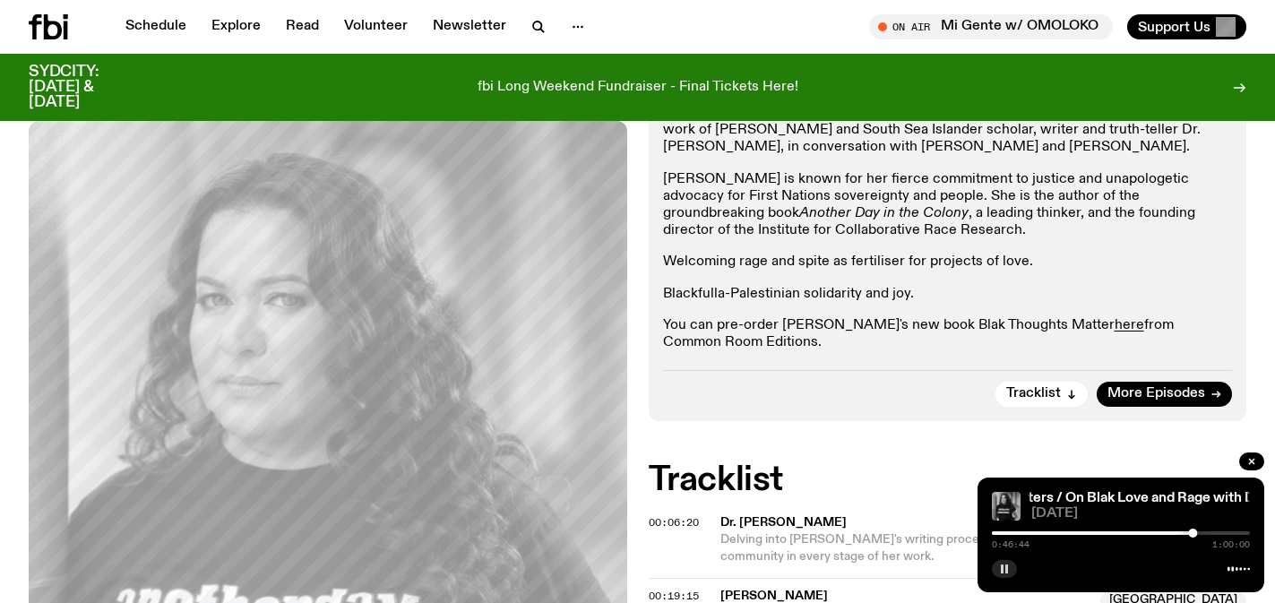
scroll to position [763, 0]
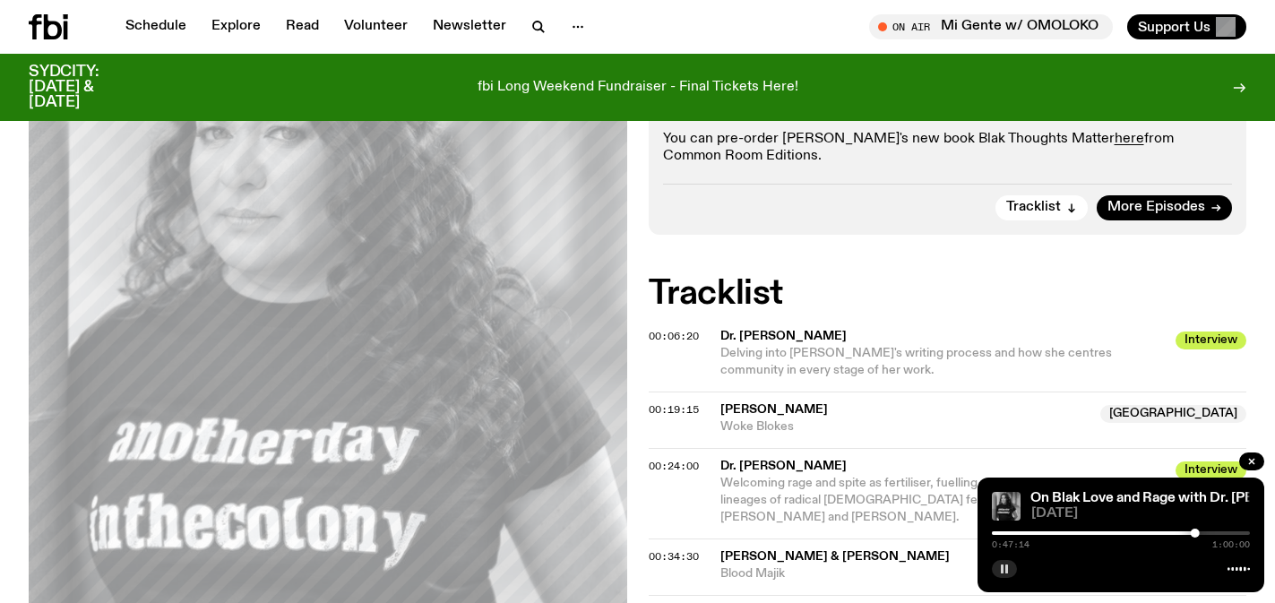
click at [1013, 568] on button "button" at bounding box center [1004, 569] width 25 height 18
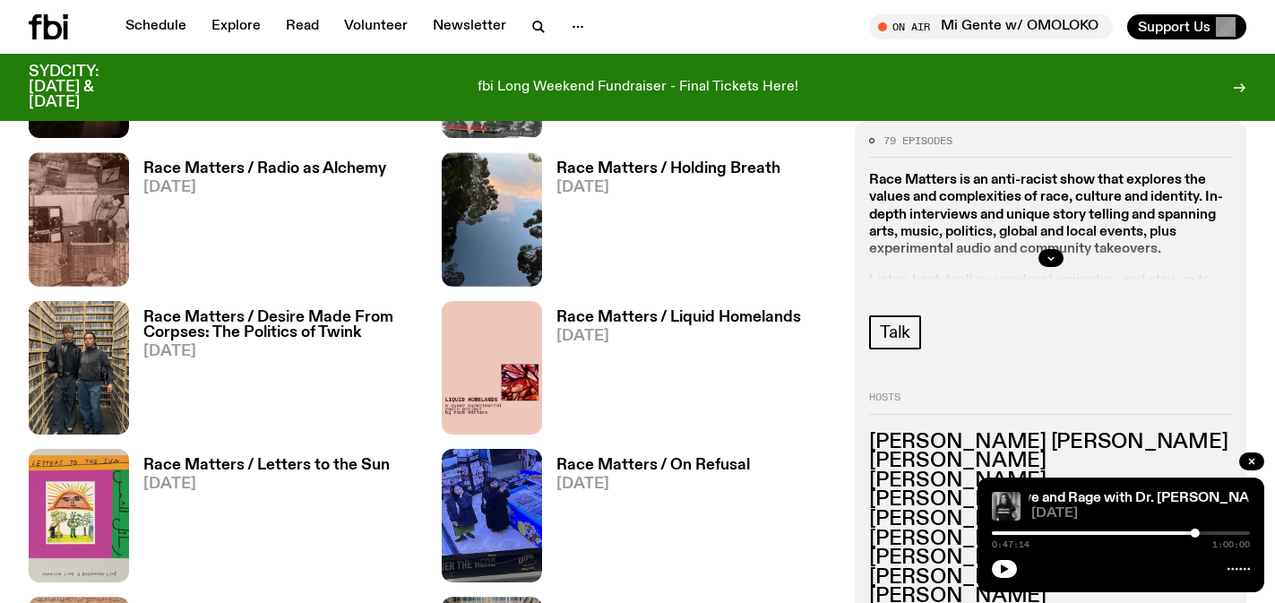
scroll to position [1823, 0]
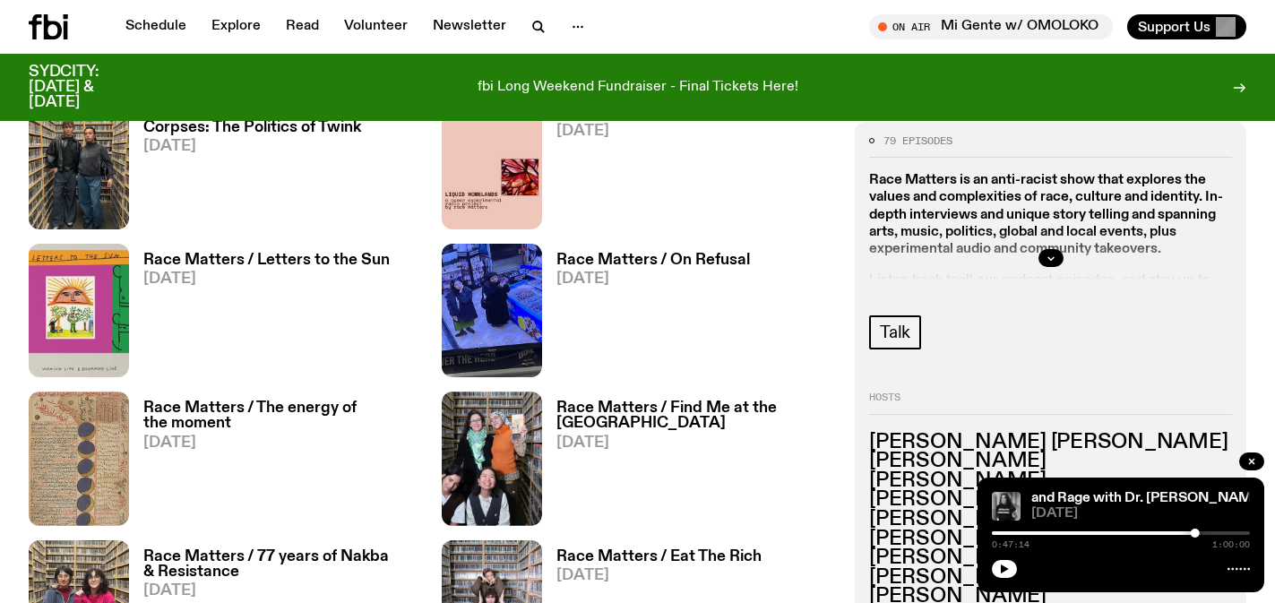
click at [585, 412] on h3 "Race Matters / Find Me at the [GEOGRAPHIC_DATA]" at bounding box center [694, 415] width 277 height 30
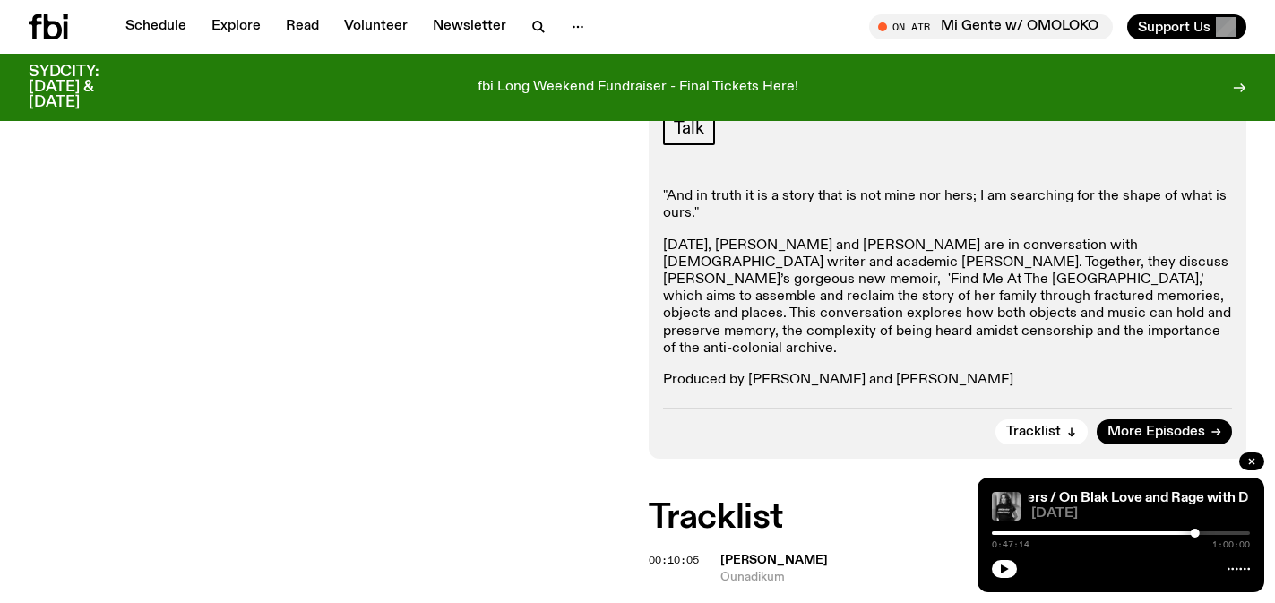
scroll to position [382, 0]
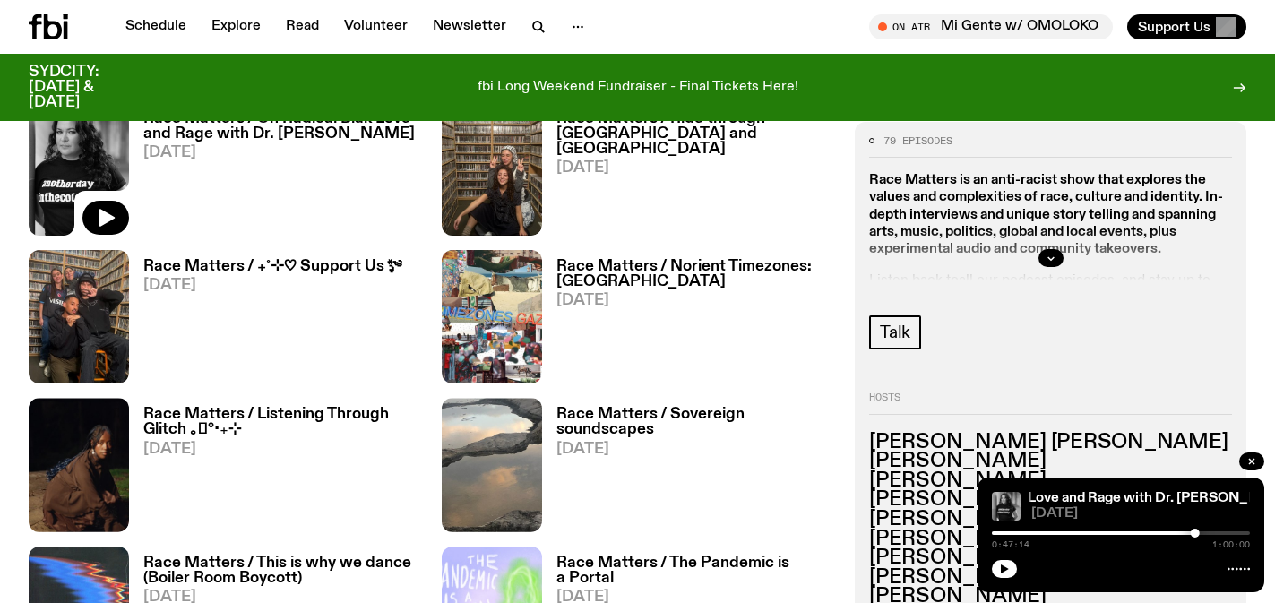
scroll to position [882, 0]
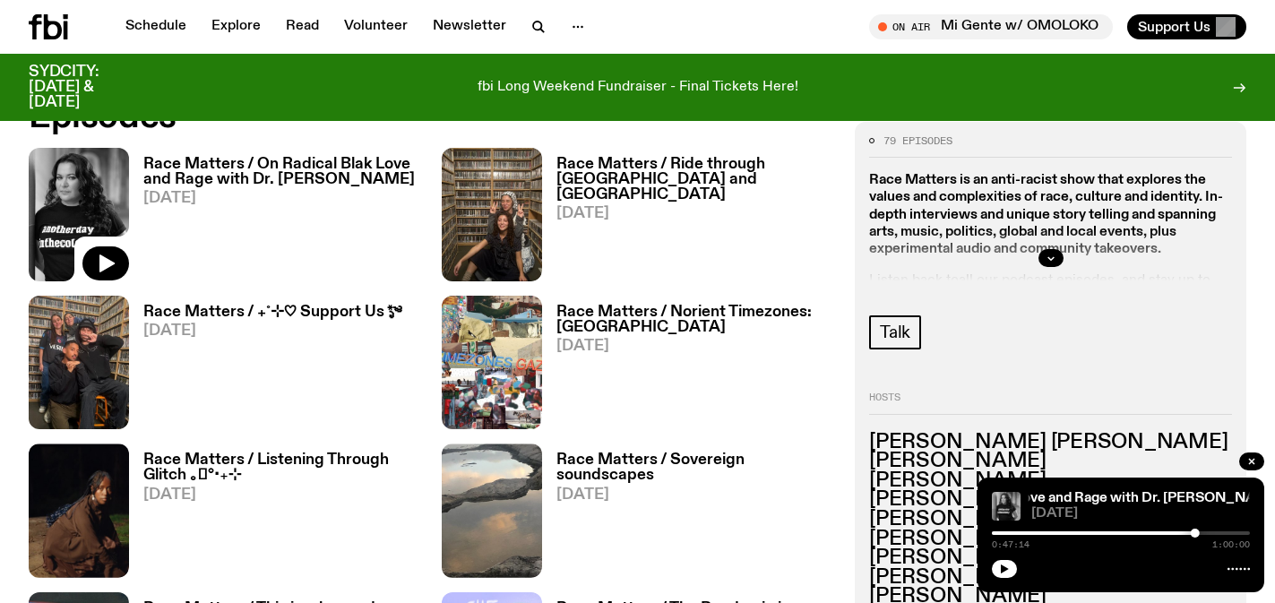
click at [300, 183] on h3 "Race Matters / On Radical Blak Love and Rage with Dr. [PERSON_NAME]" at bounding box center [281, 172] width 277 height 30
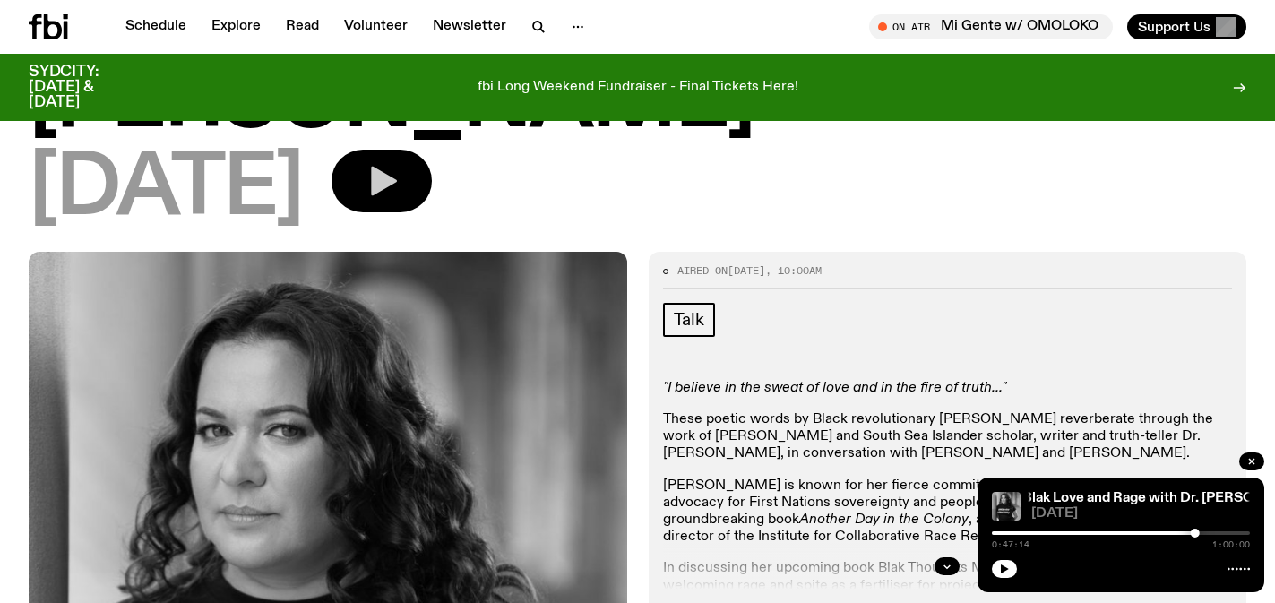
scroll to position [517, 0]
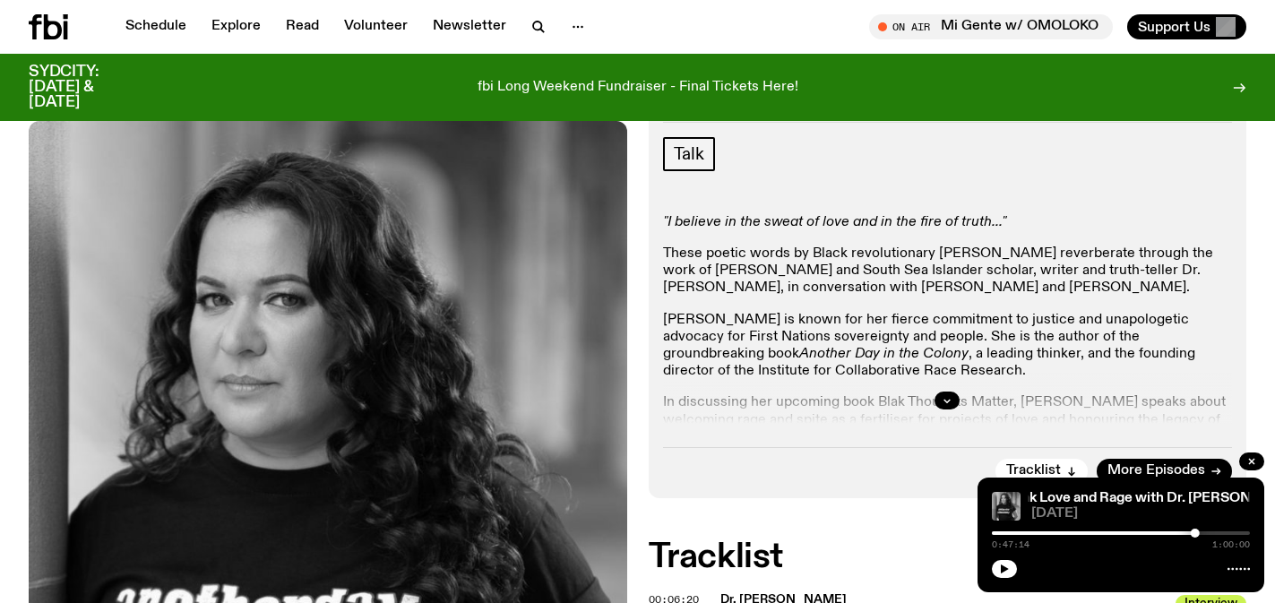
click at [962, 372] on div at bounding box center [948, 400] width 570 height 57
click at [951, 391] on button "button" at bounding box center [946, 400] width 25 height 18
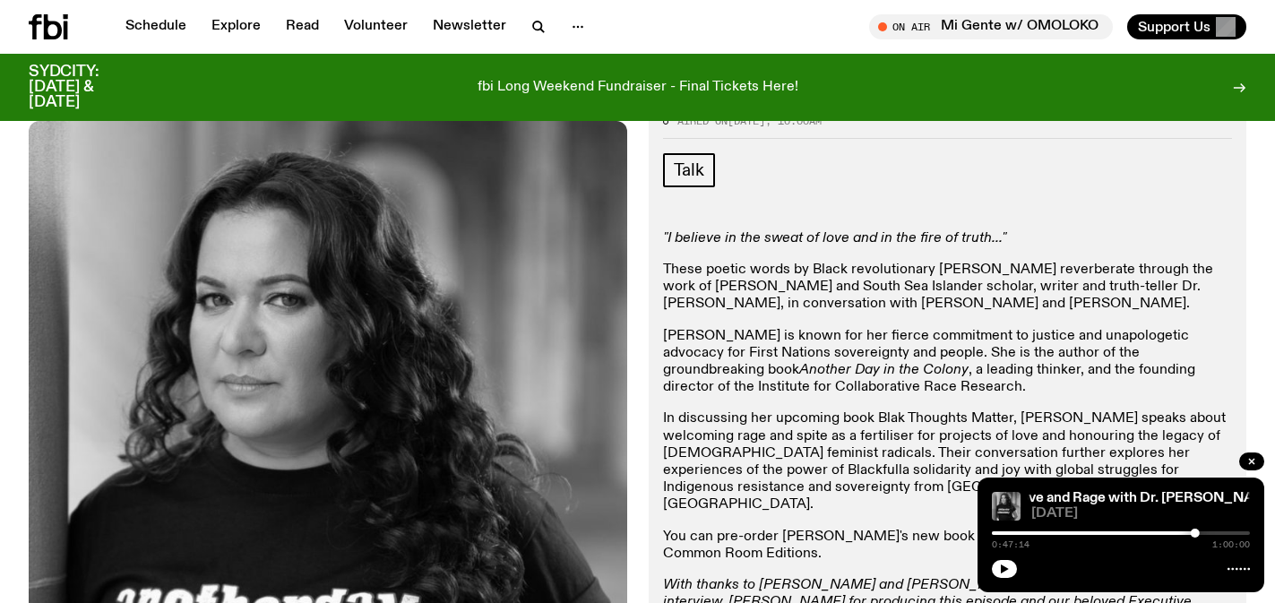
scroll to position [495, 0]
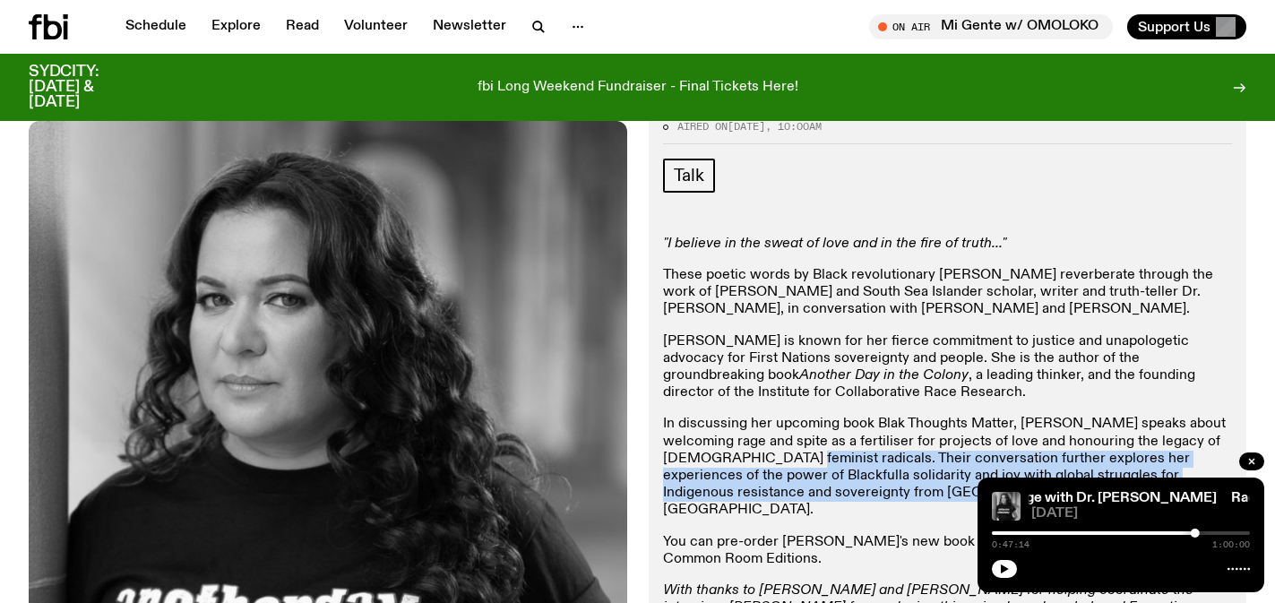
drag, startPoint x: 720, startPoint y: 371, endPoint x: 842, endPoint y: 420, distance: 131.4
click at [842, 420] on div ""I believe in the sweat of love and in the fire of truth..." These poetic words…" at bounding box center [948, 435] width 570 height 399
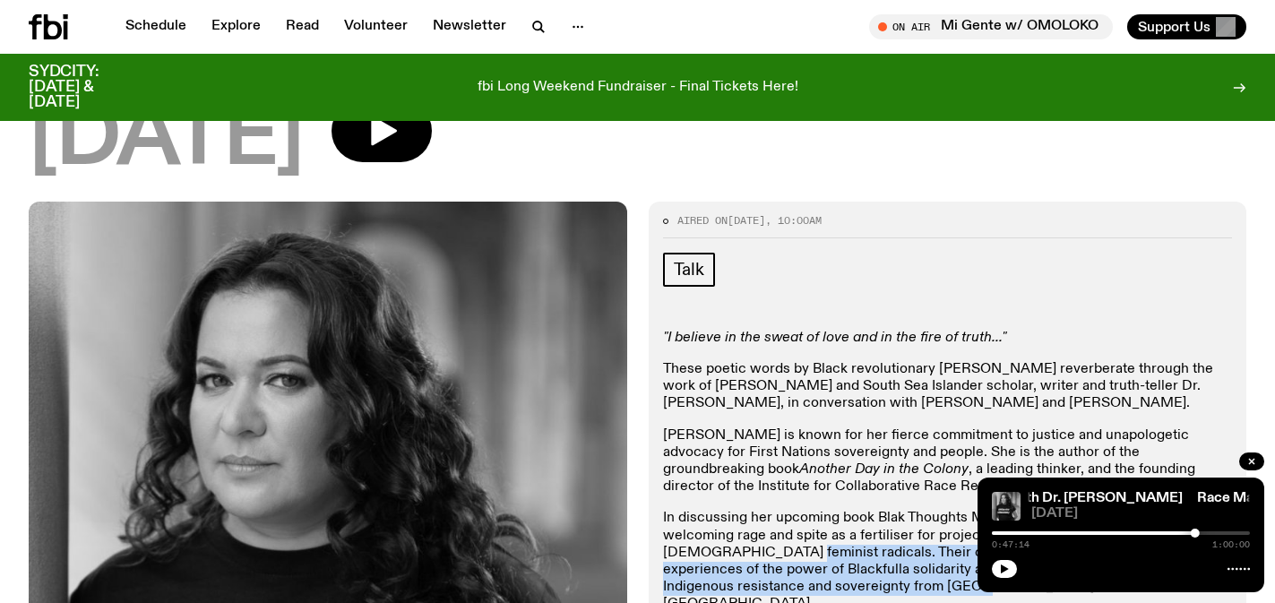
scroll to position [398, 0]
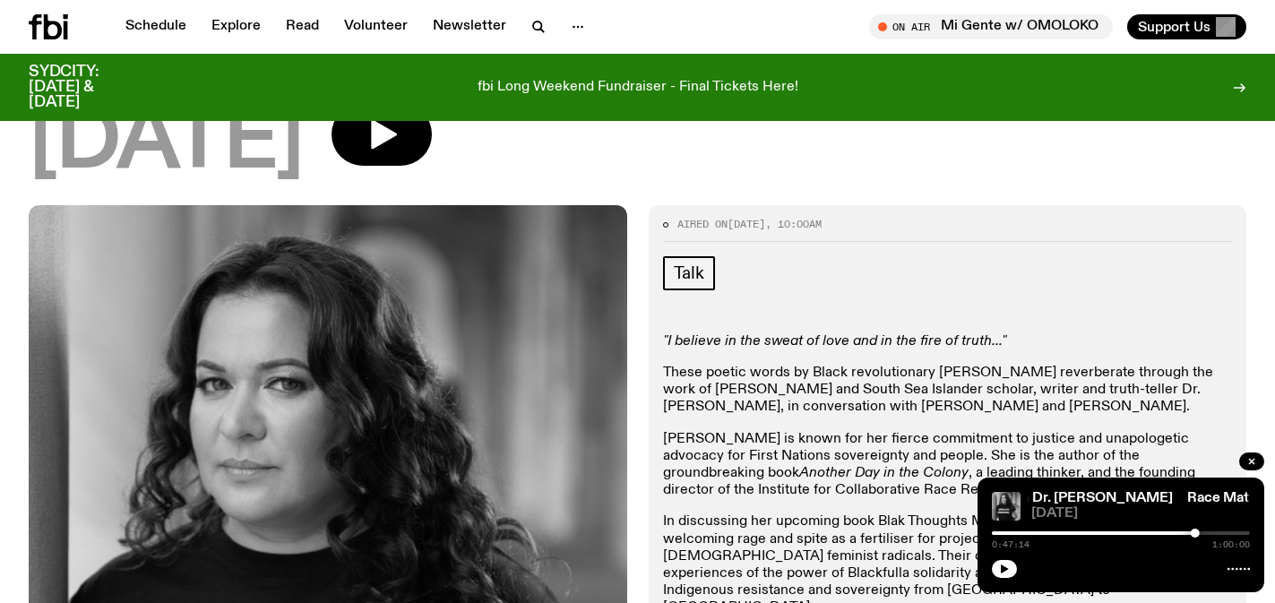
click at [789, 431] on p "[PERSON_NAME] is known for her fierce commitment to justice and unapologetic ad…" at bounding box center [948, 465] width 570 height 69
